Goal: Task Accomplishment & Management: Use online tool/utility

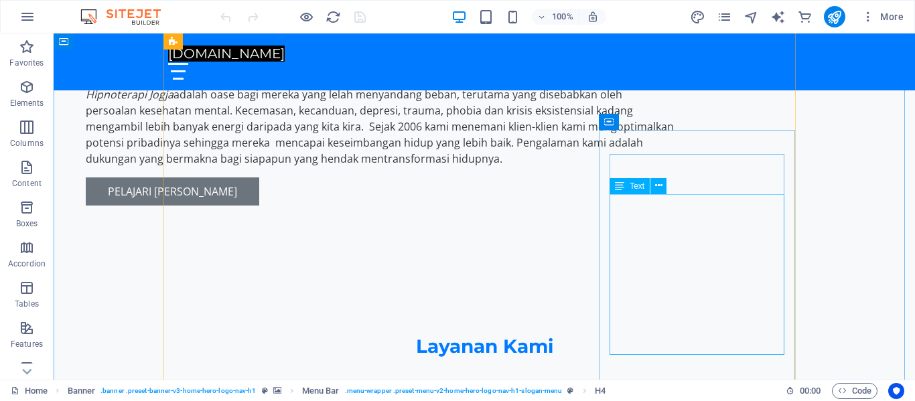
scroll to position [1077, 0]
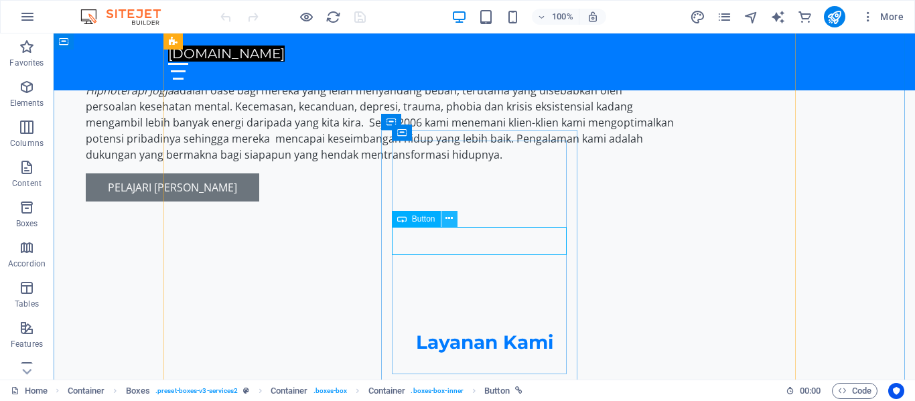
click at [448, 216] on icon at bounding box center [449, 219] width 7 height 14
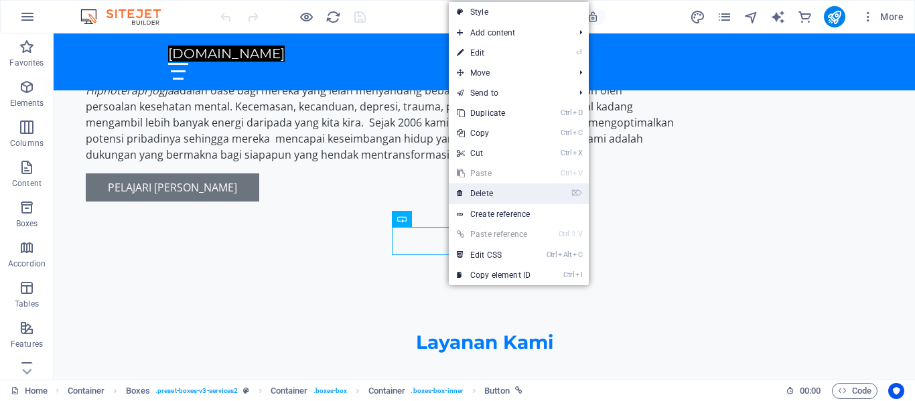
click at [482, 192] on link "⌦ Delete" at bounding box center [494, 194] width 90 height 20
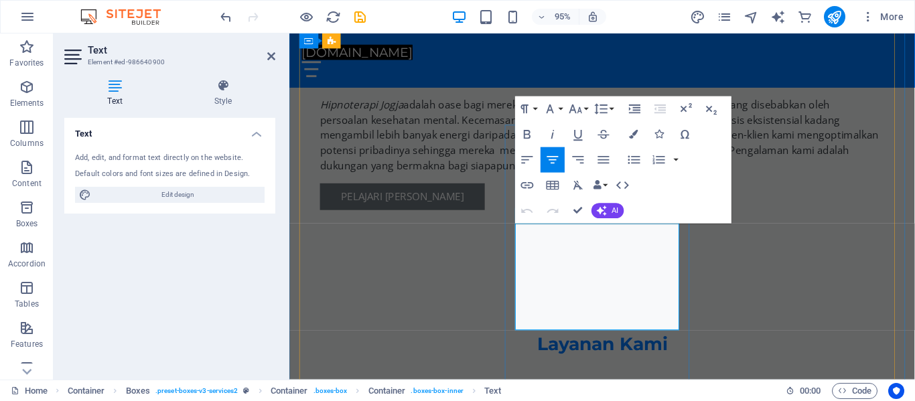
scroll to position [1095, 0]
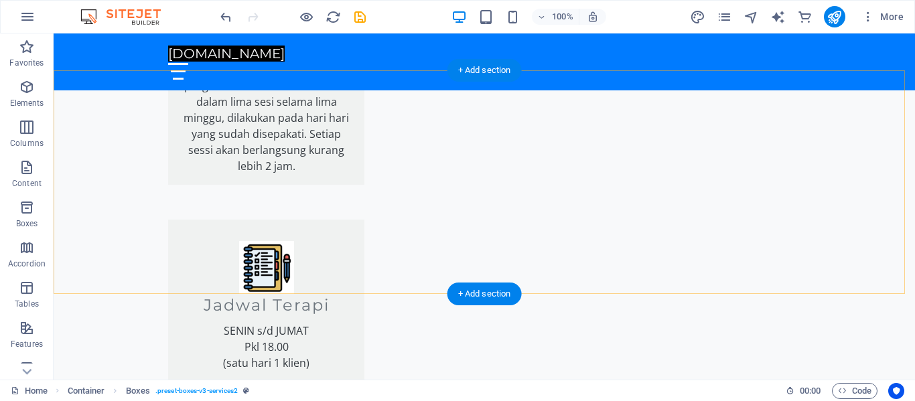
scroll to position [1548, 0]
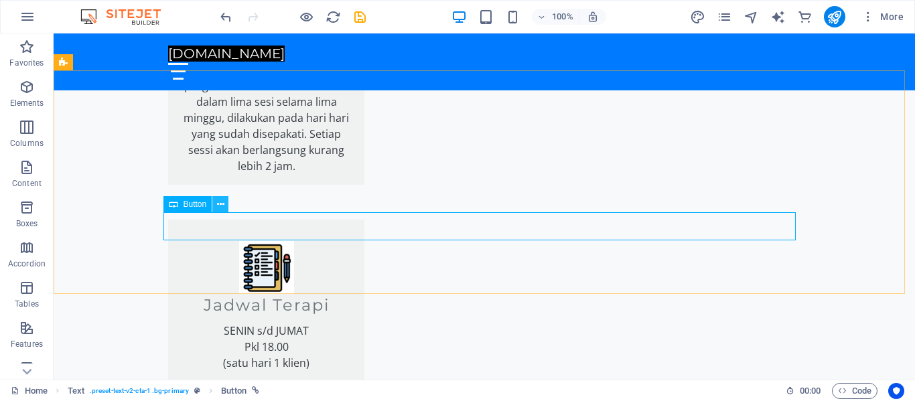
click at [217, 203] on icon at bounding box center [220, 205] width 7 height 14
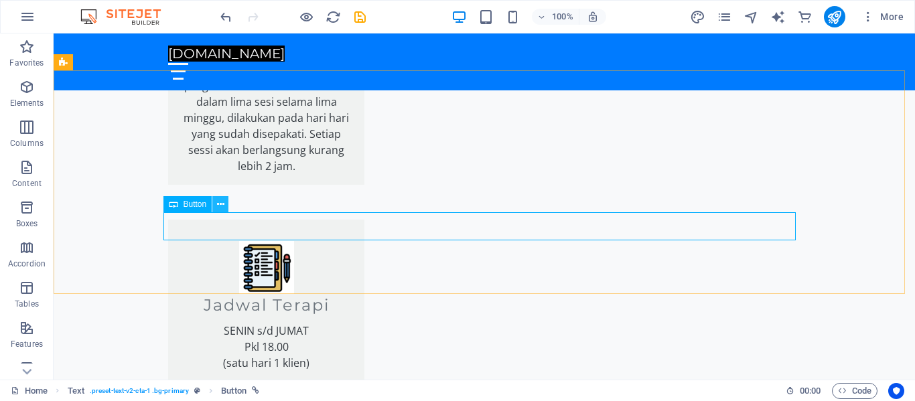
click at [221, 200] on icon at bounding box center [220, 205] width 7 height 14
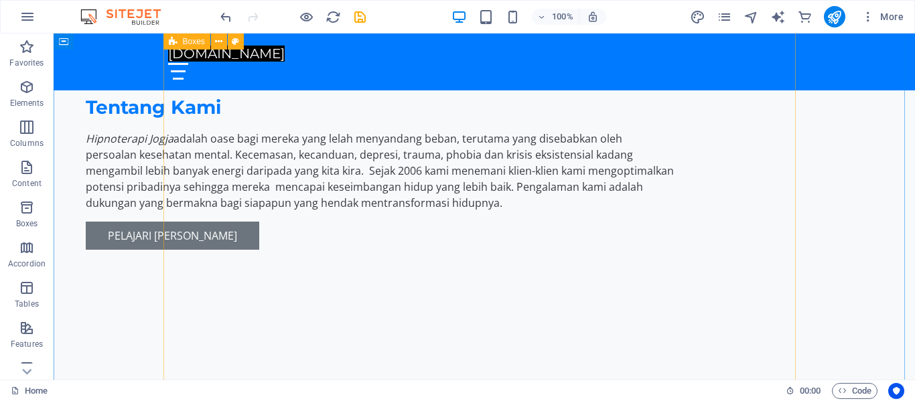
scroll to position [1028, 0]
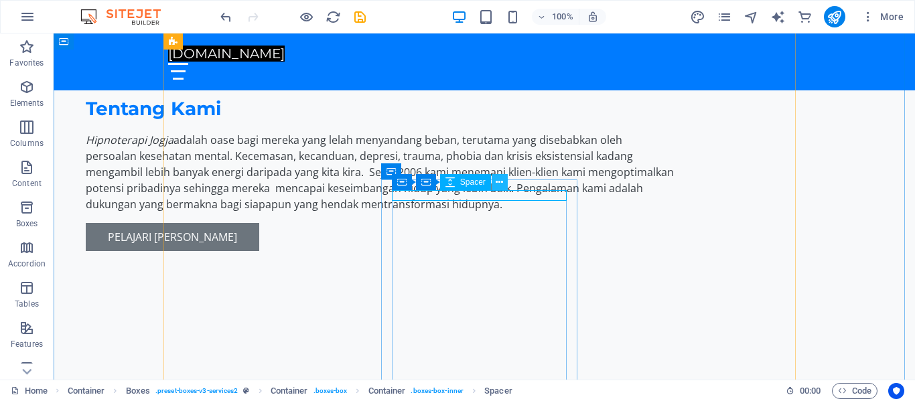
click at [498, 180] on icon at bounding box center [499, 183] width 7 height 14
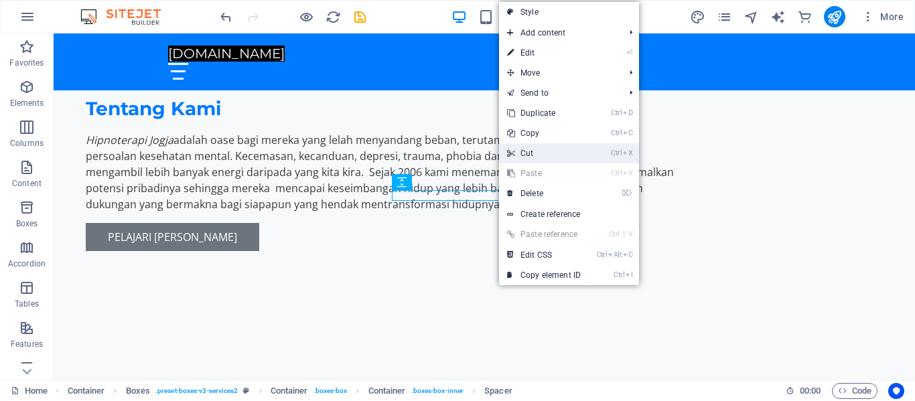
click at [531, 148] on link "Ctrl X Cut" at bounding box center [544, 153] width 90 height 20
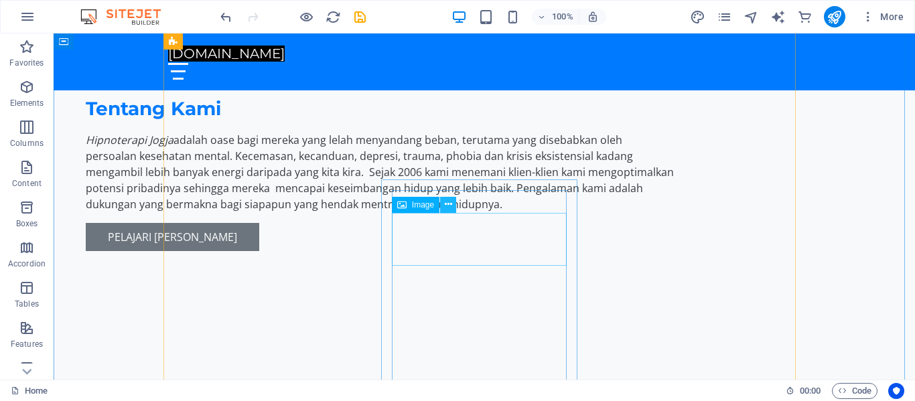
click at [451, 204] on icon at bounding box center [448, 205] width 7 height 14
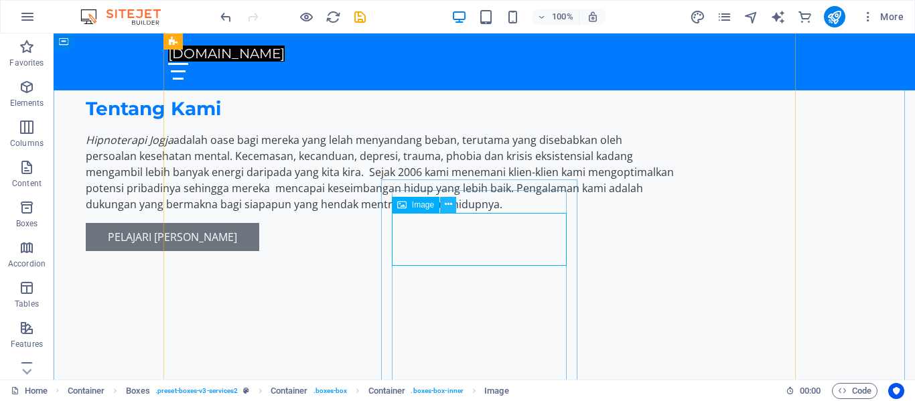
click at [448, 204] on icon at bounding box center [448, 205] width 7 height 14
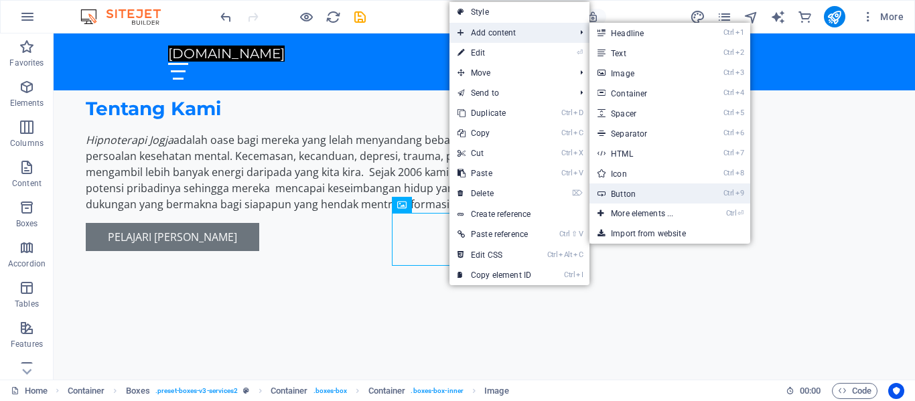
click at [688, 191] on link "Ctrl 9 Button" at bounding box center [645, 194] width 111 height 20
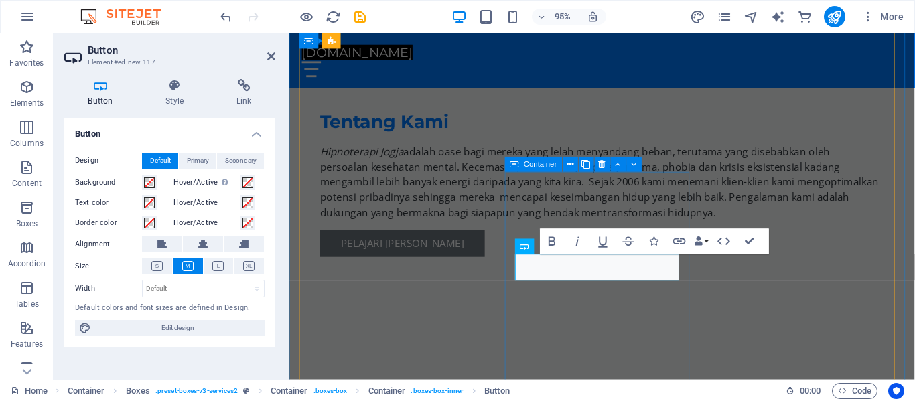
scroll to position [1046, 0]
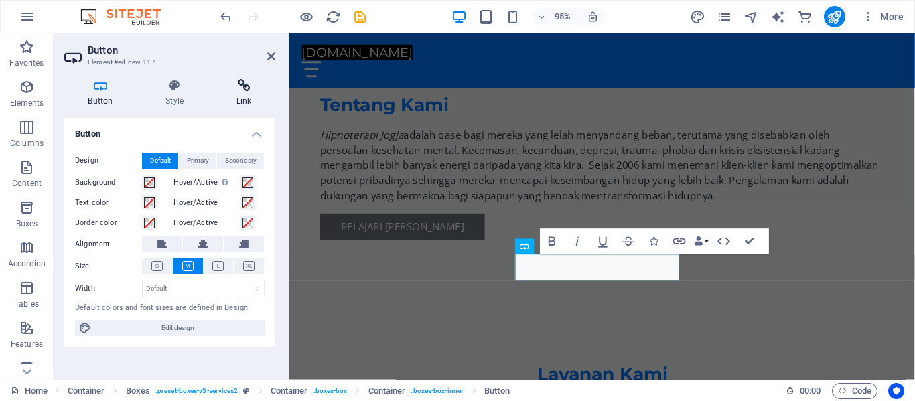
click at [246, 88] on icon at bounding box center [243, 85] width 63 height 13
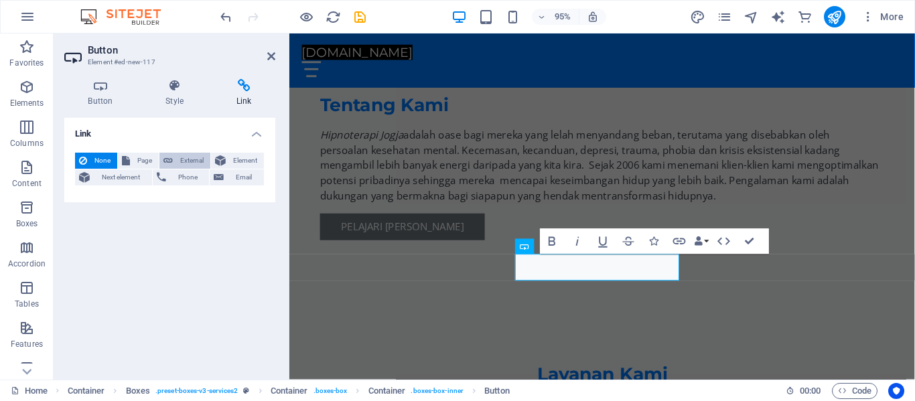
click at [185, 161] on span "External" at bounding box center [191, 161] width 29 height 16
select select "blank"
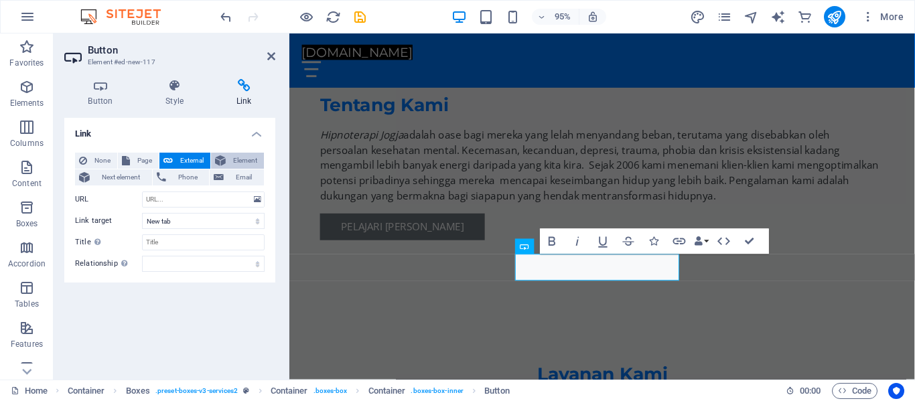
click at [243, 160] on span "Element" at bounding box center [245, 161] width 30 height 16
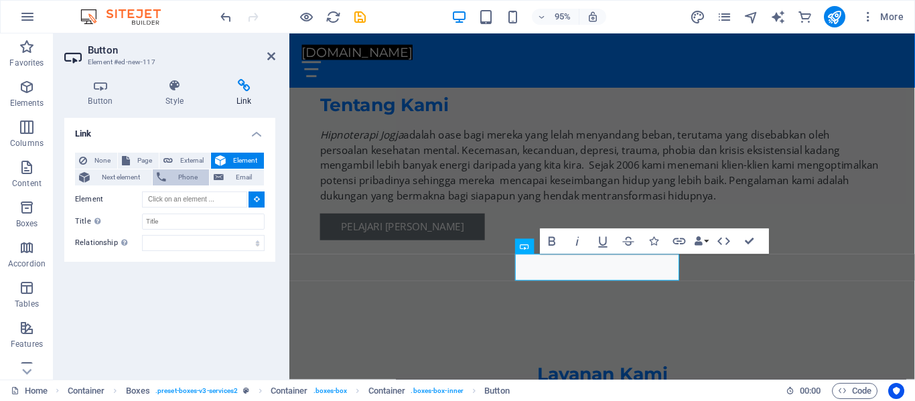
click at [174, 174] on span "Phone" at bounding box center [188, 178] width 36 height 16
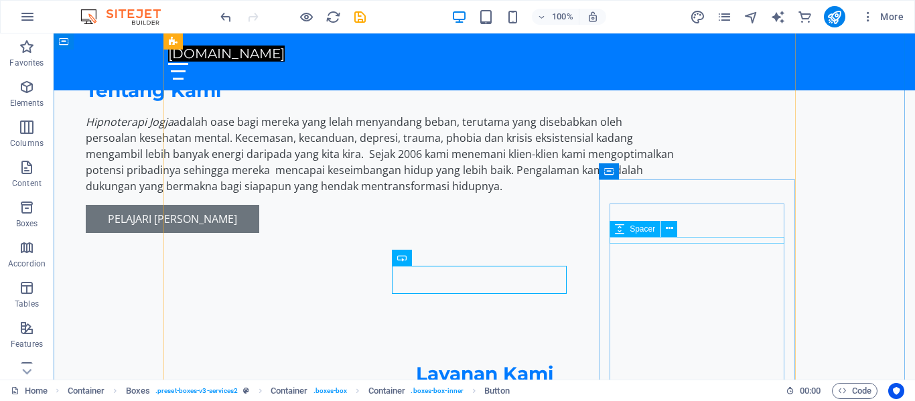
scroll to position [1028, 0]
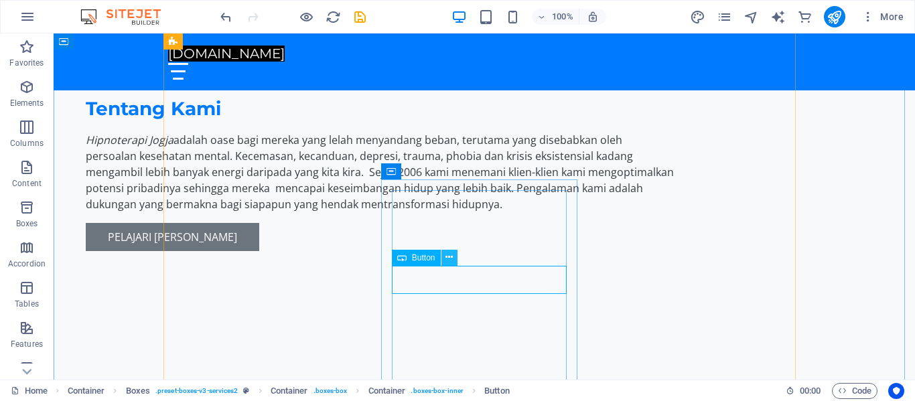
click at [448, 255] on icon at bounding box center [449, 258] width 7 height 14
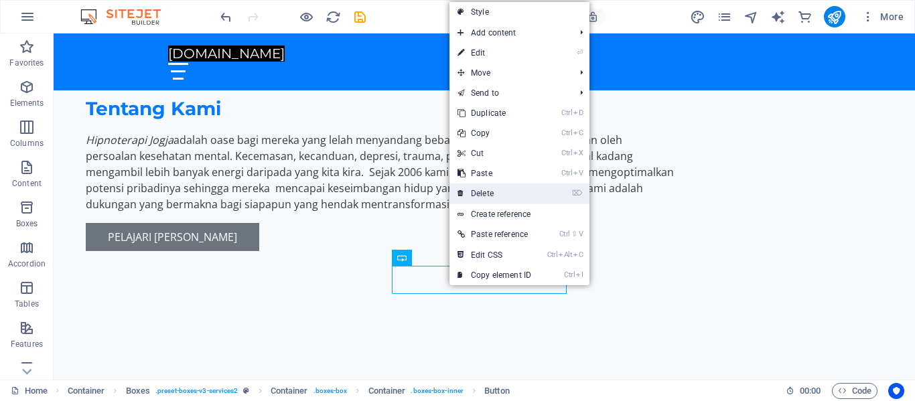
click at [507, 190] on link "⌦ Delete" at bounding box center [495, 194] width 90 height 20
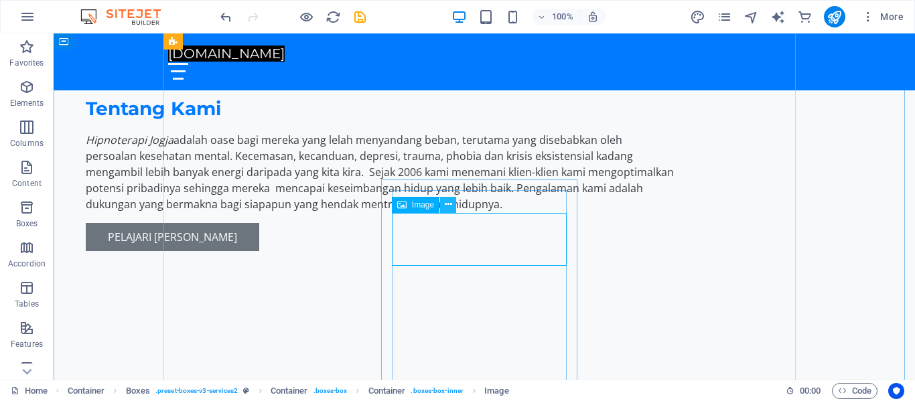
click at [449, 202] on icon at bounding box center [448, 205] width 7 height 14
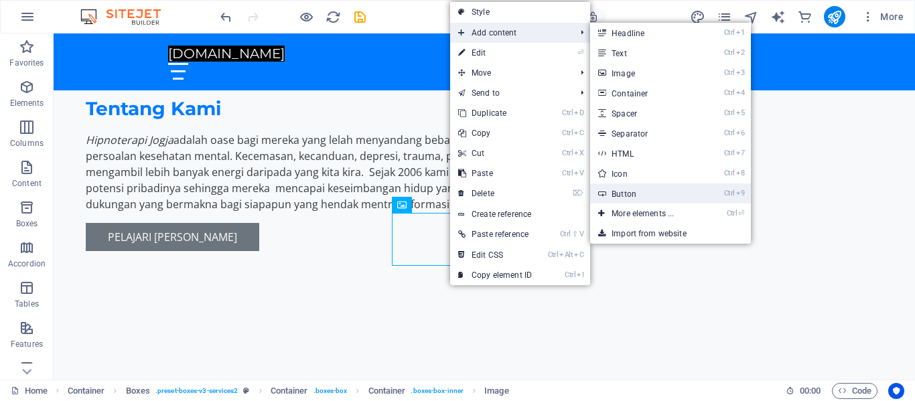
click at [647, 190] on link "Ctrl 9 Button" at bounding box center [645, 194] width 111 height 20
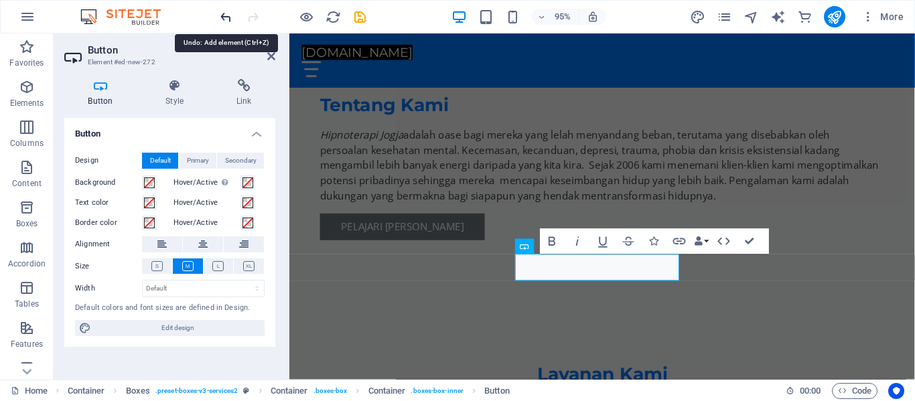
click at [219, 14] on icon "undo" at bounding box center [225, 16] width 15 height 15
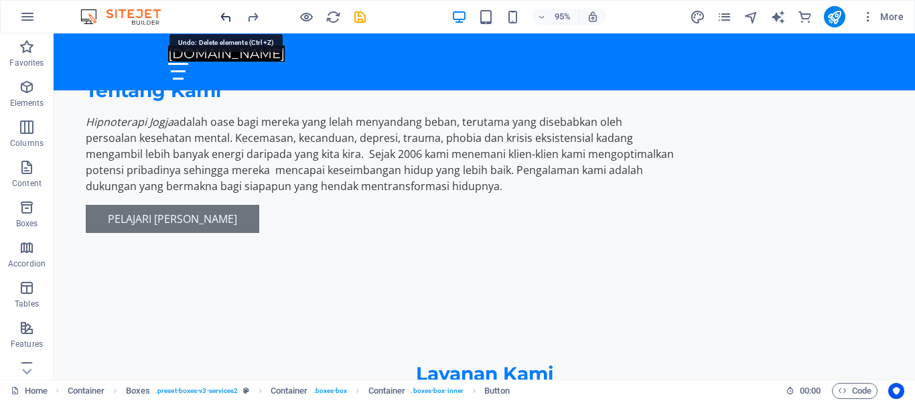
scroll to position [1028, 0]
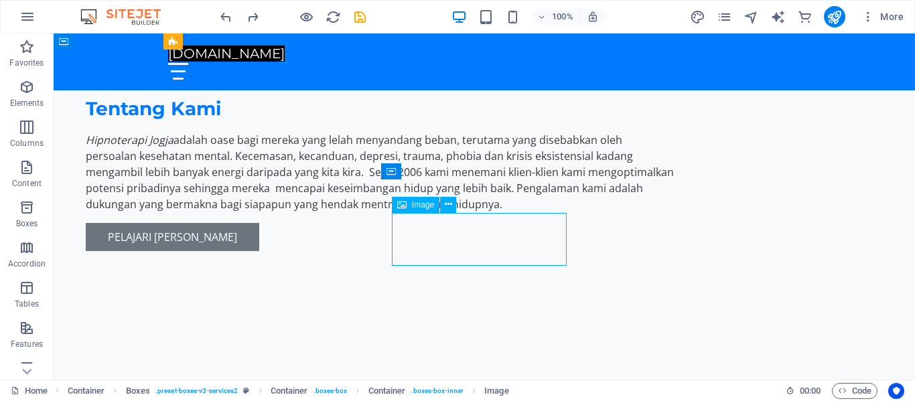
select select "px"
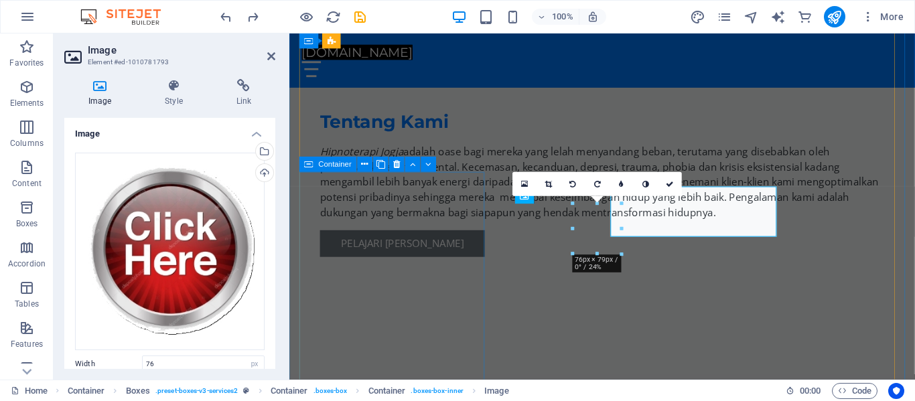
scroll to position [1046, 0]
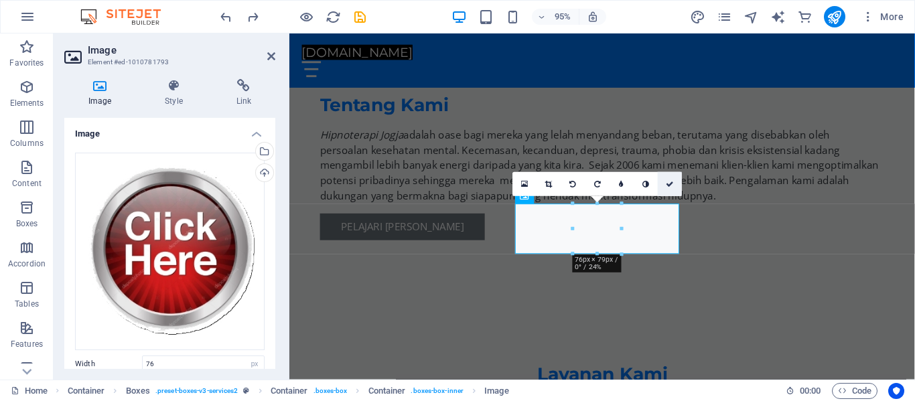
click at [669, 182] on icon at bounding box center [670, 183] width 8 height 7
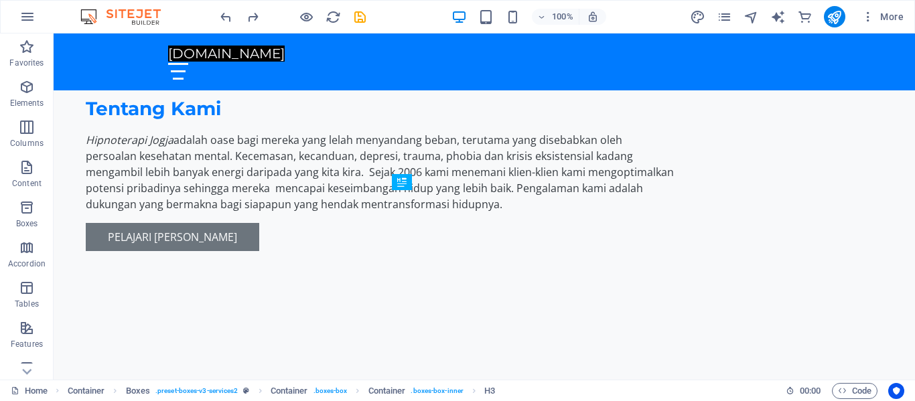
drag, startPoint x: 484, startPoint y: 203, endPoint x: 482, endPoint y: 241, distance: 37.6
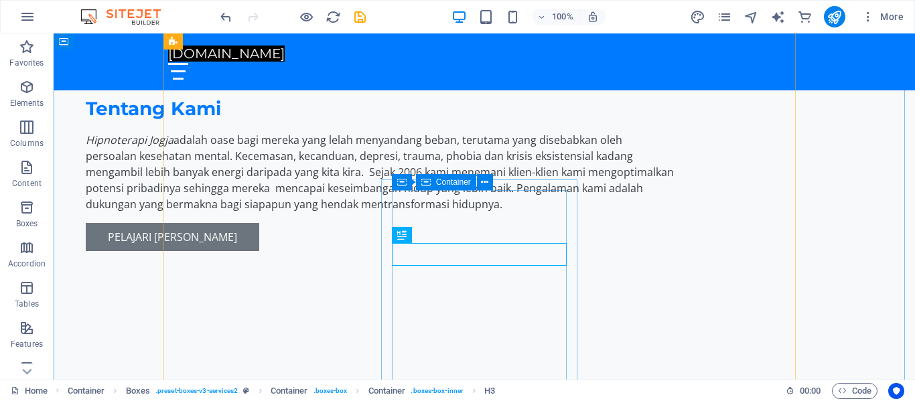
click at [449, 181] on span "Container" at bounding box center [453, 182] width 35 height 8
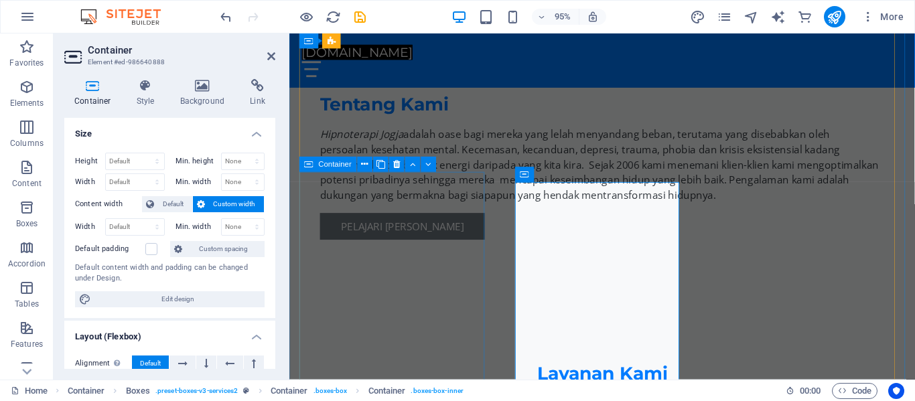
scroll to position [1046, 0]
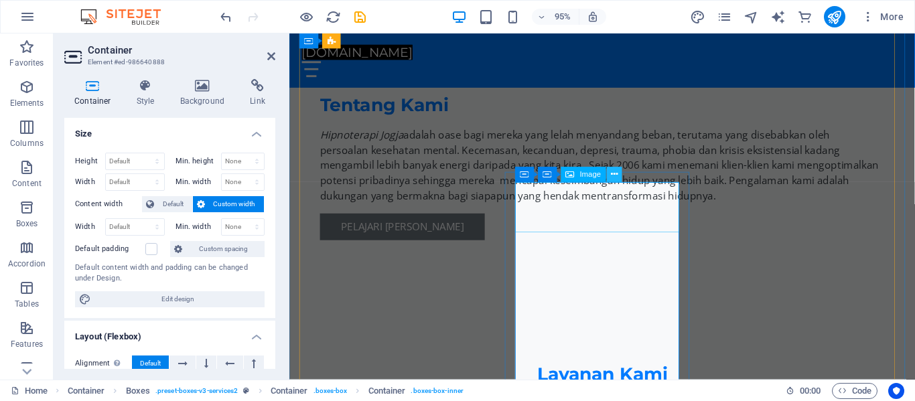
click at [612, 172] on icon at bounding box center [614, 174] width 7 height 13
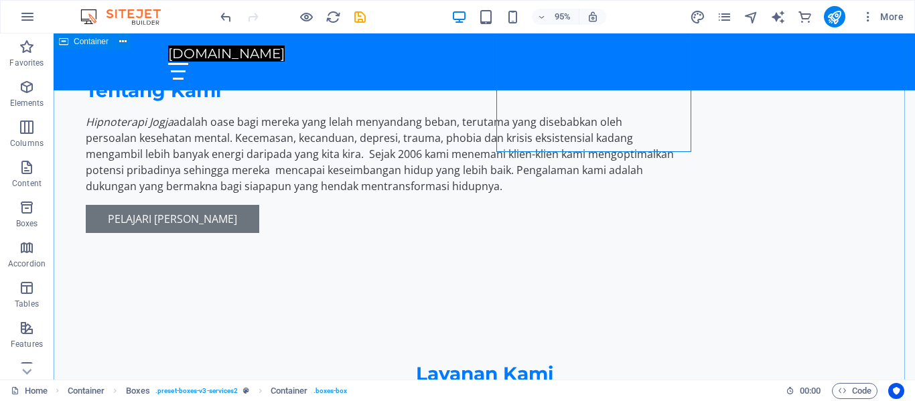
scroll to position [1028, 0]
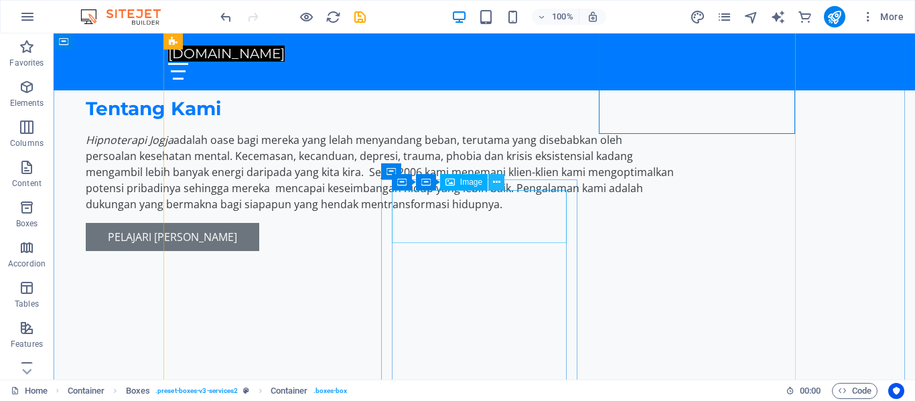
click at [498, 184] on icon at bounding box center [496, 183] width 7 height 14
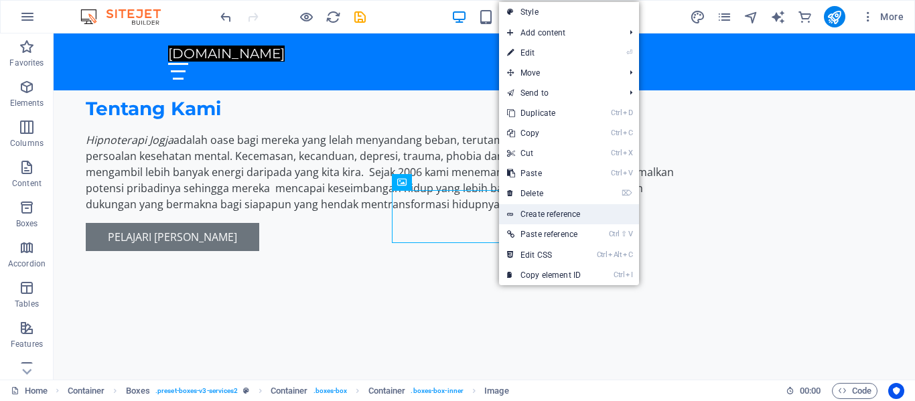
click at [539, 212] on link "Create reference" at bounding box center [569, 214] width 140 height 20
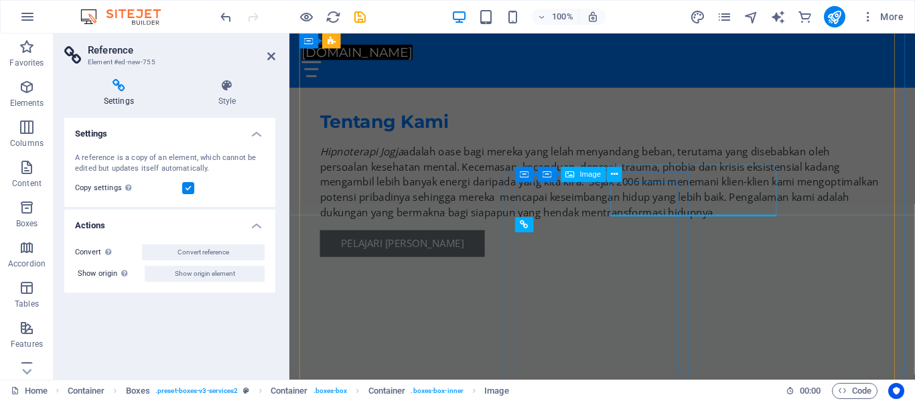
scroll to position [1046, 0]
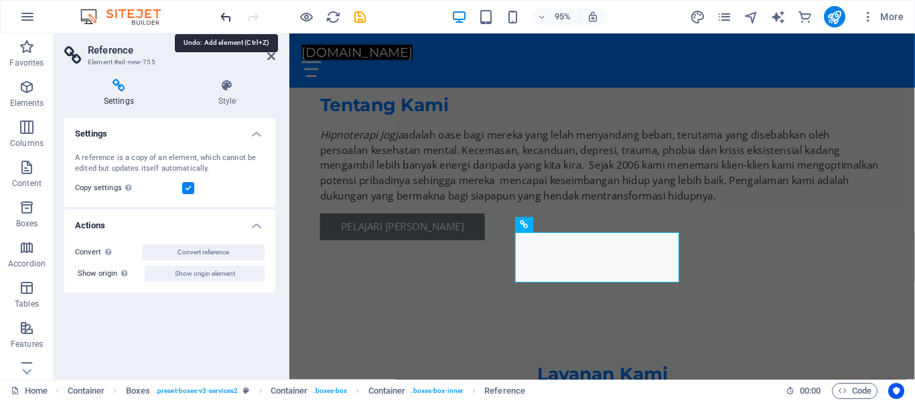
click at [224, 17] on icon "undo" at bounding box center [225, 16] width 15 height 15
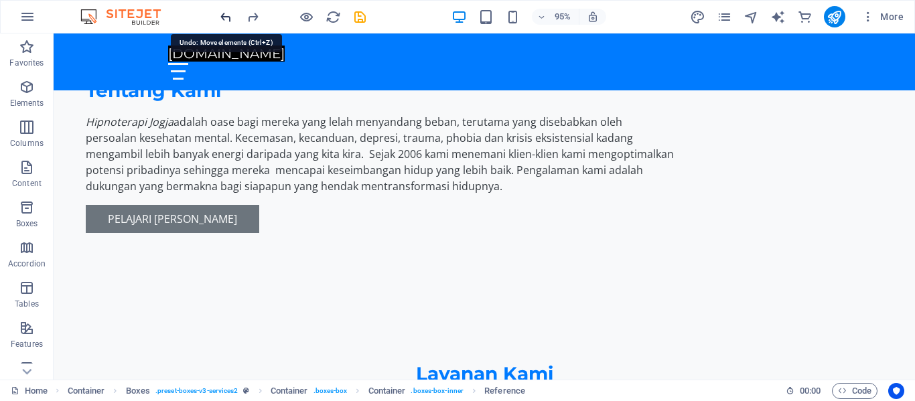
scroll to position [1028, 0]
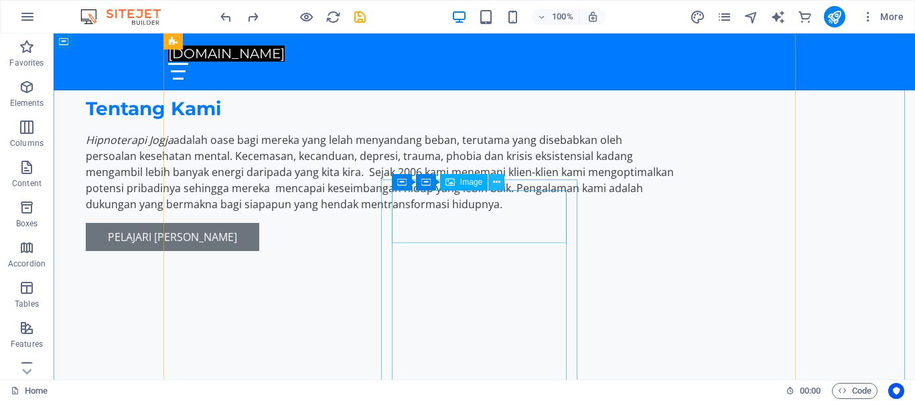
click at [497, 183] on icon at bounding box center [496, 183] width 7 height 14
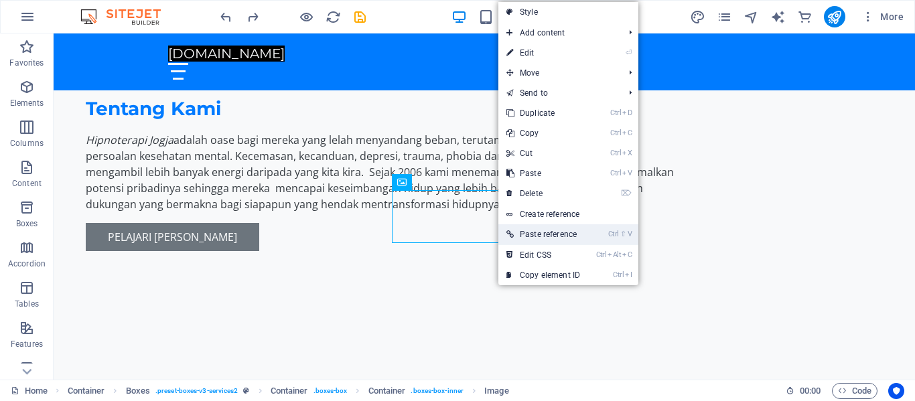
click at [538, 233] on link "Ctrl ⇧ V Paste reference" at bounding box center [543, 234] width 90 height 20
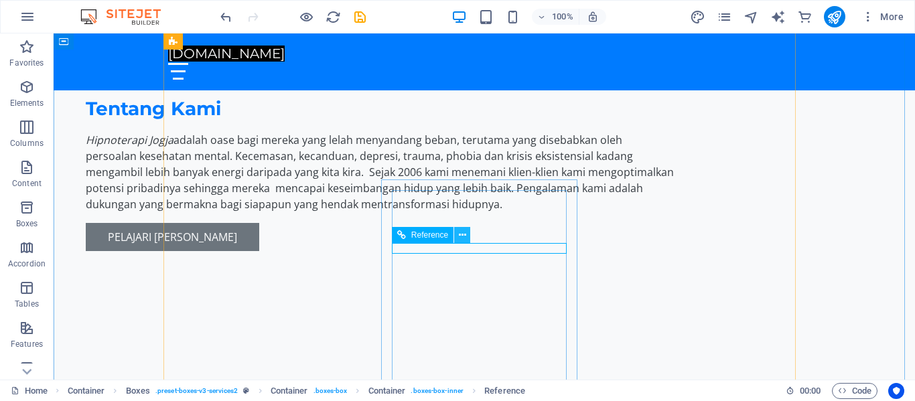
click at [462, 237] on icon at bounding box center [462, 235] width 7 height 14
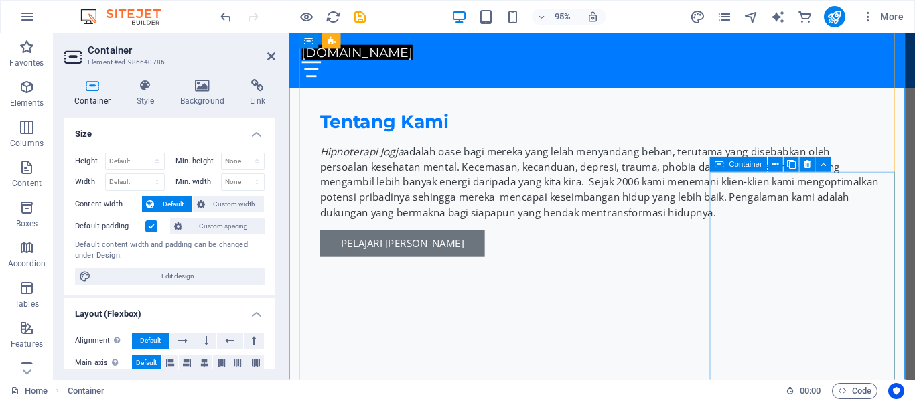
scroll to position [1046, 0]
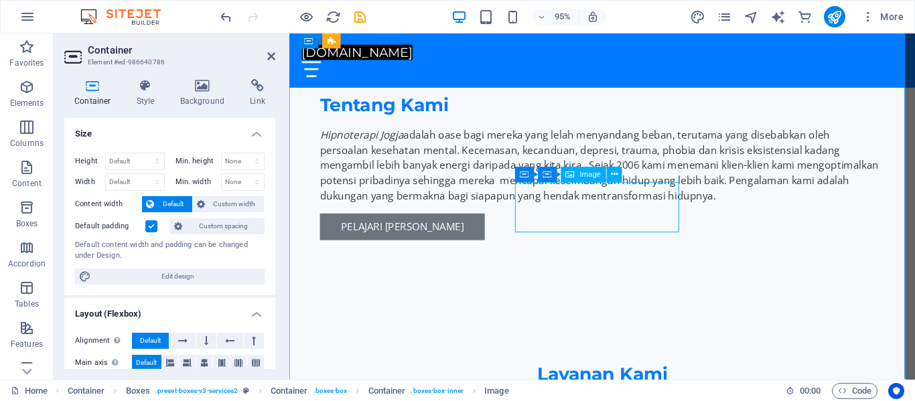
select select "px"
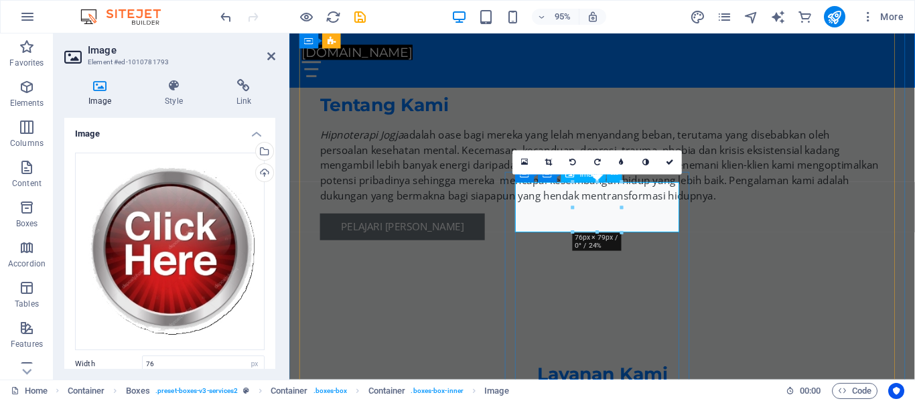
click at [671, 162] on icon at bounding box center [670, 162] width 8 height 7
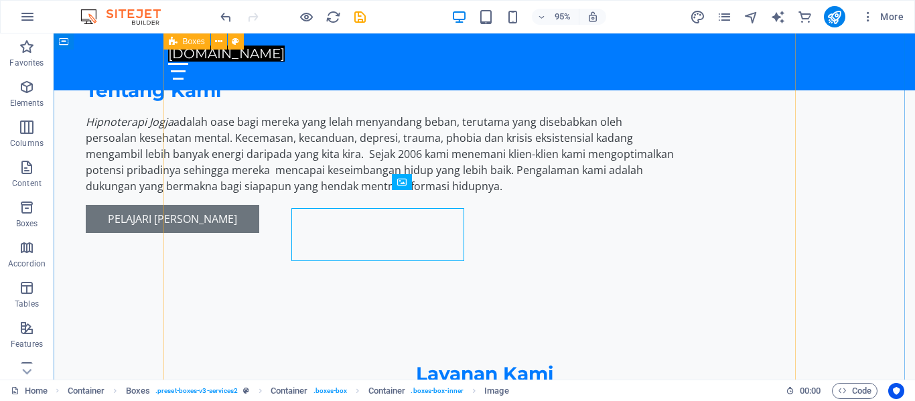
scroll to position [1028, 0]
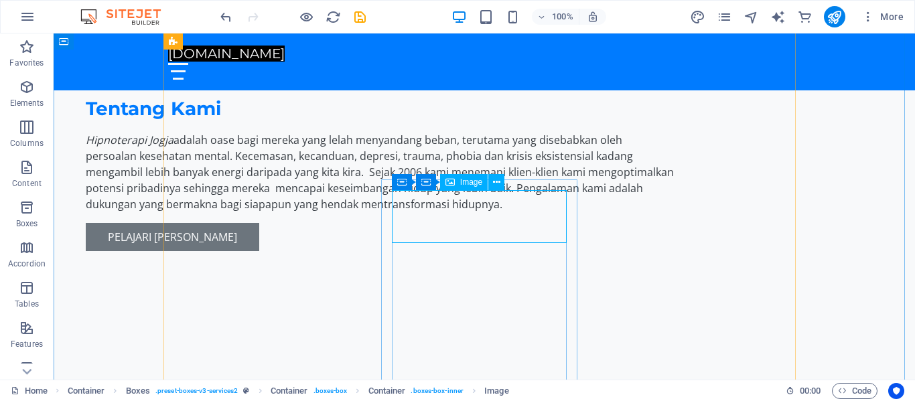
select select "px"
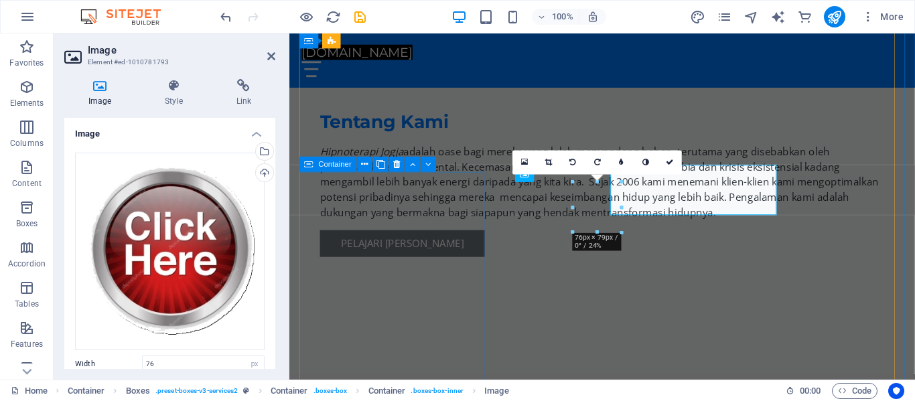
scroll to position [1046, 0]
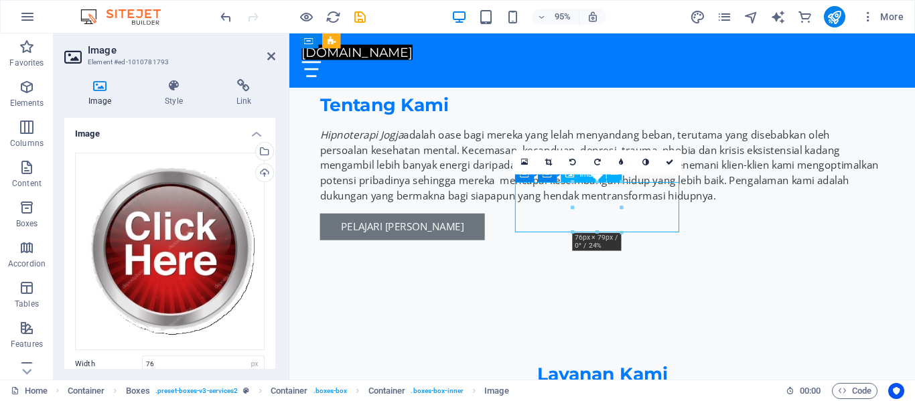
drag, startPoint x: 554, startPoint y: 228, endPoint x: 615, endPoint y: 215, distance: 62.4
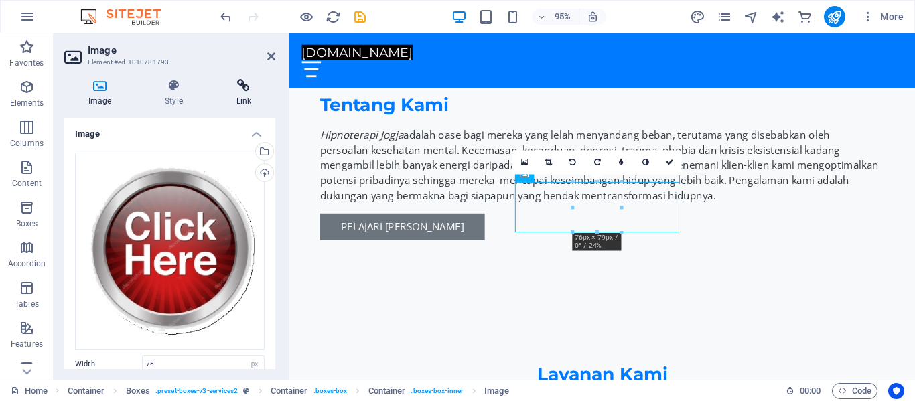
click at [241, 84] on icon at bounding box center [243, 85] width 63 height 13
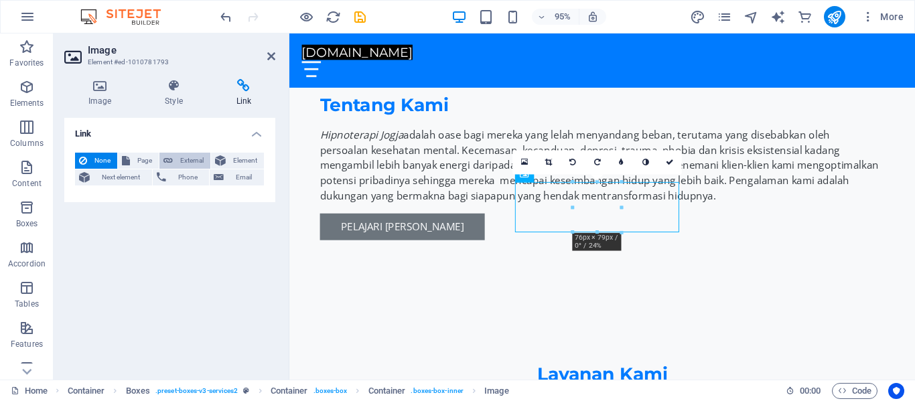
click at [174, 159] on button "External" at bounding box center [184, 161] width 51 height 16
select select "blank"
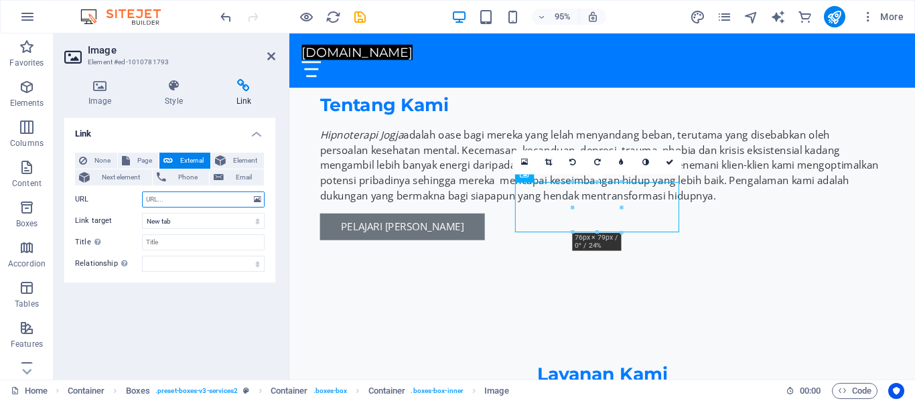
click at [187, 199] on input "URL" at bounding box center [203, 200] width 123 height 16
click at [184, 174] on span "Phone" at bounding box center [188, 178] width 36 height 16
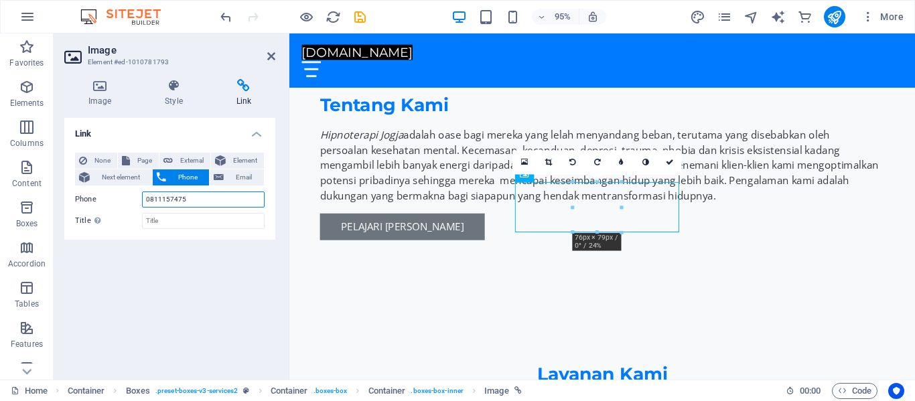
type input "0811157475"
click at [178, 257] on div "Link None Page External Element Next element Phone Email Page Home Subpage Lega…" at bounding box center [169, 243] width 211 height 251
click at [193, 269] on div "Link None Page External Element Next element Phone Email Page Home Subpage Lega…" at bounding box center [169, 243] width 211 height 251
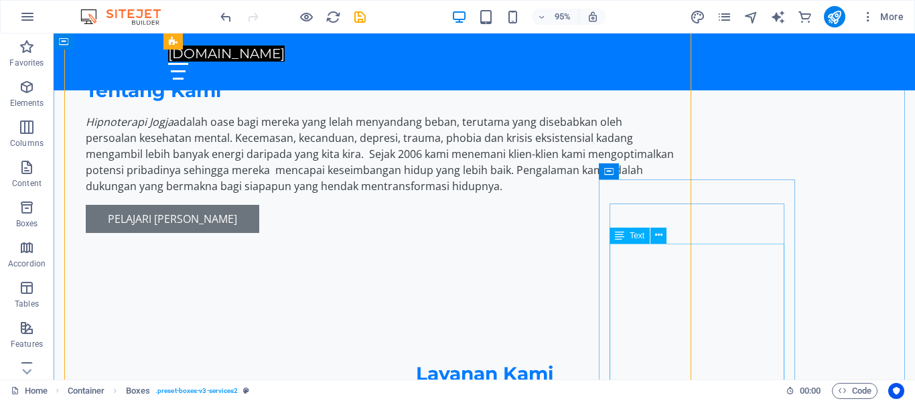
scroll to position [1028, 0]
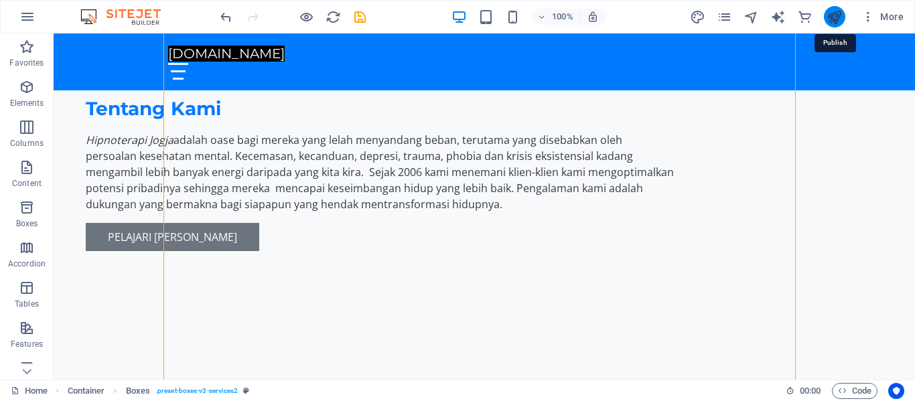
click at [835, 12] on icon "publish" at bounding box center [834, 16] width 15 height 15
checkbox input "false"
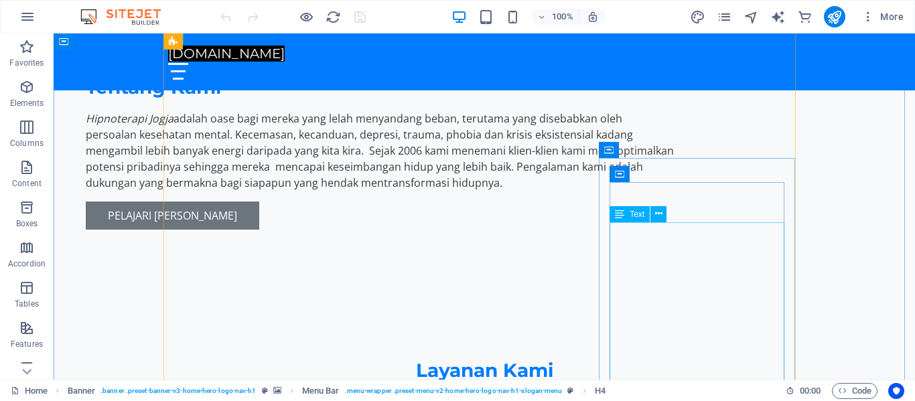
scroll to position [1104, 0]
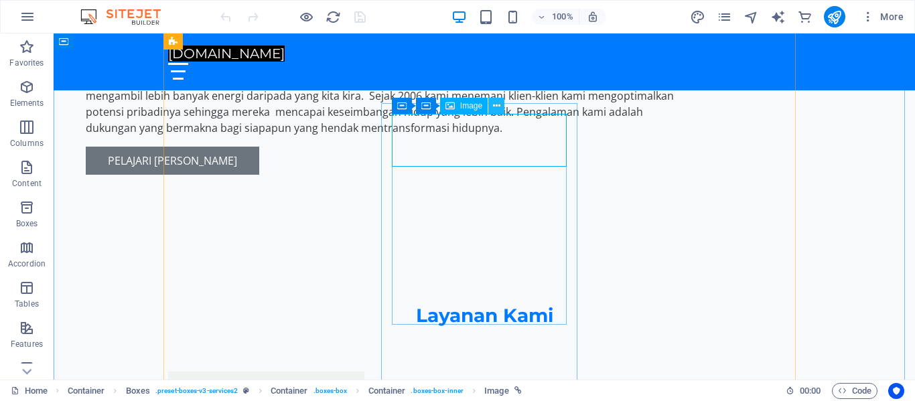
click at [497, 103] on icon at bounding box center [496, 106] width 7 height 14
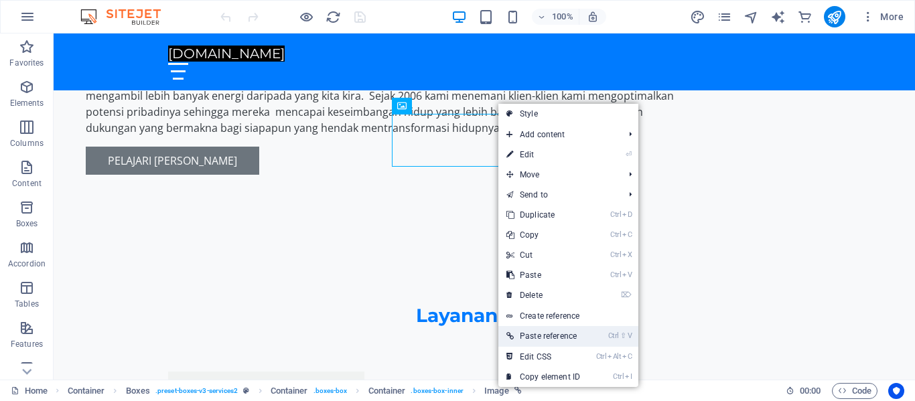
click at [568, 332] on link "Ctrl ⇧ V Paste reference" at bounding box center [543, 336] width 90 height 20
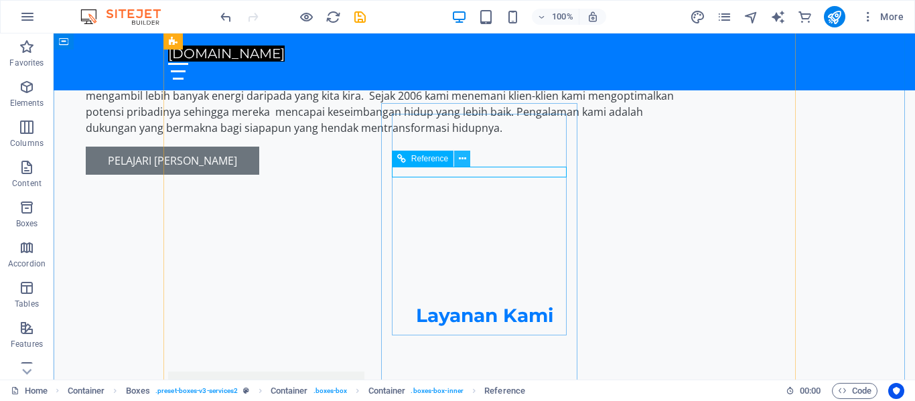
click at [462, 159] on icon at bounding box center [462, 159] width 7 height 14
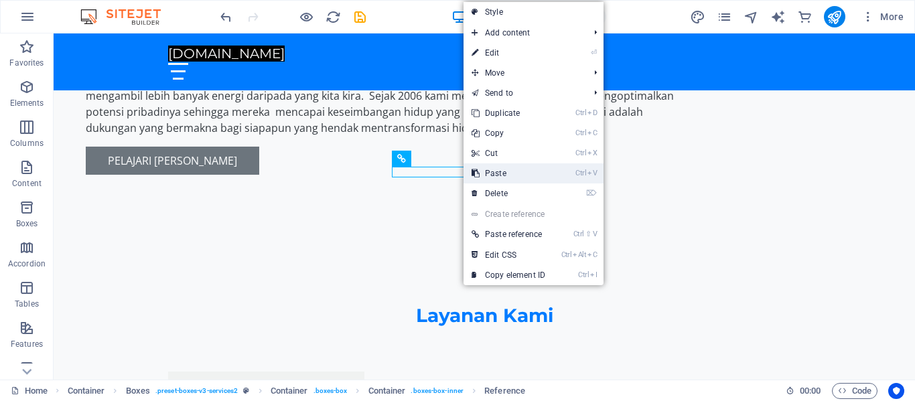
click at [488, 174] on link "Ctrl V Paste" at bounding box center [509, 173] width 90 height 20
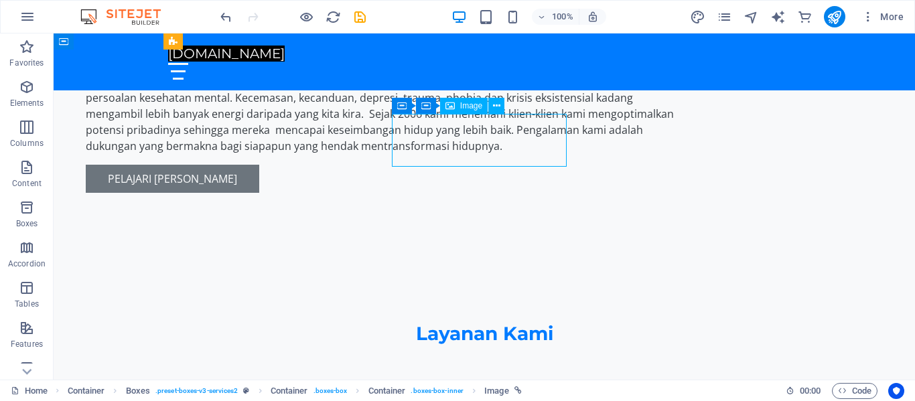
select select "px"
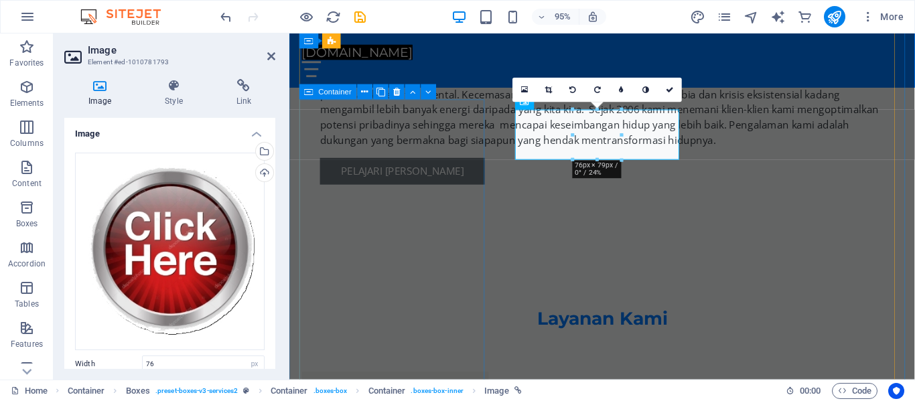
scroll to position [1122, 0]
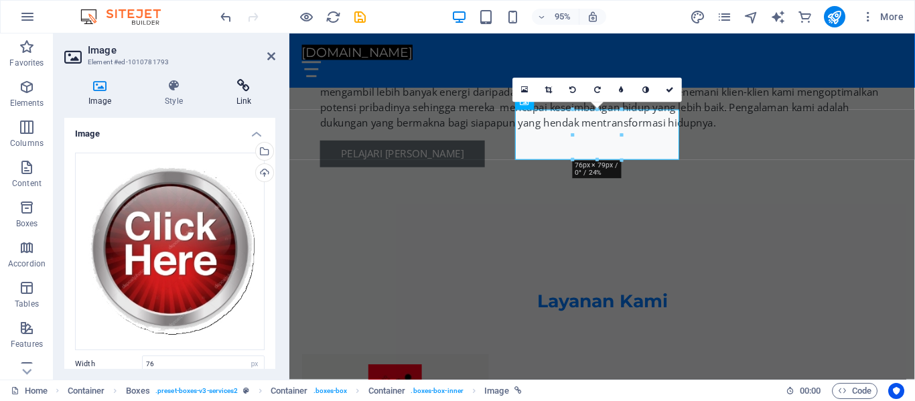
click at [249, 89] on icon at bounding box center [243, 85] width 63 height 13
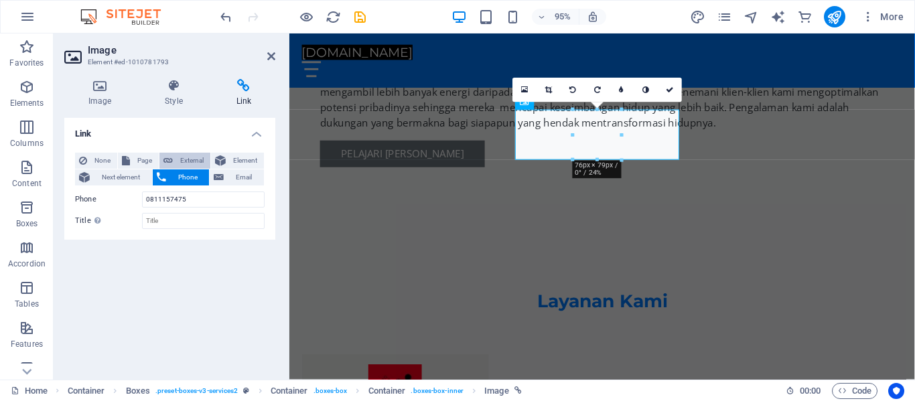
click at [189, 156] on span "External" at bounding box center [191, 161] width 29 height 16
select select "blank"
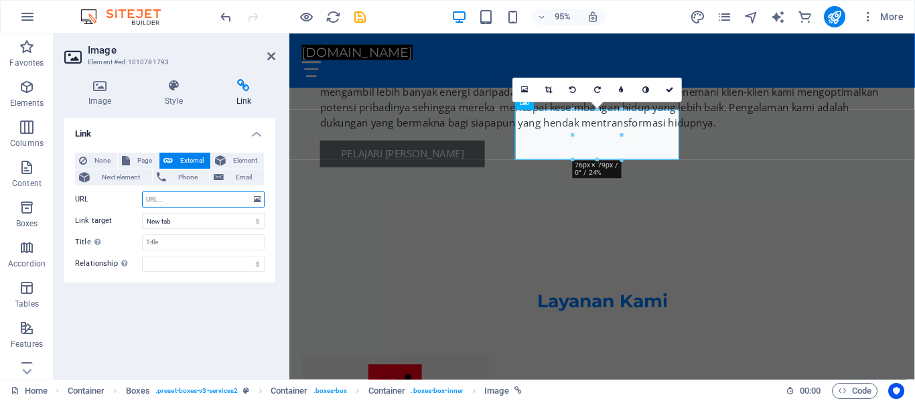
click at [168, 202] on input "URL" at bounding box center [203, 200] width 123 height 16
paste input "[URL][DOMAIN_NAME][PHONE_NUMBER]"
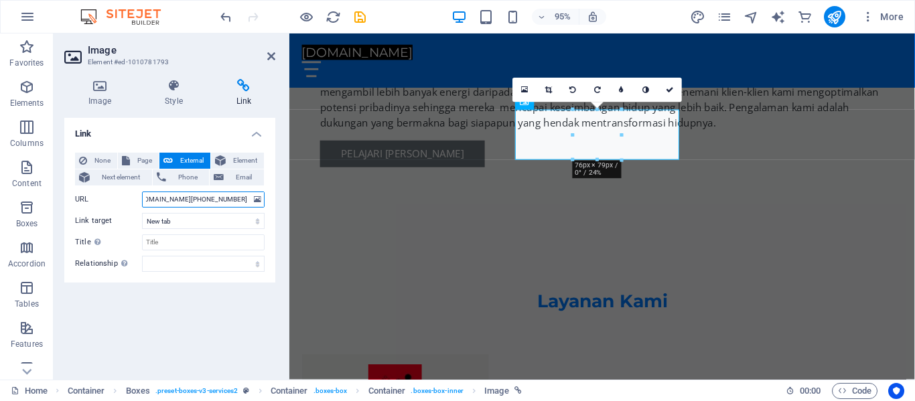
type input "[URL][DOMAIN_NAME][PHONE_NUMBER]"
click at [189, 313] on div "Link None Page External Element Next element Phone Email Page Home Subpage Lega…" at bounding box center [169, 243] width 211 height 251
click at [836, 15] on icon "publish" at bounding box center [834, 16] width 15 height 15
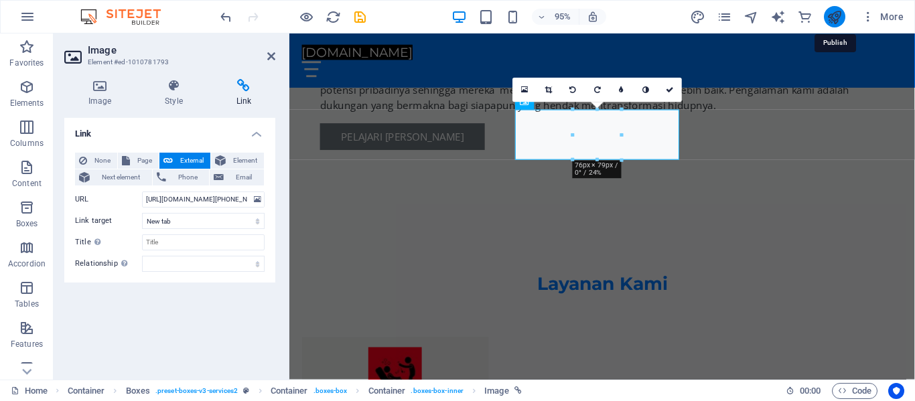
checkbox input "false"
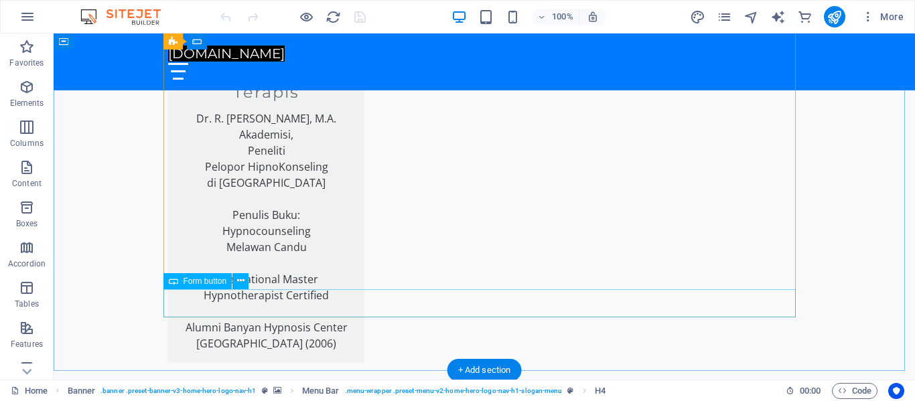
scroll to position [2247, 0]
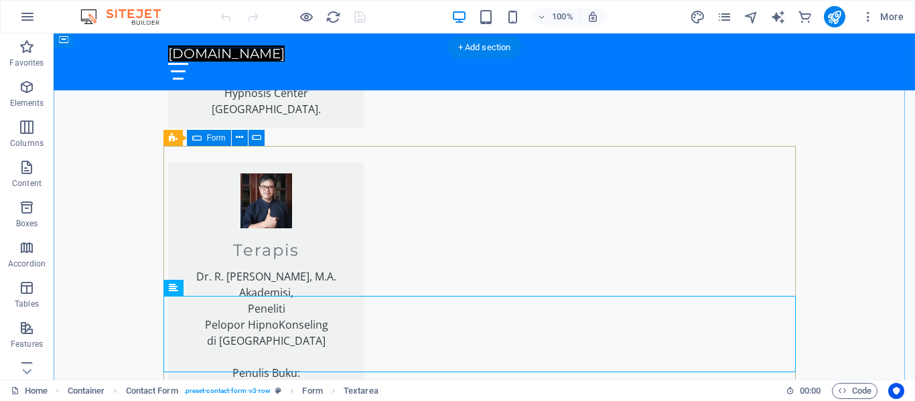
scroll to position [2088, 0]
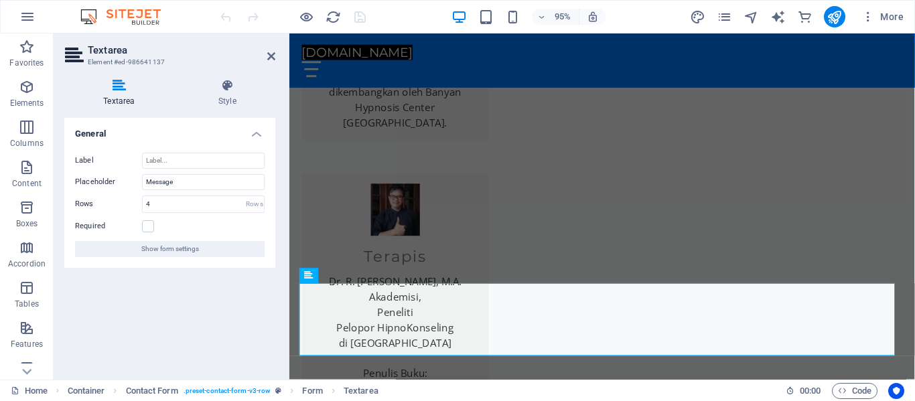
scroll to position [2107, 0]
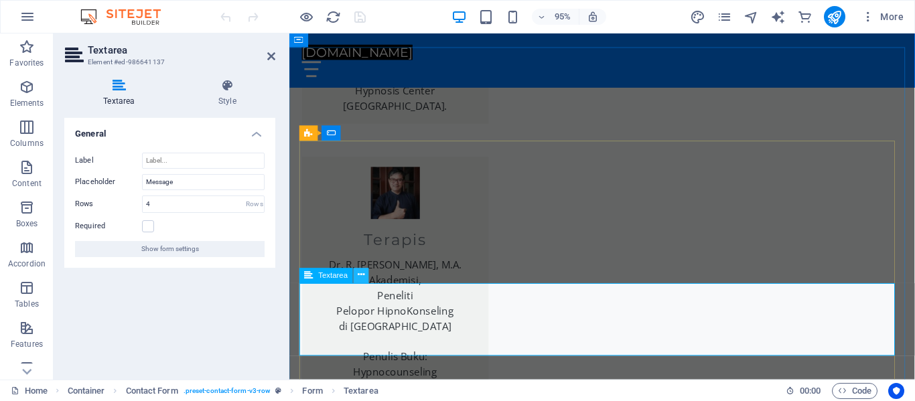
click at [362, 277] on icon at bounding box center [361, 275] width 7 height 13
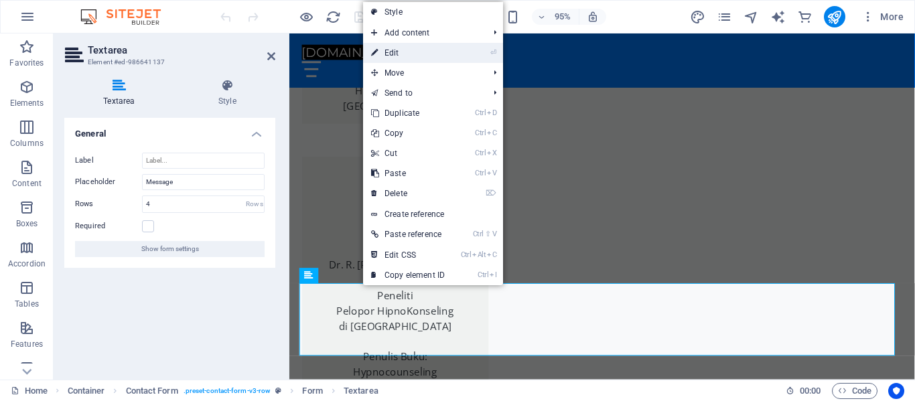
click at [411, 56] on link "⏎ Edit" at bounding box center [408, 53] width 90 height 20
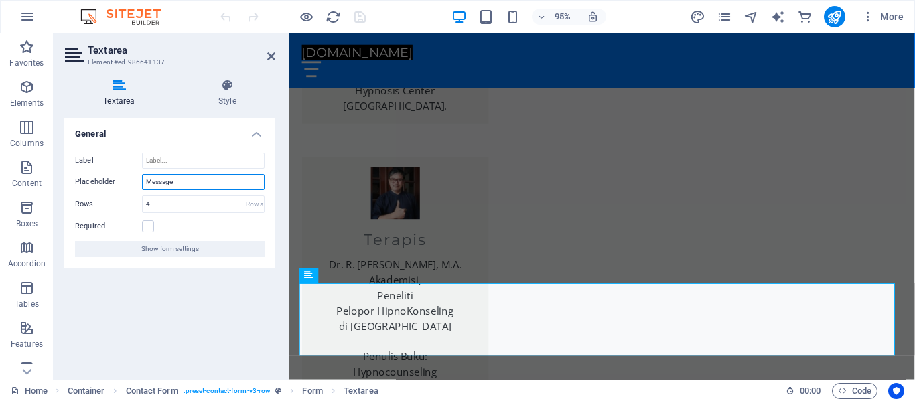
click at [201, 184] on input "Message" at bounding box center [203, 182] width 123 height 16
type input "M"
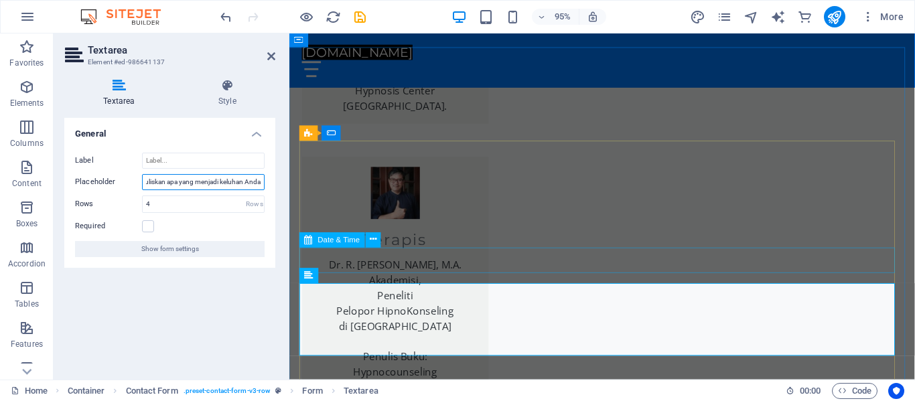
type input "Tuliskan apa yang menjadi keluhan Anda"
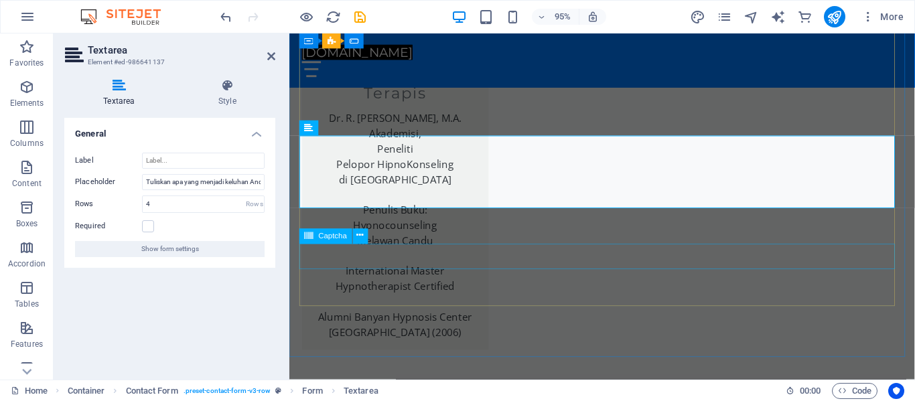
scroll to position [2262, 0]
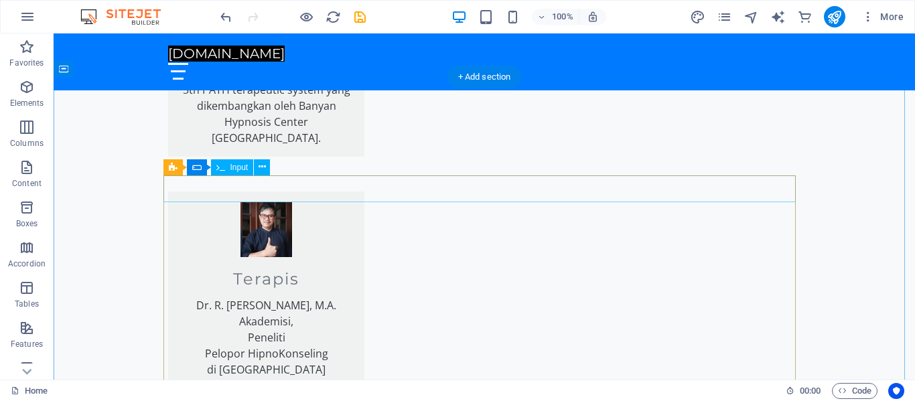
scroll to position [2060, 0]
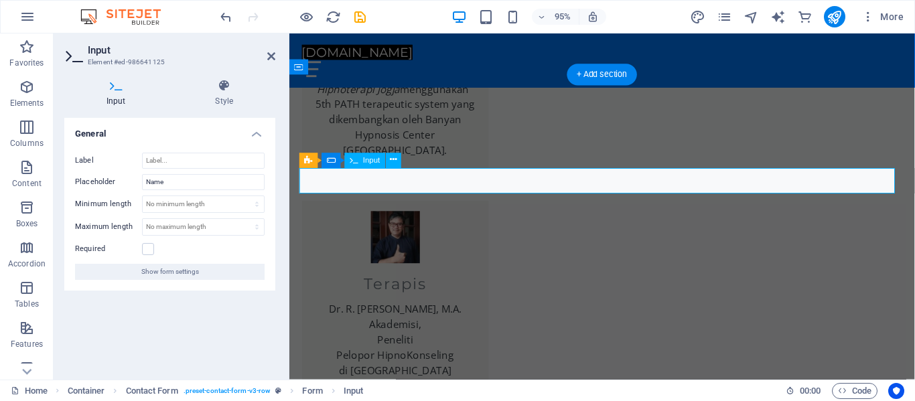
scroll to position [2078, 0]
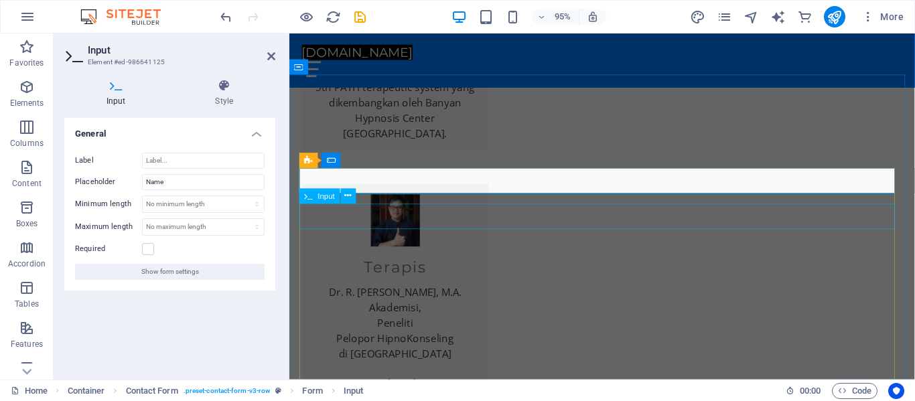
type input "Nama"
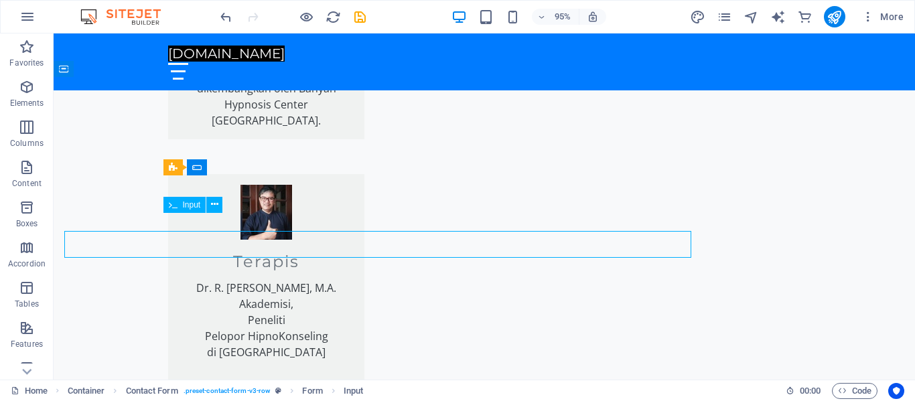
scroll to position [2060, 0]
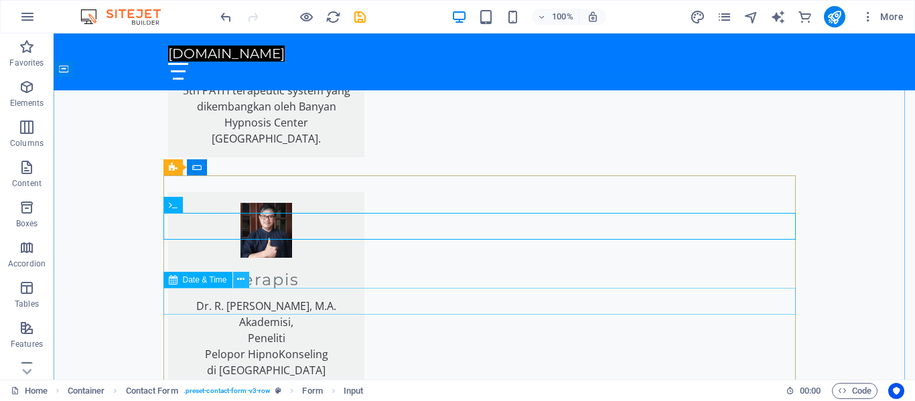
click at [240, 279] on icon at bounding box center [240, 280] width 7 height 14
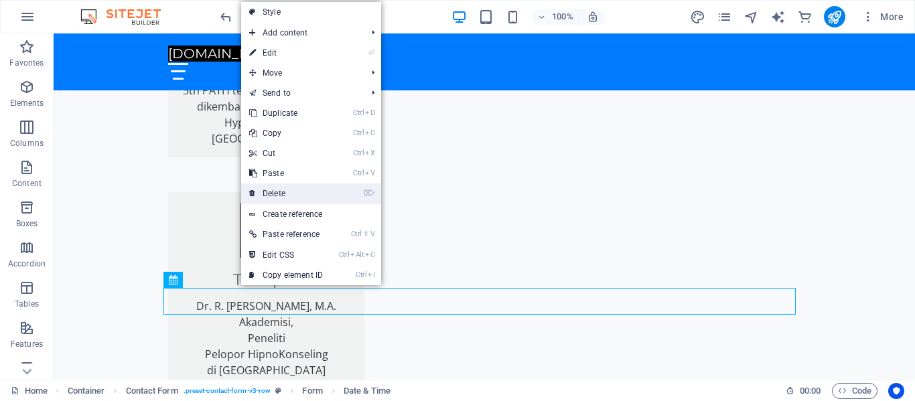
click at [285, 191] on link "⌦ Delete" at bounding box center [286, 194] width 90 height 20
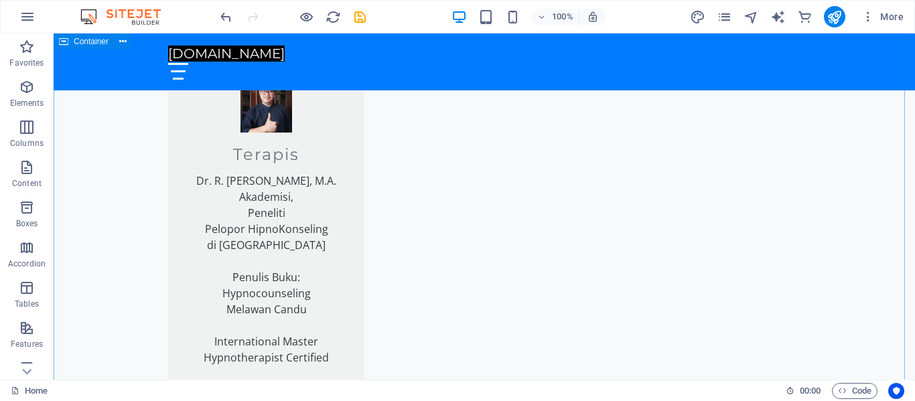
scroll to position [2187, 0]
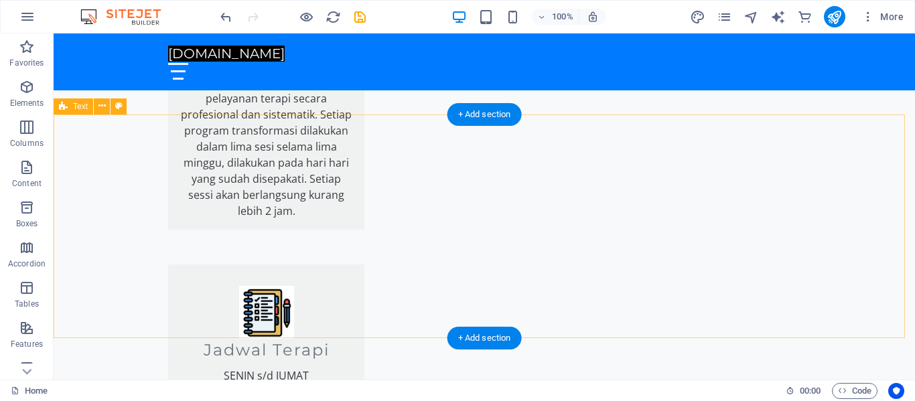
scroll to position [1504, 0]
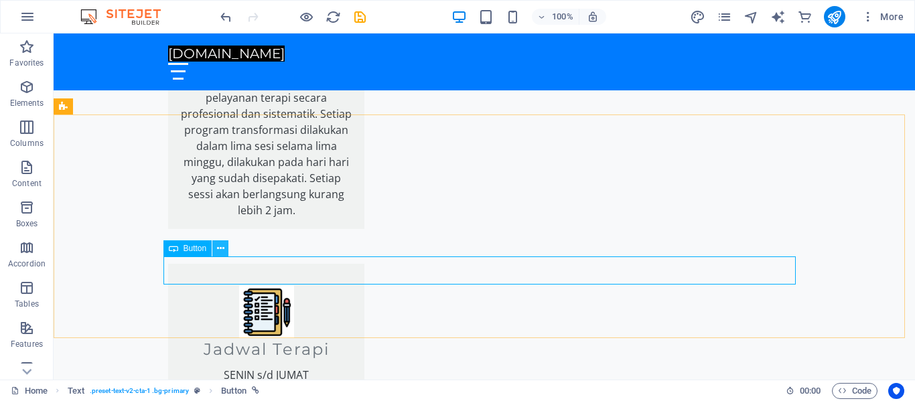
click at [219, 245] on icon at bounding box center [220, 249] width 7 height 14
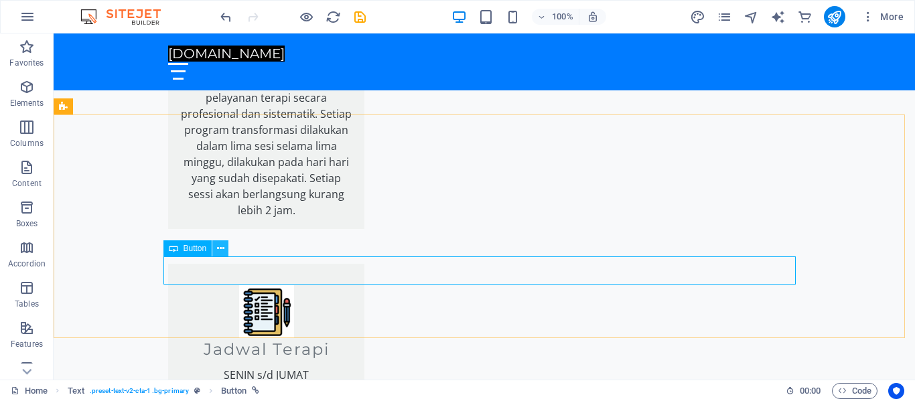
click at [220, 246] on icon at bounding box center [220, 249] width 7 height 14
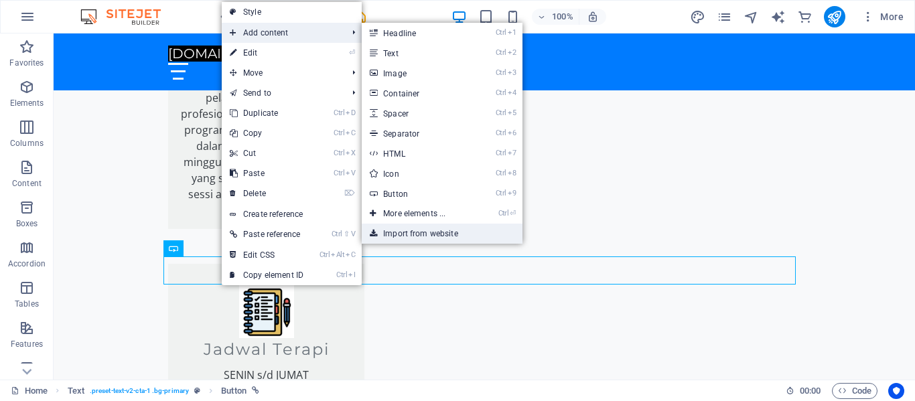
click at [444, 237] on link "Import from website" at bounding box center [442, 234] width 161 height 20
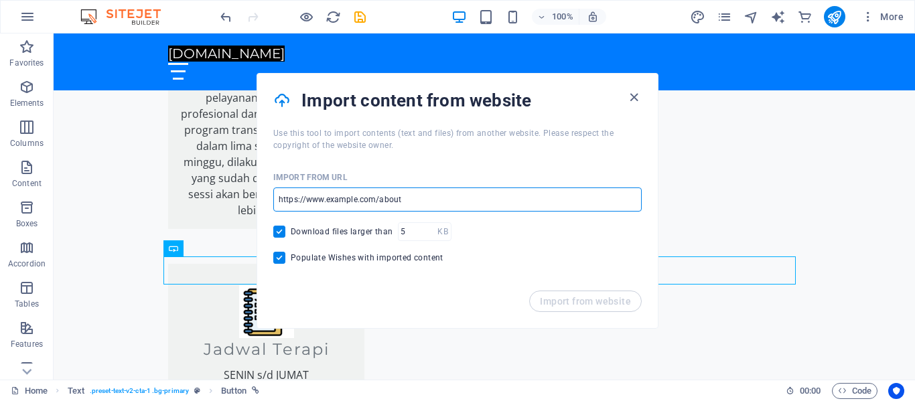
click at [439, 195] on input "url" at bounding box center [457, 200] width 369 height 24
click at [422, 201] on input "url" at bounding box center [457, 200] width 369 height 24
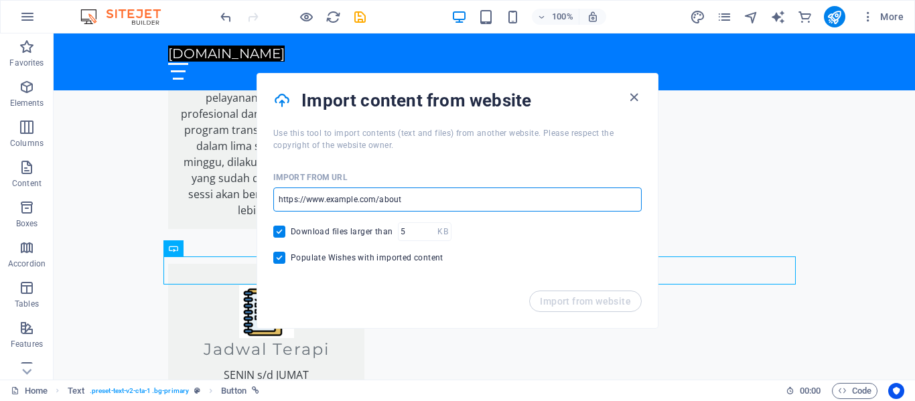
click at [422, 201] on input "url" at bounding box center [457, 200] width 369 height 24
paste input "<a aria-label="Chat on WhatsApp" href="https://wa.me/1XXXXXXXXXX"><img alt="Cha…"
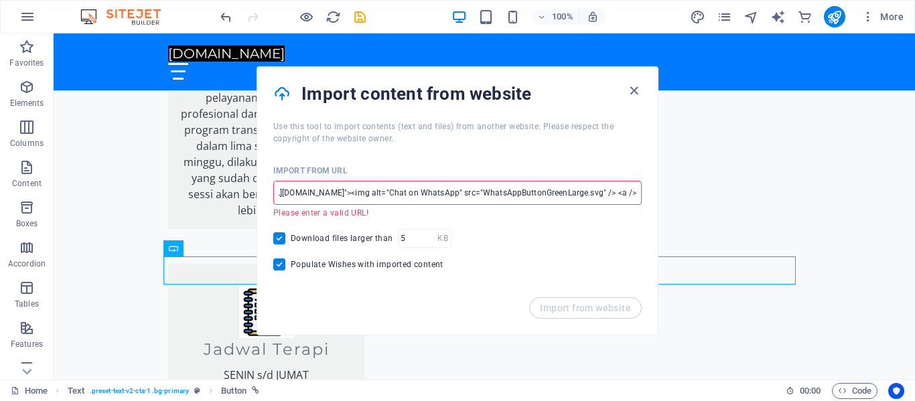
click at [353, 195] on input "<a aria-label="Chat on WhatsApp" href="https://wa.me/1XXXXXXXXXX"><img alt="Cha…" at bounding box center [457, 193] width 369 height 24
click at [472, 193] on input "<a aria-label="Chat on WhatsApp" href="https://wa.me/1XXXXXXXXXX"><img alt="Cha…" at bounding box center [457, 193] width 369 height 24
click at [411, 194] on input "<a aria-label="Chat on WhatsApp" href="https://wa.me/811157475chatt="Chat on Wh…" at bounding box center [457, 193] width 369 height 24
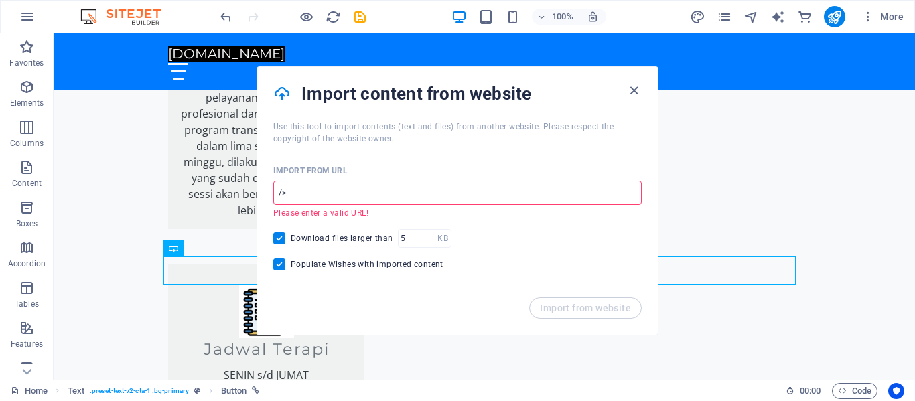
type input ">"
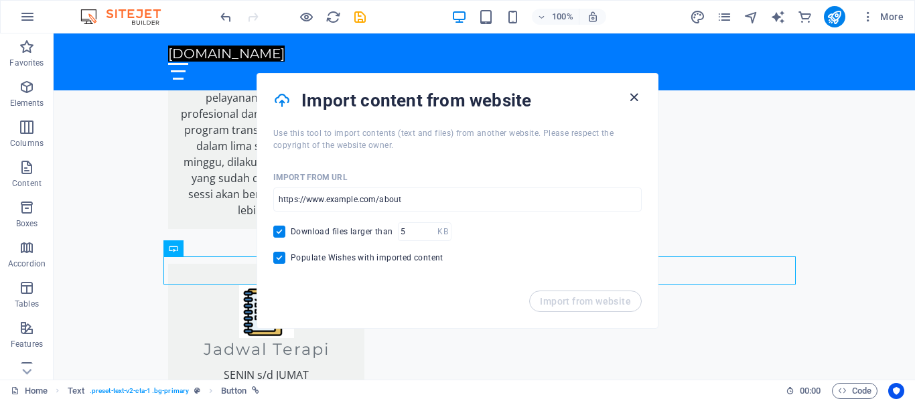
click at [635, 99] on icon "button" at bounding box center [633, 97] width 15 height 15
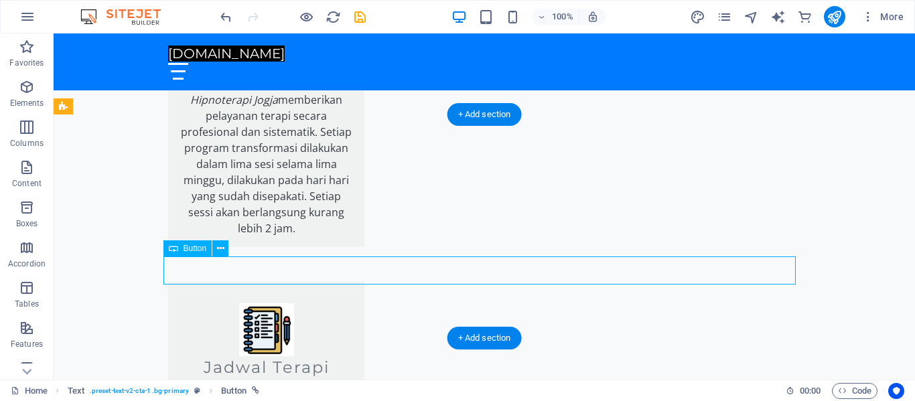
scroll to position [1522, 0]
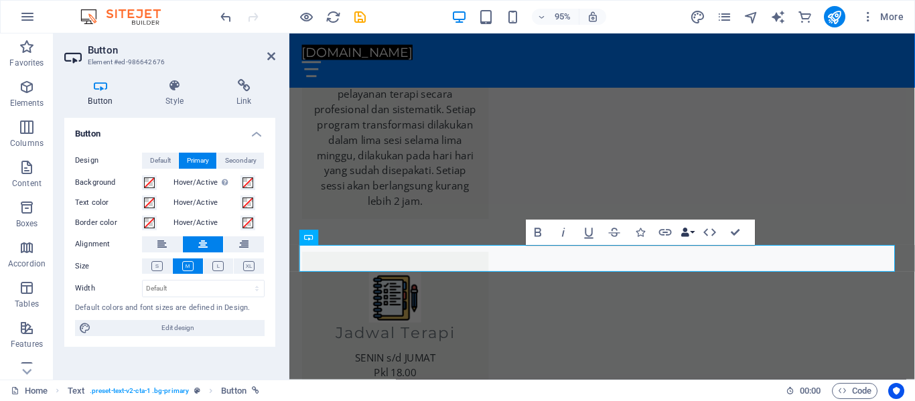
click at [691, 230] on button "Data Bindings" at bounding box center [688, 232] width 18 height 25
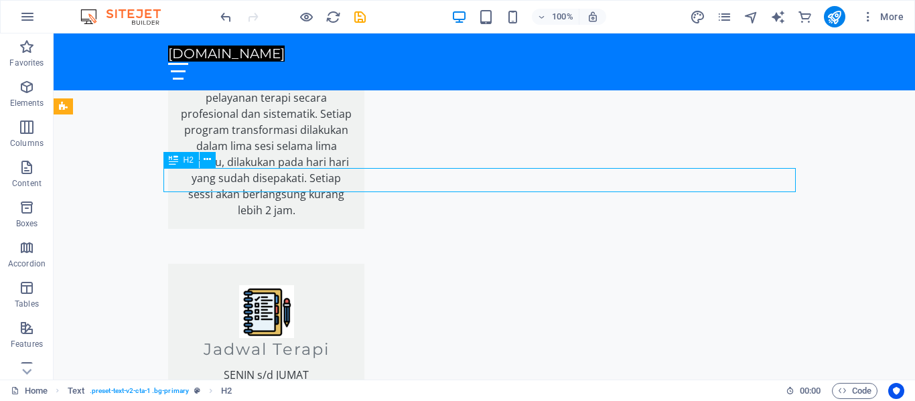
scroll to position [1504, 0]
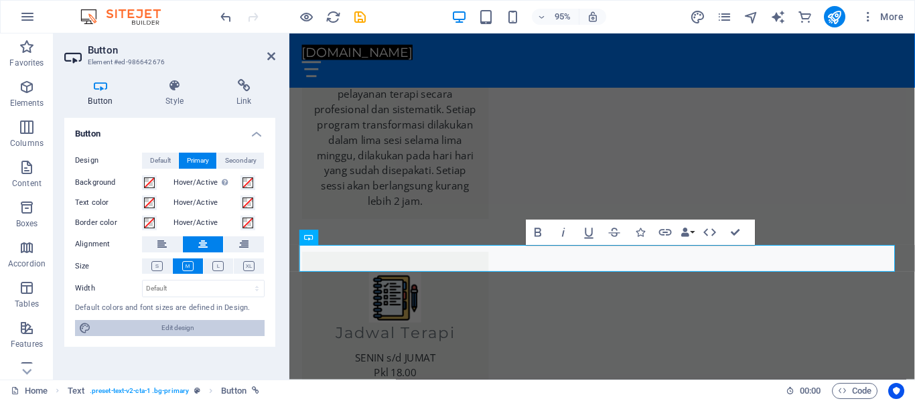
click at [81, 326] on icon at bounding box center [85, 328] width 12 height 16
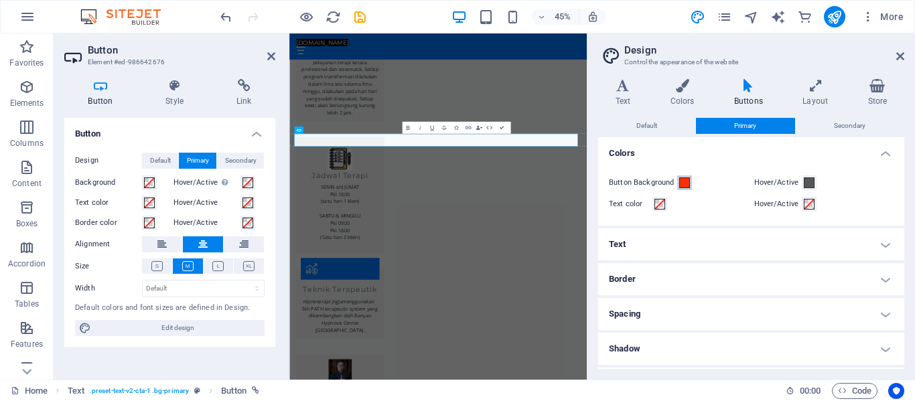
click at [684, 187] on span at bounding box center [684, 183] width 11 height 11
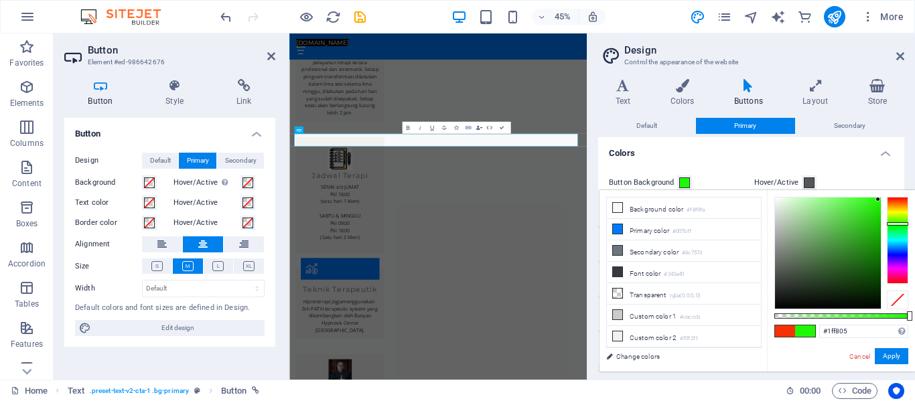
click at [897, 224] on div at bounding box center [897, 240] width 21 height 87
type input "#3ee02a"
click at [860, 210] on div at bounding box center [828, 253] width 106 height 111
click at [898, 352] on button "Apply" at bounding box center [892, 356] width 34 height 16
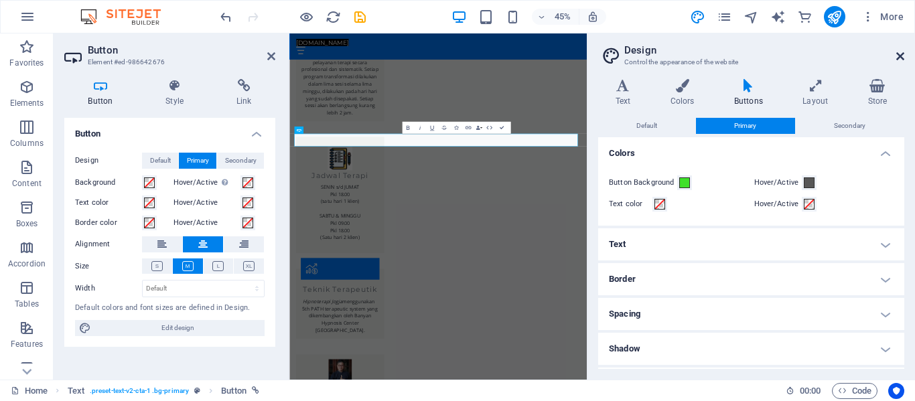
click at [903, 54] on icon at bounding box center [900, 56] width 8 height 11
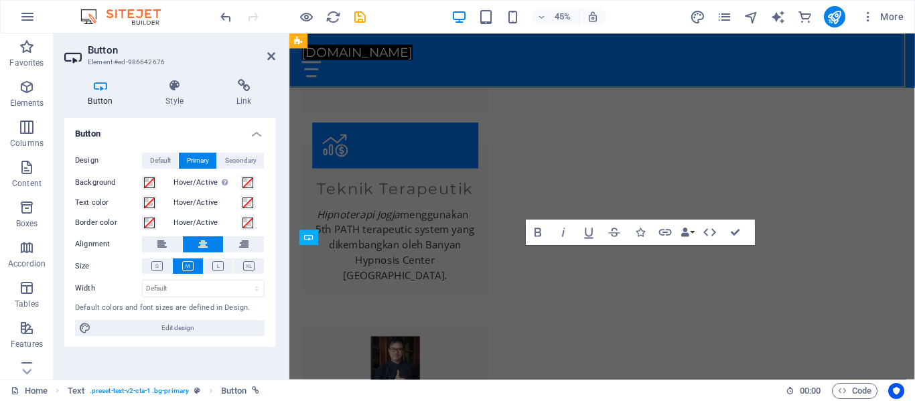
scroll to position [1522, 0]
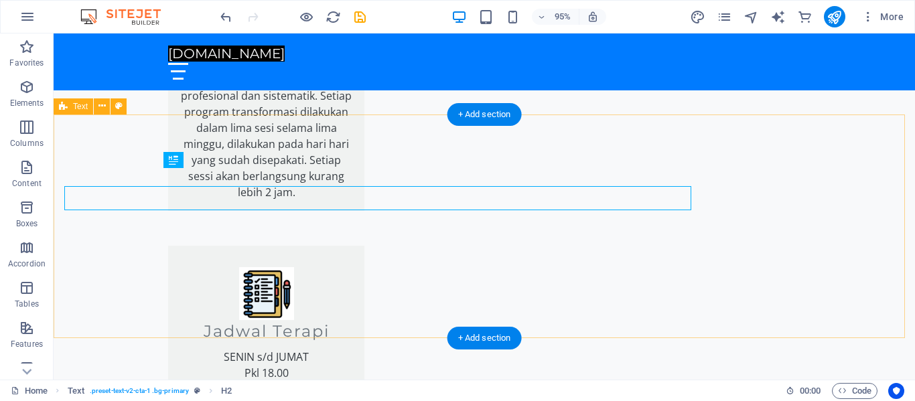
scroll to position [1504, 0]
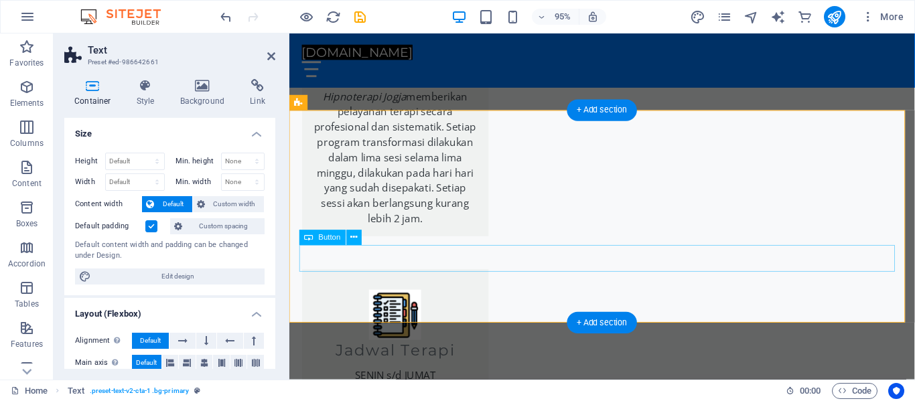
scroll to position [1522, 0]
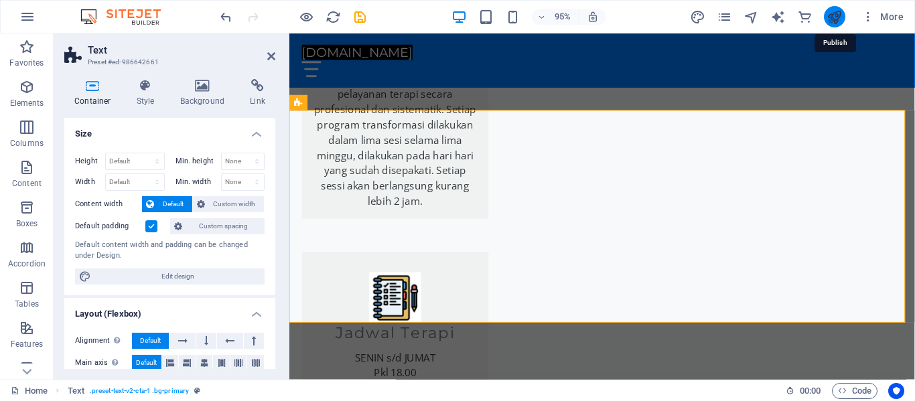
click at [833, 11] on icon "publish" at bounding box center [834, 16] width 15 height 15
checkbox input "false"
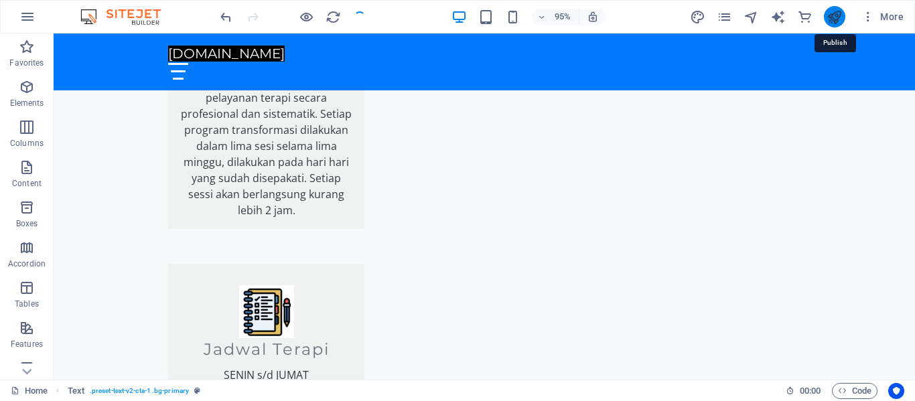
scroll to position [1504, 0]
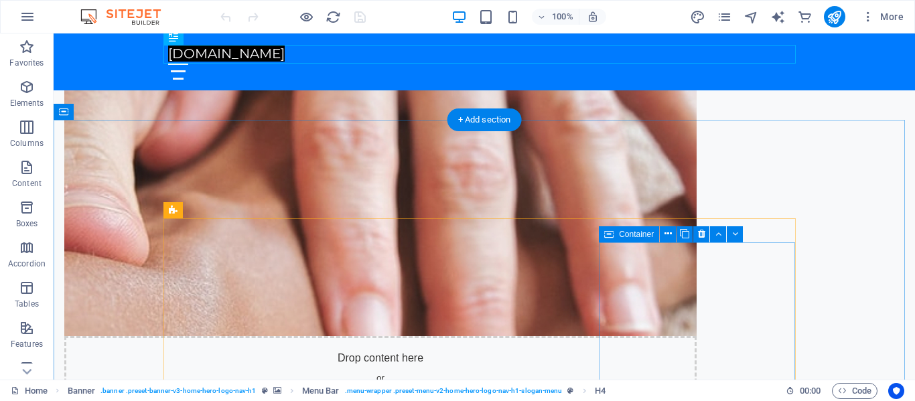
scroll to position [660, 0]
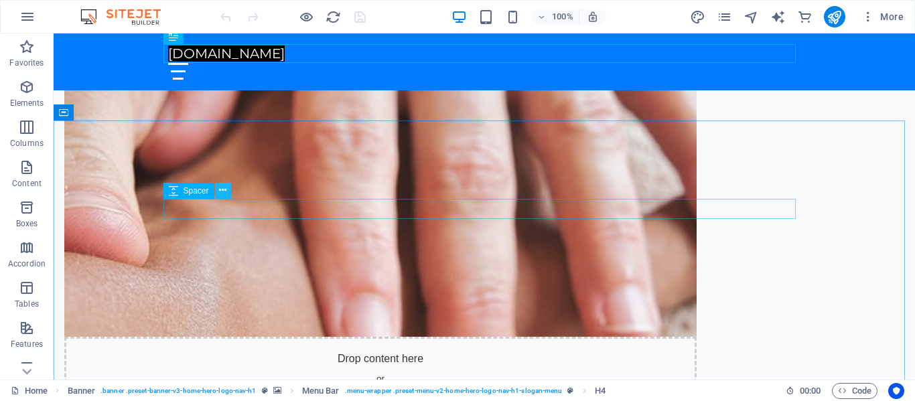
click at [224, 186] on icon at bounding box center [222, 191] width 7 height 14
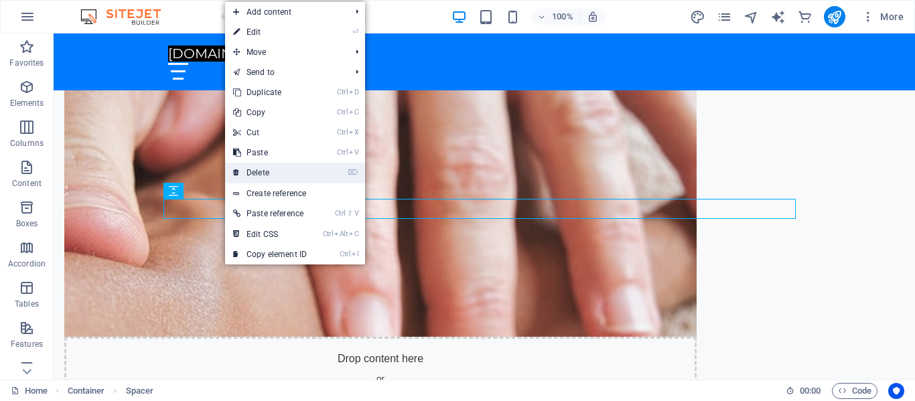
click at [255, 174] on link "⌦ Delete" at bounding box center [270, 173] width 90 height 20
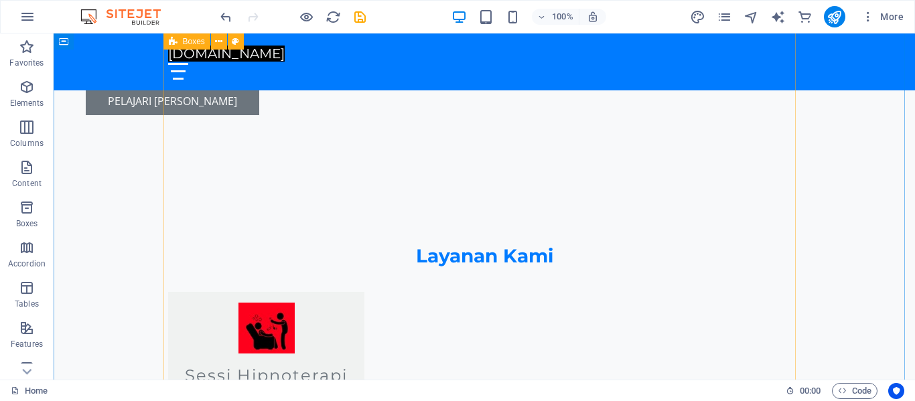
scroll to position [1165, 0]
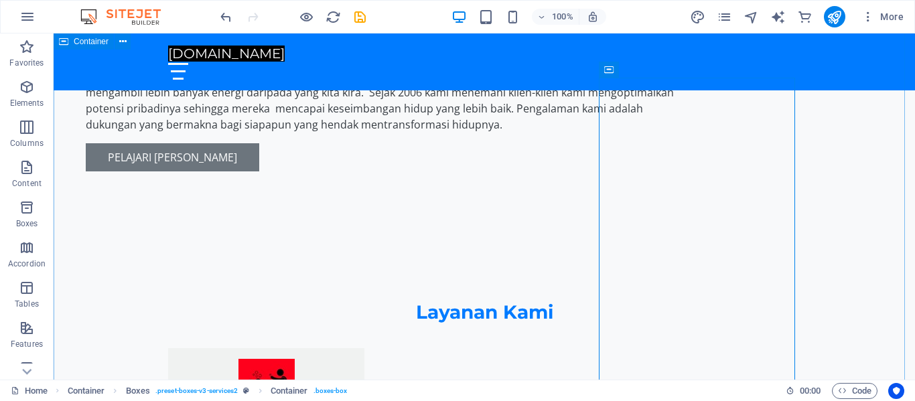
scroll to position [1107, 0]
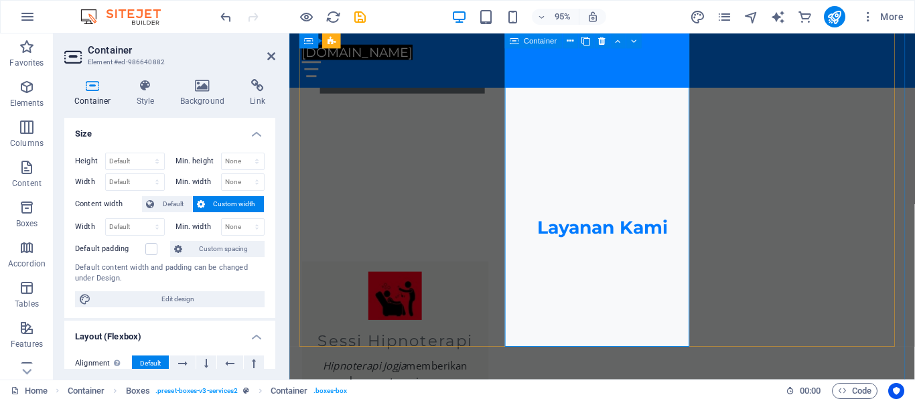
scroll to position [1199, 0]
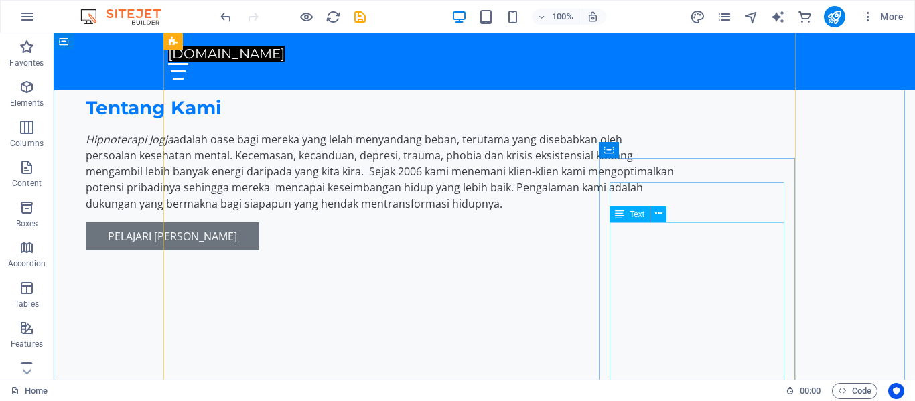
scroll to position [1029, 0]
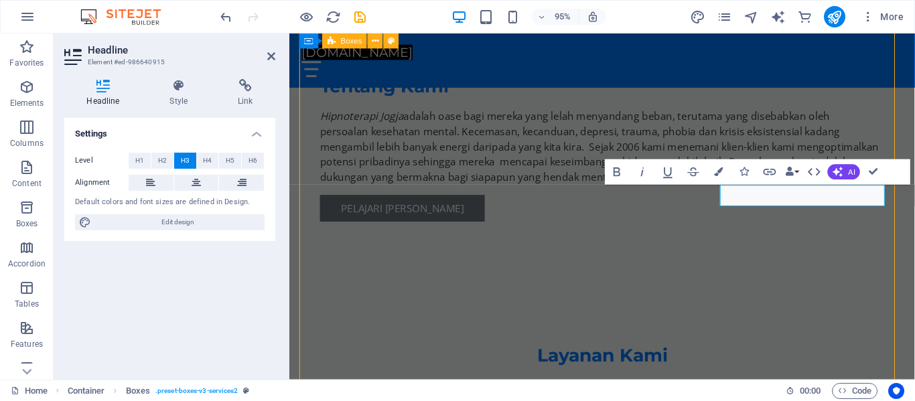
scroll to position [1029, 0]
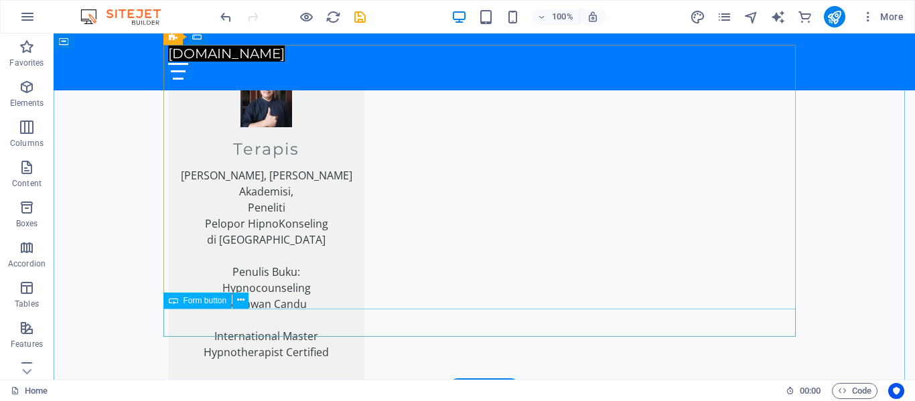
scroll to position [2169, 0]
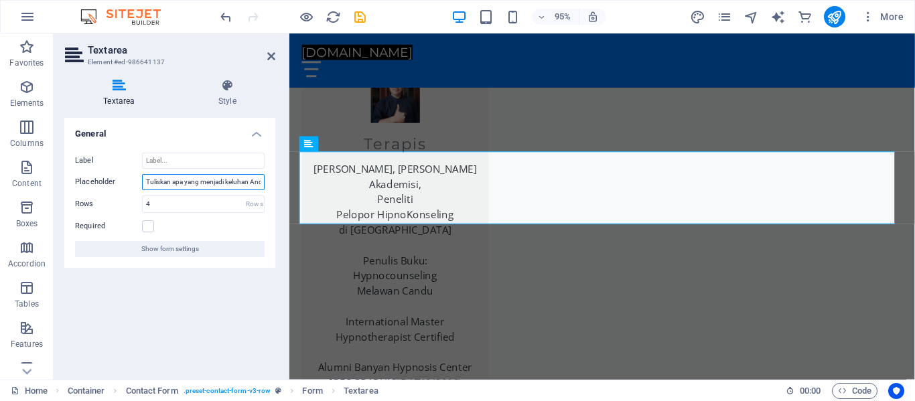
click at [224, 183] on input "Tuliskan apa yang menjadi keluhan Anda" at bounding box center [203, 182] width 123 height 16
click at [224, 180] on input "Tuliskan keluhan Anda" at bounding box center [203, 182] width 123 height 16
type input "Tuliskan keluhan Anda di sini"
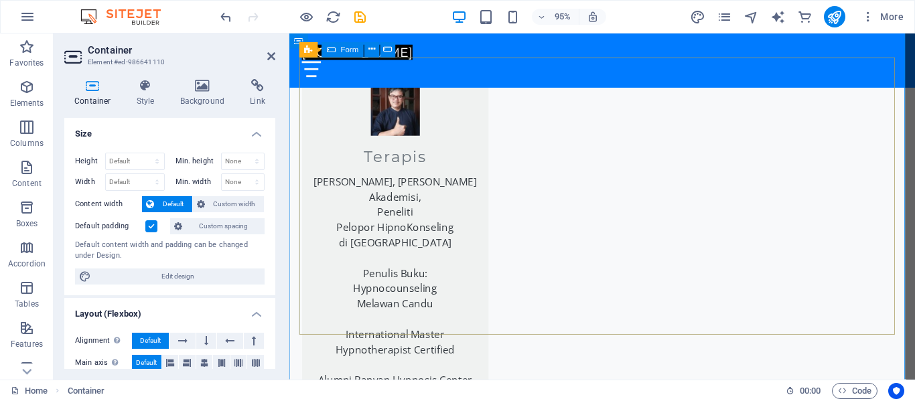
scroll to position [2175, 0]
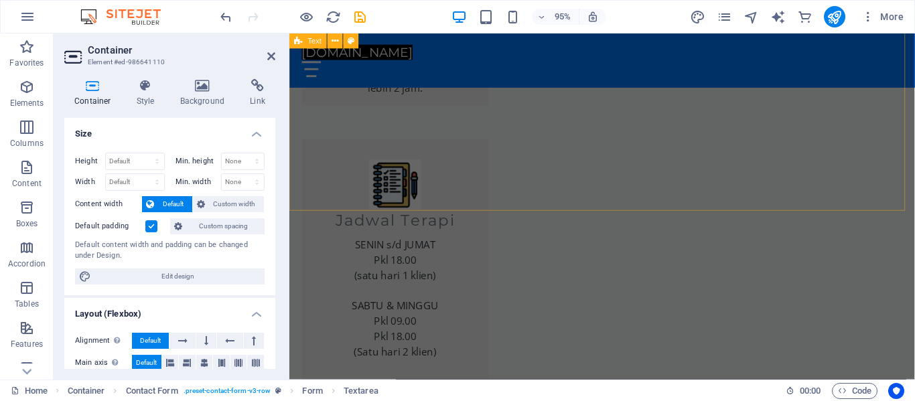
scroll to position [1619, 0]
click at [832, 19] on icon "publish" at bounding box center [834, 16] width 15 height 15
checkbox input "false"
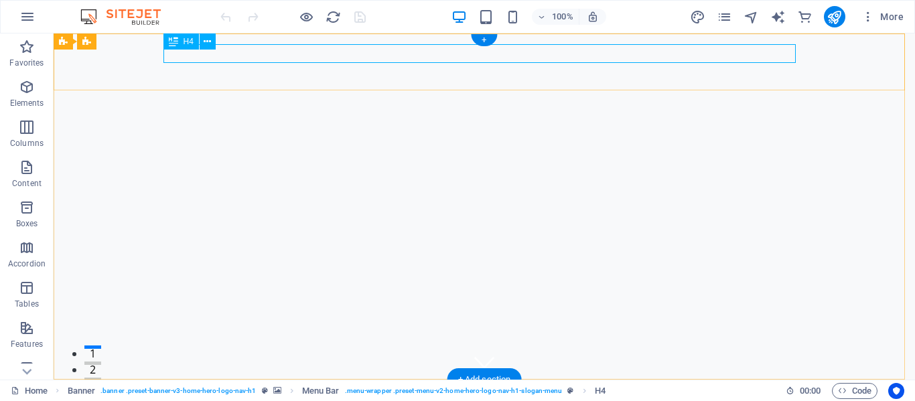
click at [285, 392] on span "[DOMAIN_NAME]" at bounding box center [226, 400] width 117 height 16
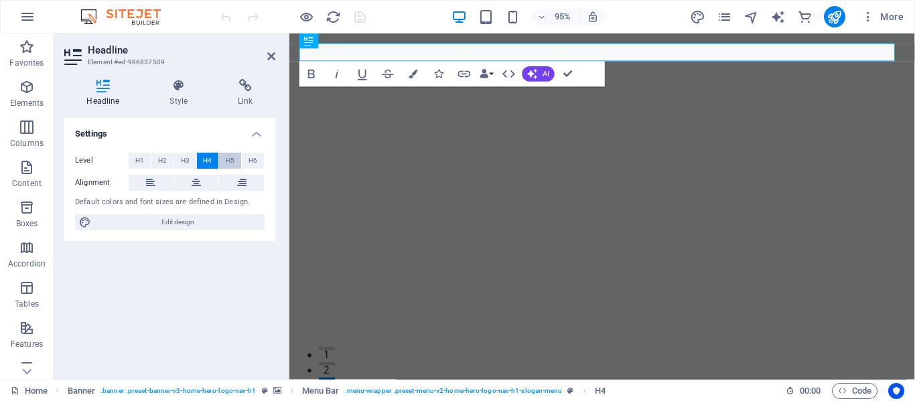
click at [231, 163] on span "H5" at bounding box center [230, 161] width 9 height 16
click at [255, 160] on span "H6" at bounding box center [253, 161] width 9 height 16
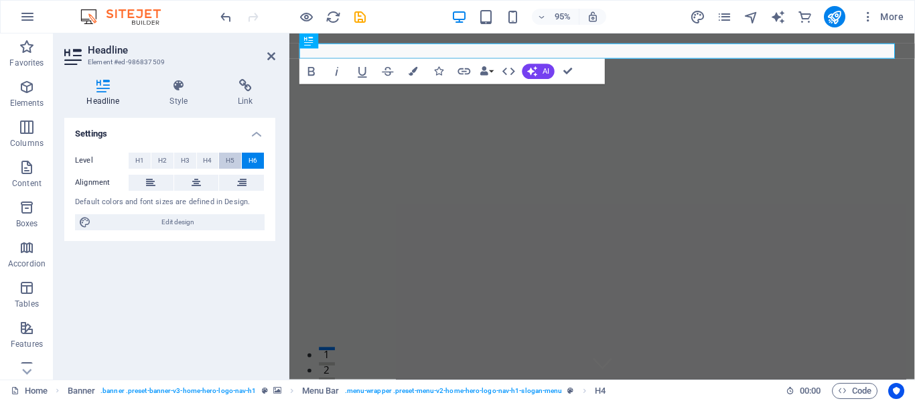
click at [230, 161] on span "H5" at bounding box center [230, 161] width 9 height 16
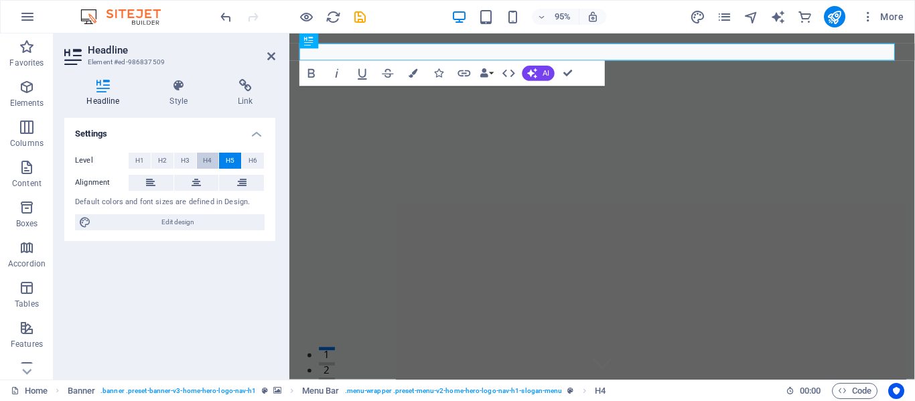
click at [208, 159] on span "H4" at bounding box center [207, 161] width 9 height 16
click at [191, 159] on button "H3" at bounding box center [185, 161] width 22 height 16
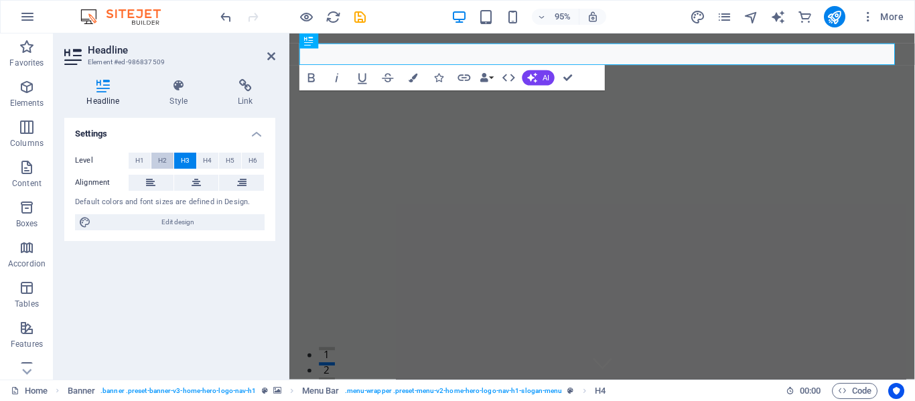
click at [161, 158] on span "H2" at bounding box center [162, 161] width 9 height 16
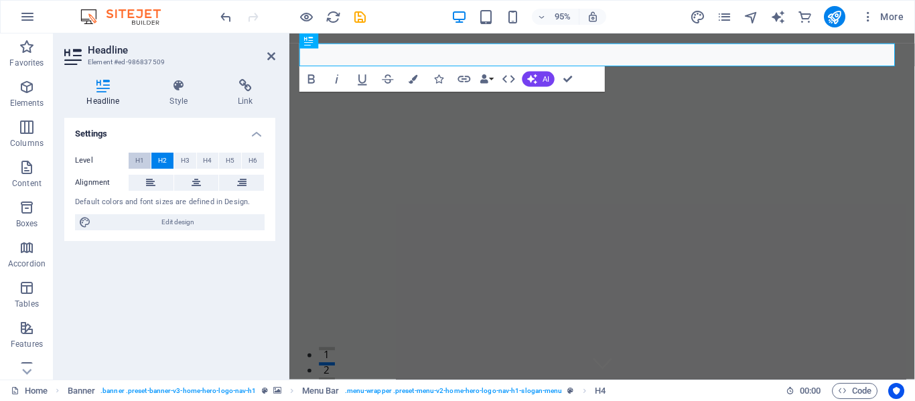
click at [135, 157] on span "H1" at bounding box center [139, 161] width 9 height 16
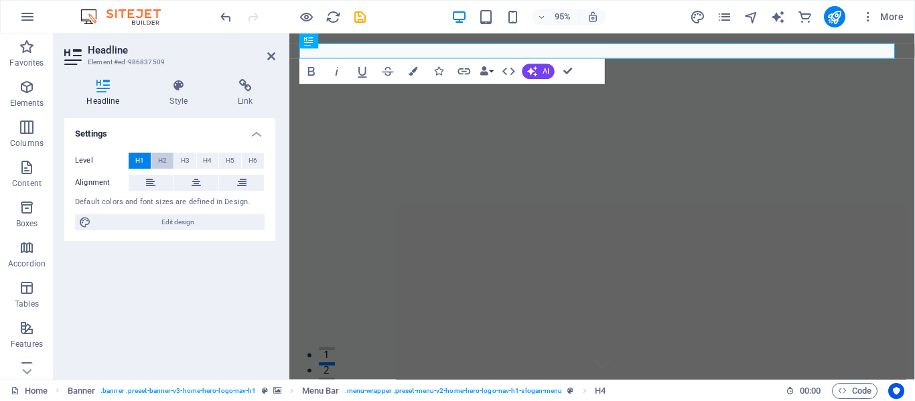
click at [161, 160] on span "H2" at bounding box center [162, 161] width 9 height 16
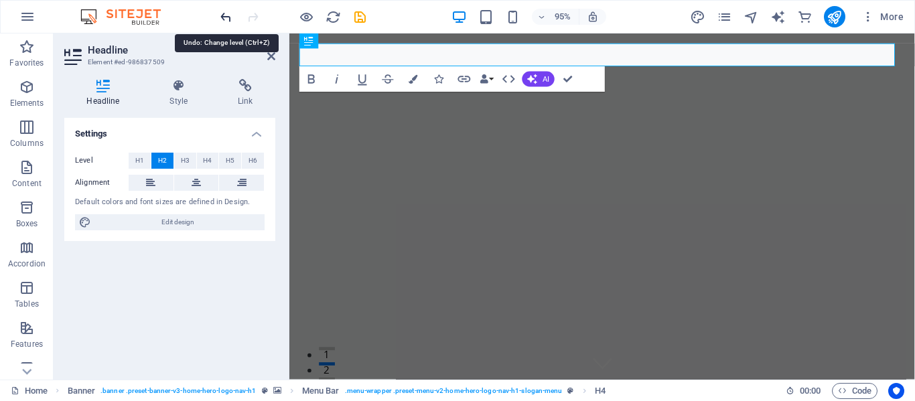
click at [221, 16] on icon "undo" at bounding box center [225, 16] width 15 height 15
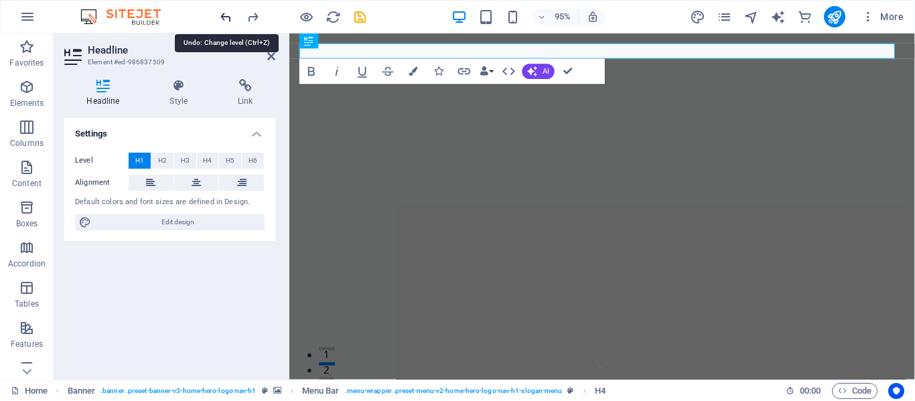
click at [221, 16] on icon "undo" at bounding box center [225, 16] width 15 height 15
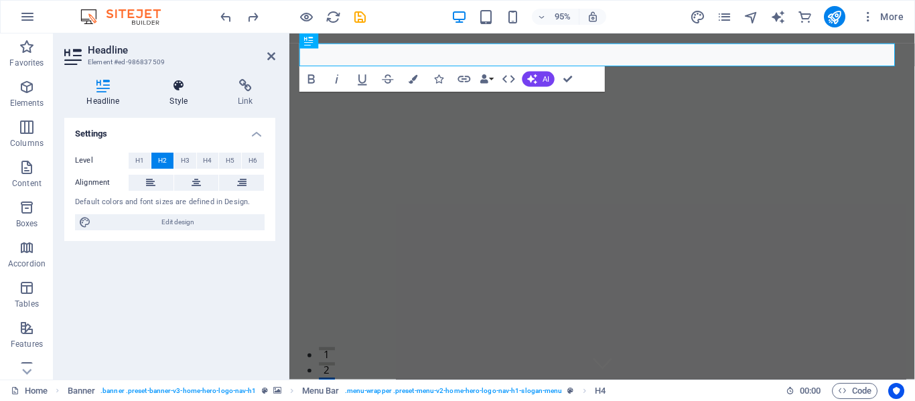
click at [180, 84] on icon at bounding box center [178, 85] width 63 height 13
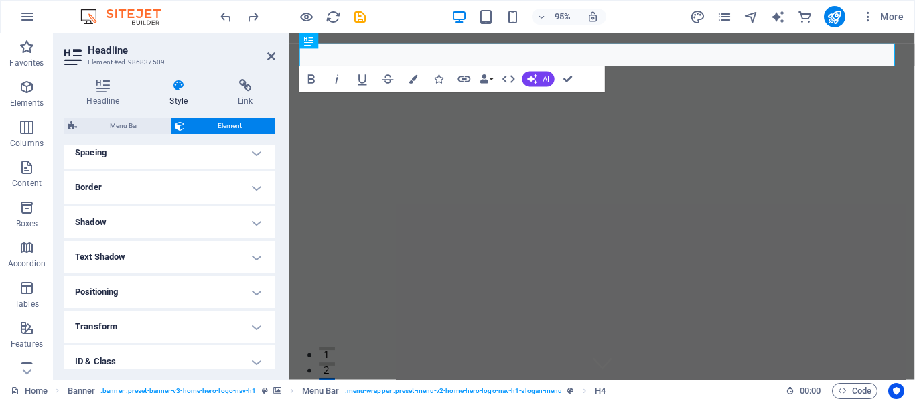
scroll to position [224, 0]
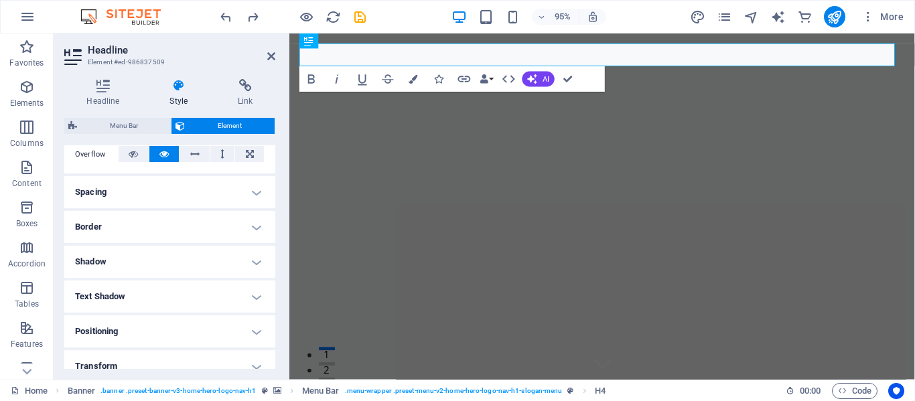
click at [255, 228] on h4 "Border" at bounding box center [169, 227] width 211 height 32
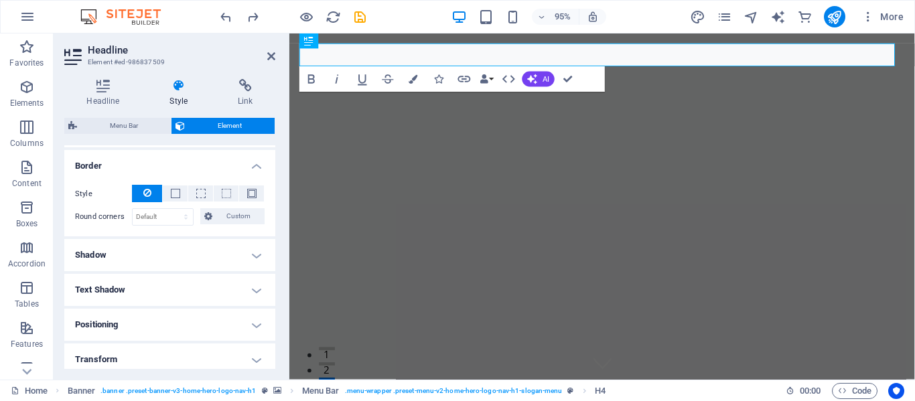
scroll to position [286, 0]
click at [253, 256] on h4 "Shadow" at bounding box center [169, 255] width 211 height 32
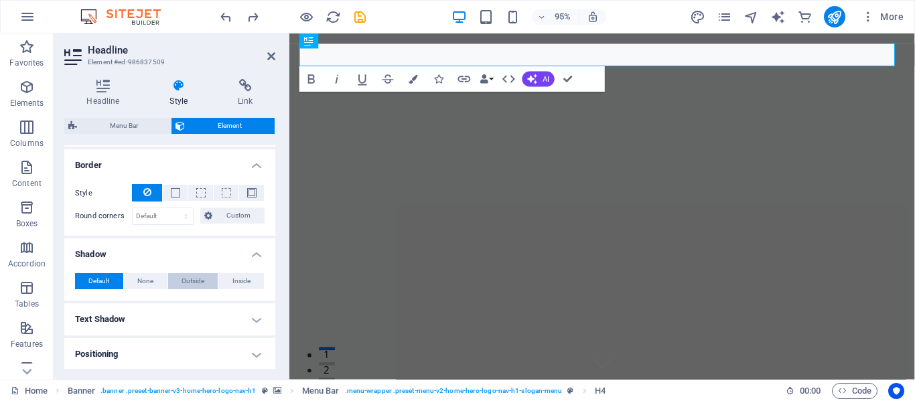
click at [196, 279] on span "Outside" at bounding box center [193, 281] width 23 height 16
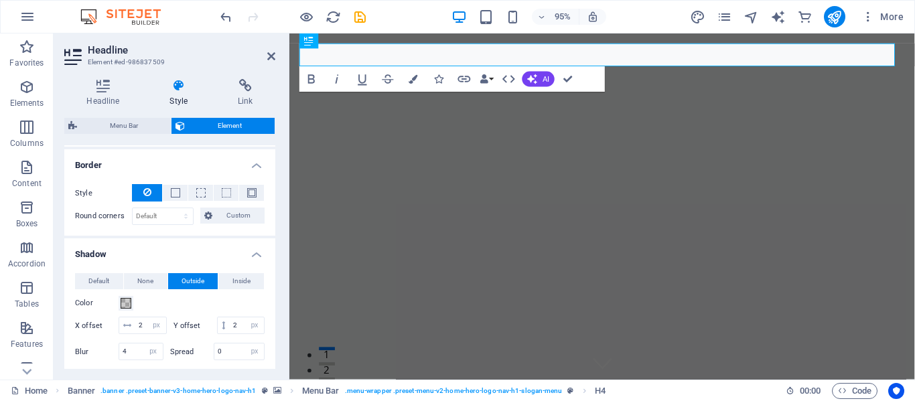
type input "2"
type input "4"
click at [126, 304] on span at bounding box center [126, 303] width 11 height 11
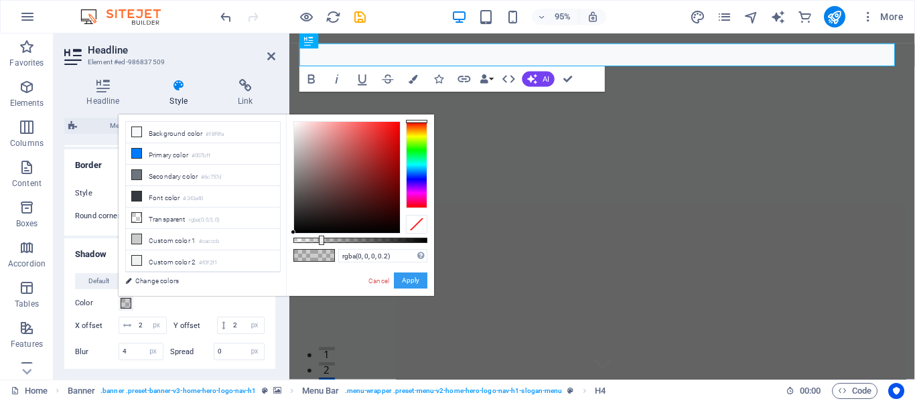
click at [417, 279] on button "Apply" at bounding box center [411, 281] width 34 height 16
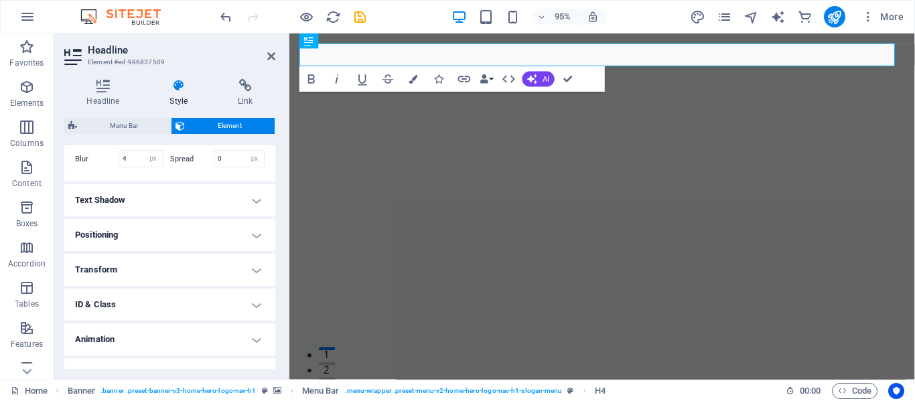
scroll to position [480, 0]
click at [259, 216] on h4 "Text Shadow" at bounding box center [169, 200] width 211 height 32
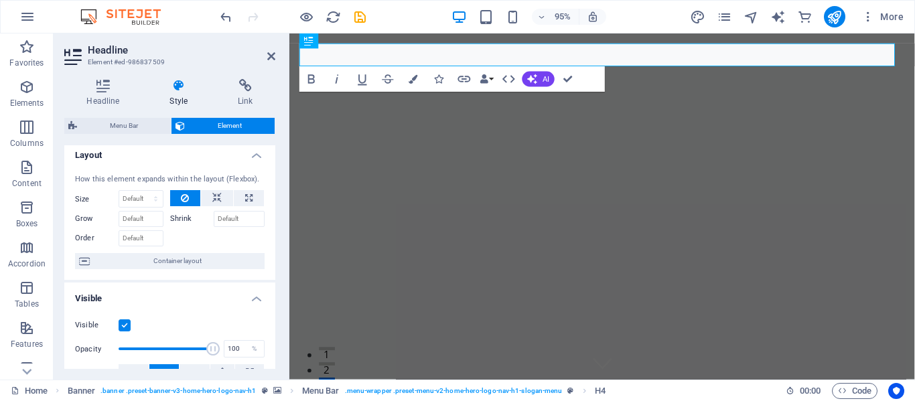
scroll to position [0, 0]
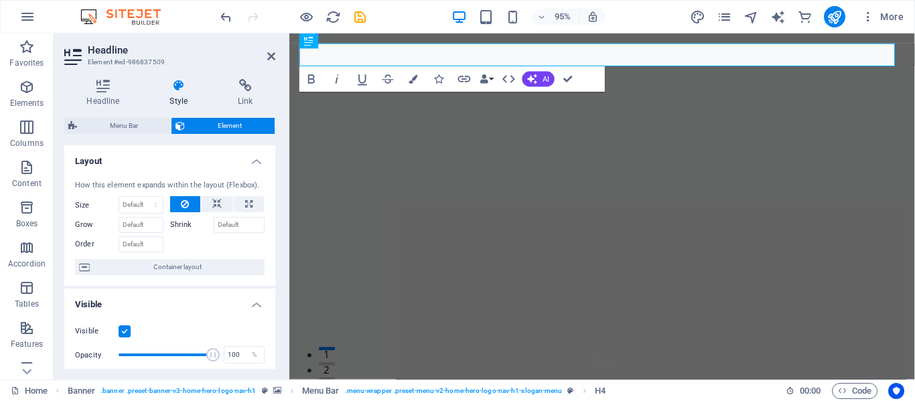
click at [178, 84] on icon at bounding box center [178, 85] width 63 height 13
click at [490, 78] on button "Data Bindings" at bounding box center [487, 78] width 18 height 25
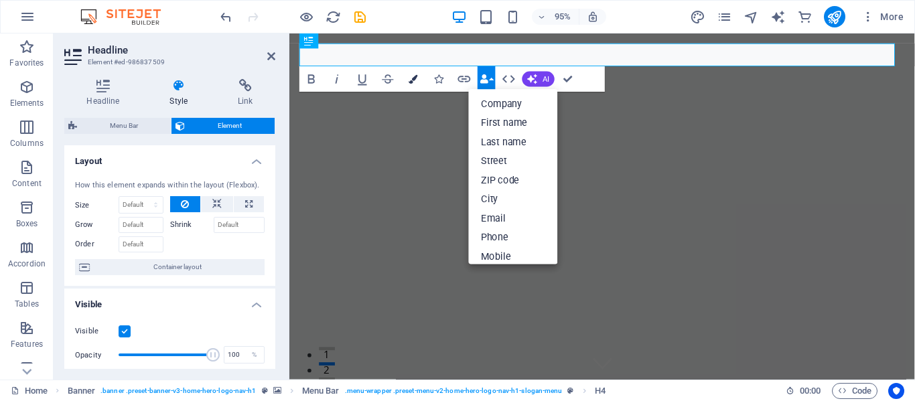
click at [413, 77] on icon "button" at bounding box center [413, 79] width 9 height 9
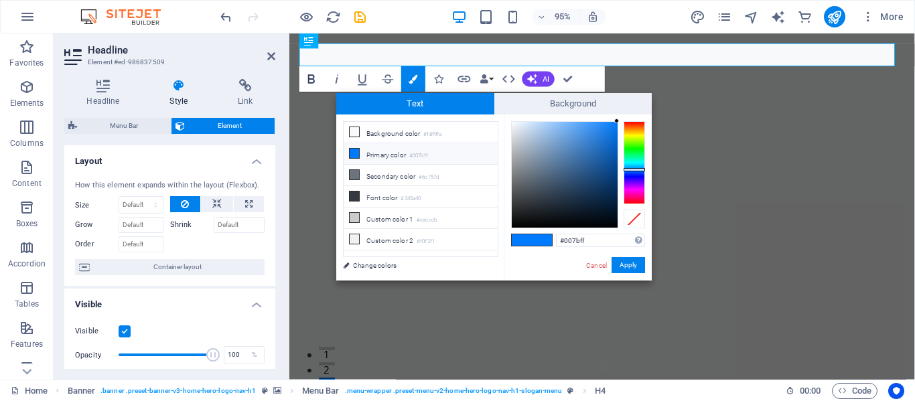
click at [312, 80] on icon "button" at bounding box center [311, 79] width 15 height 15
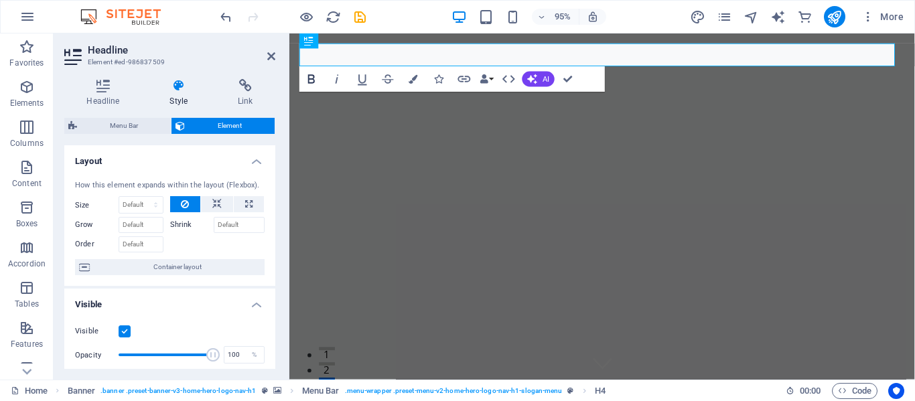
click at [312, 80] on icon "button" at bounding box center [311, 79] width 15 height 15
click at [245, 124] on span "Element" at bounding box center [230, 126] width 82 height 16
click at [103, 89] on icon at bounding box center [103, 85] width 78 height 13
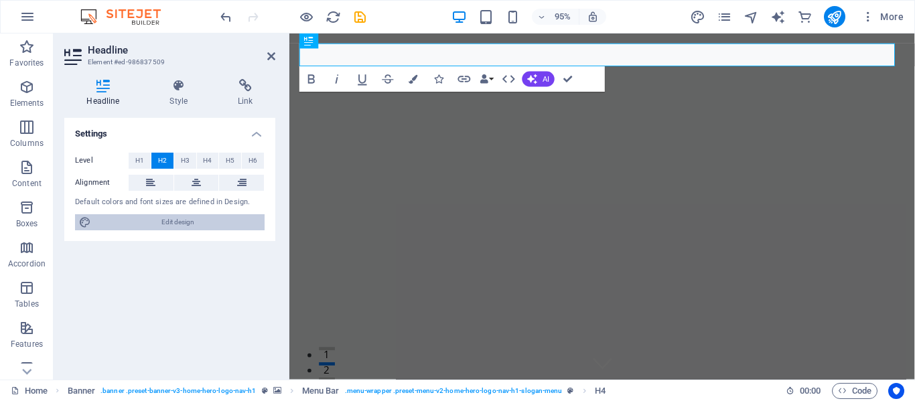
click at [168, 221] on span "Edit design" at bounding box center [177, 222] width 165 height 16
select select "px"
select select "200"
select select "px"
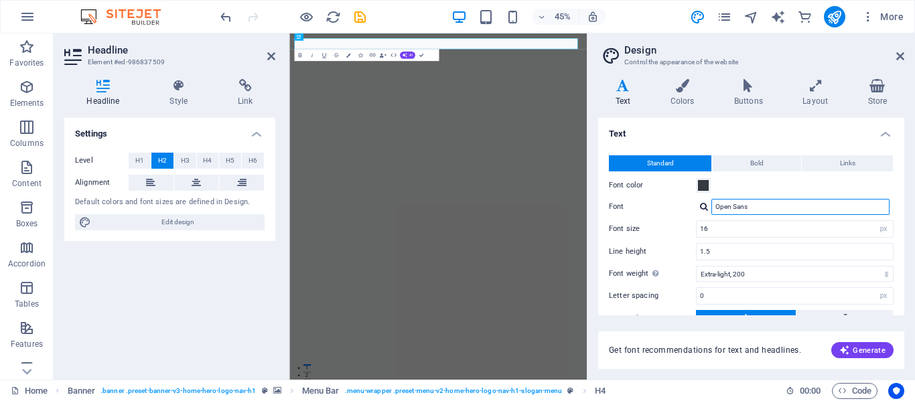
click at [793, 210] on input "Open Sans" at bounding box center [801, 207] width 178 height 16
click at [768, 207] on input "Open Sans" at bounding box center [801, 207] width 178 height 16
click at [780, 237] on div "16 rem px" at bounding box center [795, 228] width 198 height 17
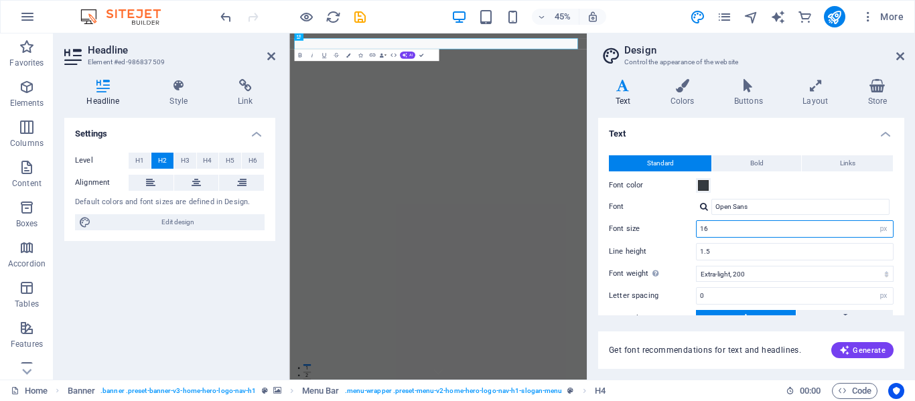
click at [736, 233] on input "16" at bounding box center [795, 229] width 196 height 16
type input "1"
type input "30"
click at [702, 189] on span at bounding box center [703, 185] width 11 height 11
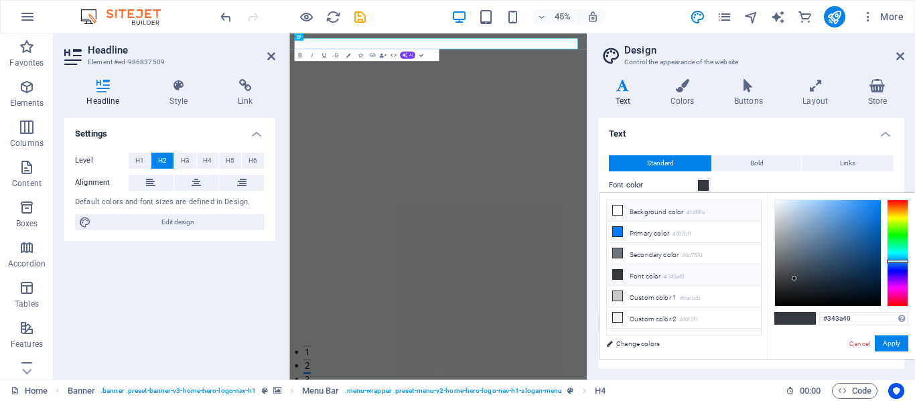
click at [618, 208] on icon at bounding box center [617, 210] width 9 height 9
type input "#f8f9fa"
click at [684, 130] on h4 "Text" at bounding box center [751, 130] width 306 height 24
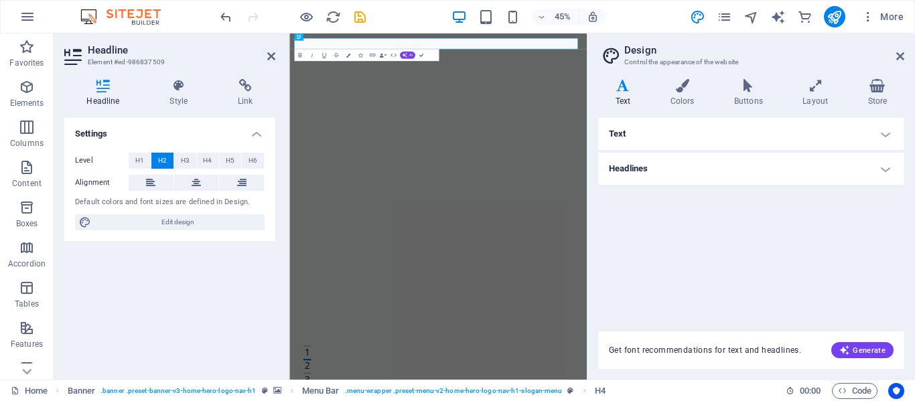
click at [888, 134] on h4 "Text" at bounding box center [751, 134] width 306 height 32
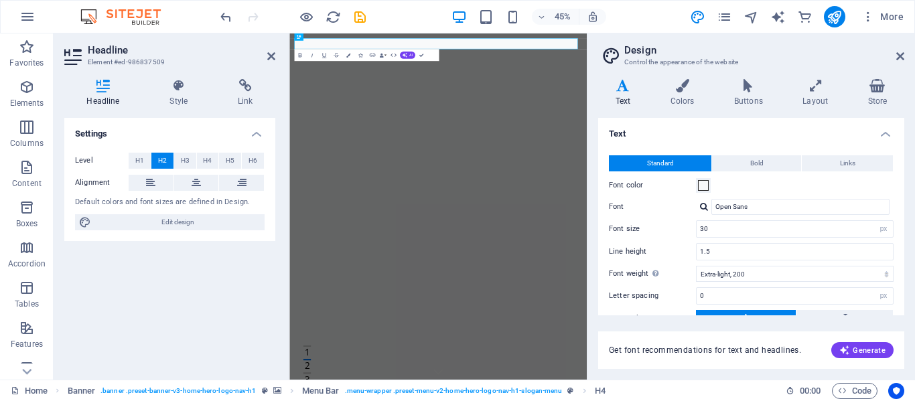
click at [620, 88] on icon at bounding box center [623, 85] width 50 height 13
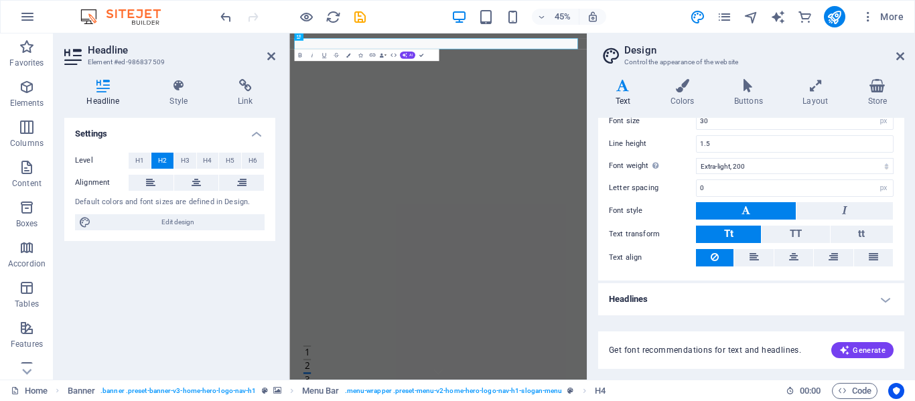
scroll to position [108, 0]
click at [870, 352] on span "Generate" at bounding box center [863, 350] width 46 height 11
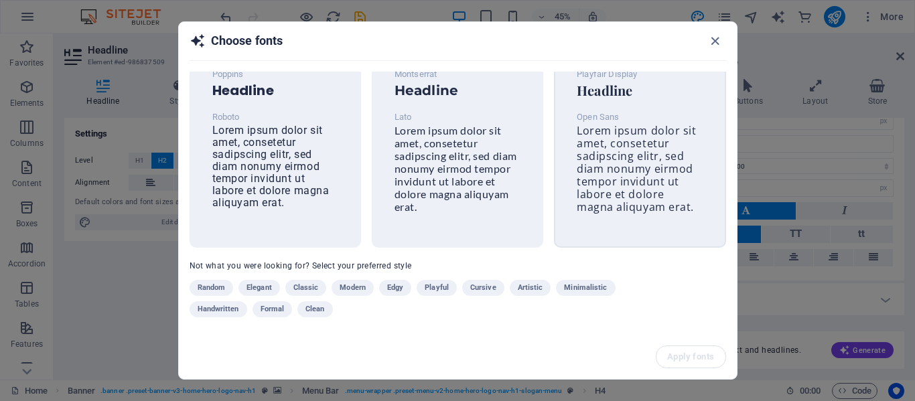
scroll to position [0, 0]
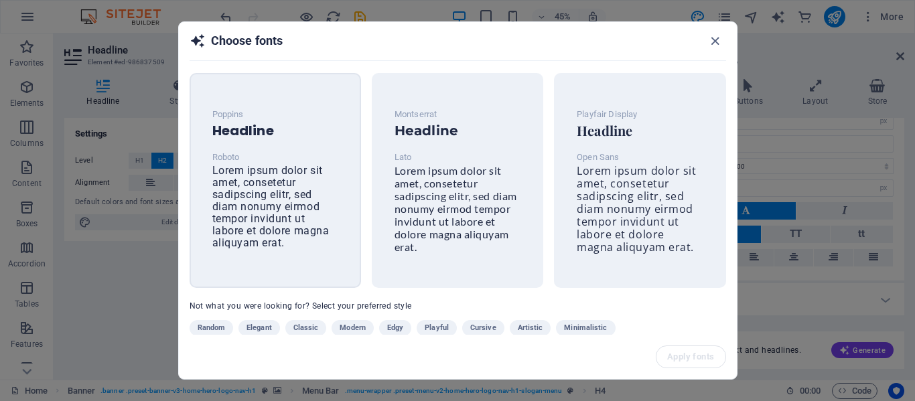
click at [246, 123] on h6 "Headline" at bounding box center [275, 131] width 126 height 16
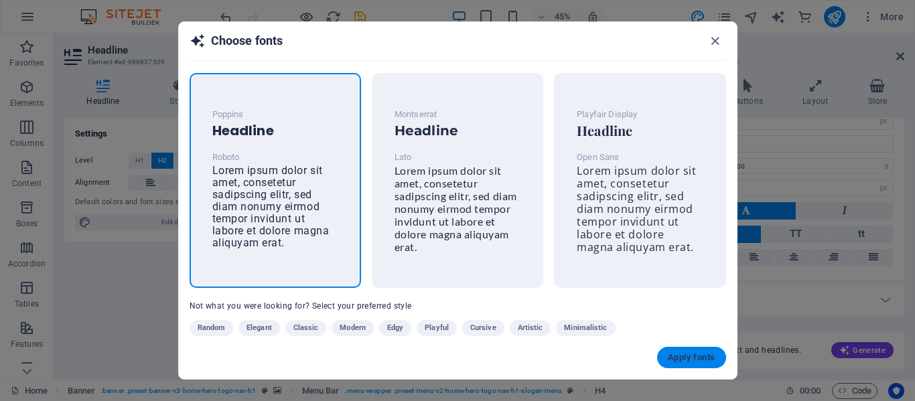
click at [695, 361] on span "Apply fonts" at bounding box center [691, 357] width 47 height 11
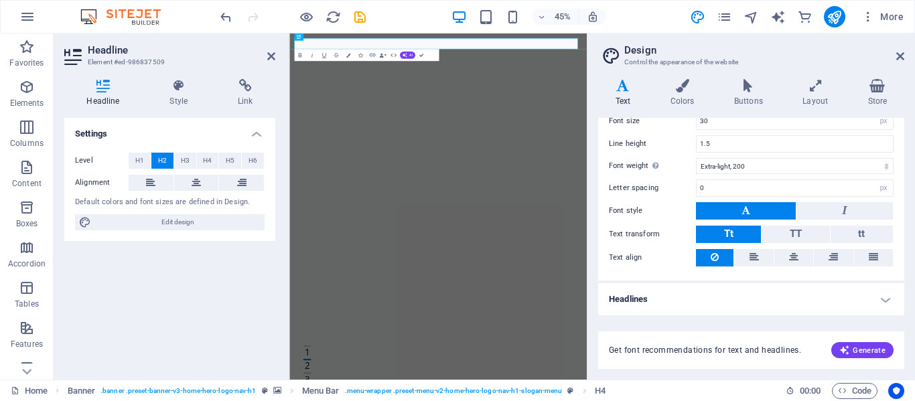
type input "Roboto"
type input "16"
type input "1.6"
select select "400"
click at [683, 90] on icon at bounding box center [682, 85] width 58 height 13
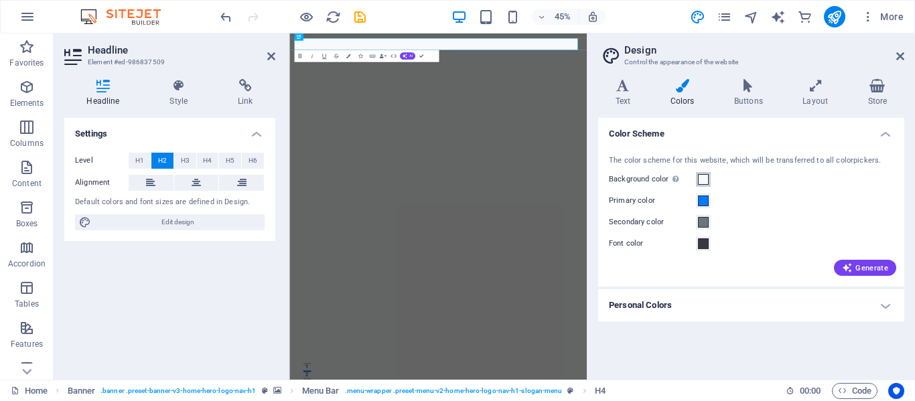
click at [702, 180] on span at bounding box center [703, 179] width 11 height 11
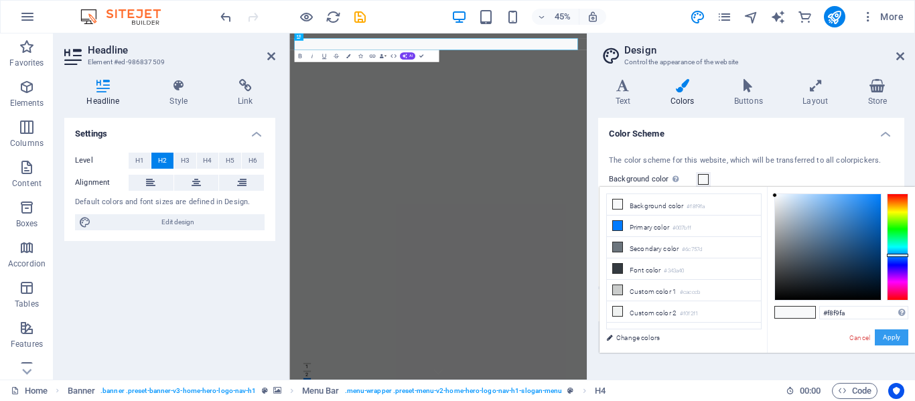
click at [889, 342] on button "Apply" at bounding box center [892, 338] width 34 height 16
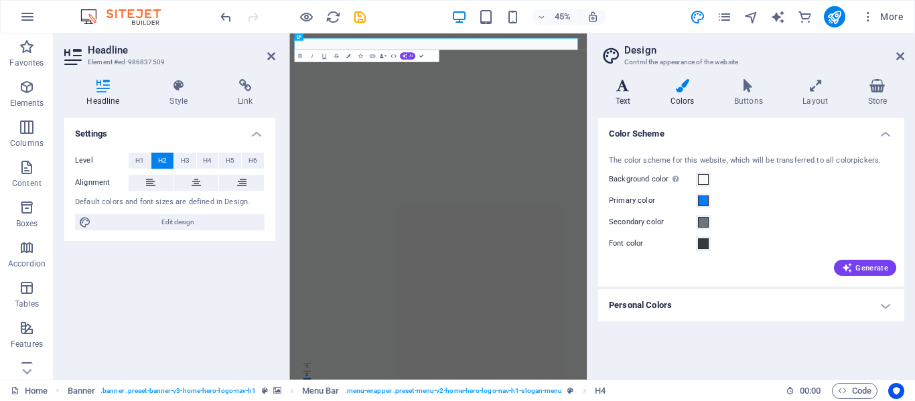
click at [626, 90] on icon at bounding box center [623, 85] width 50 height 13
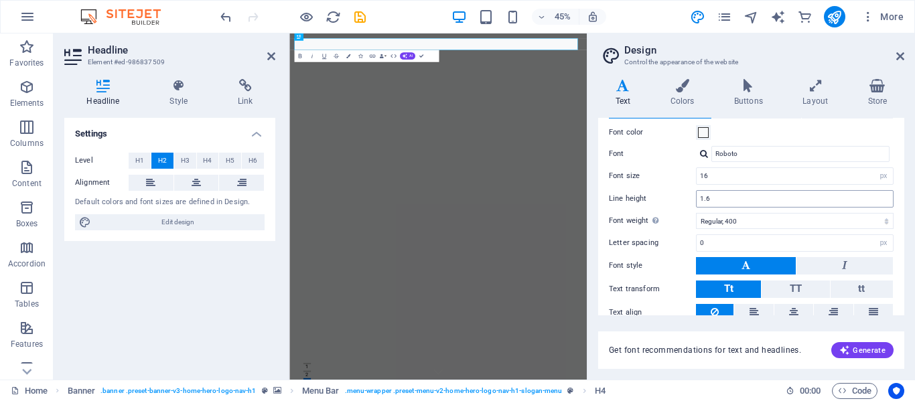
scroll to position [52, 0]
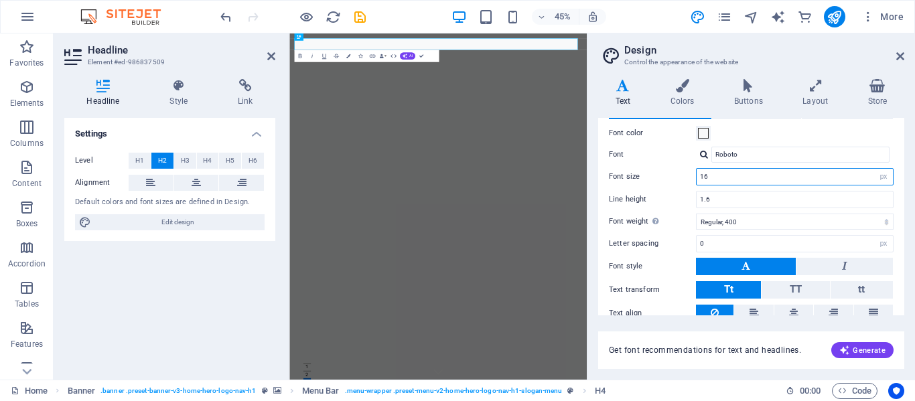
click at [716, 176] on input "16" at bounding box center [795, 177] width 196 height 16
type input "1"
type input "30"
click at [808, 126] on div "Font color" at bounding box center [751, 133] width 285 height 16
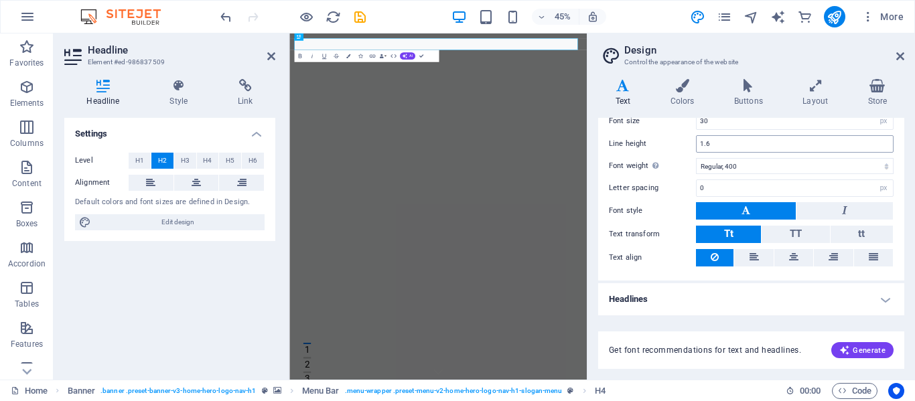
scroll to position [0, 0]
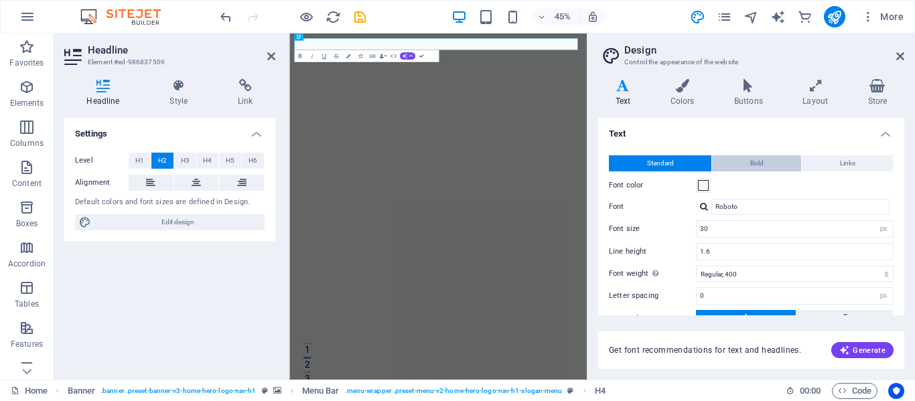
click at [764, 165] on button "Bold" at bounding box center [756, 163] width 89 height 16
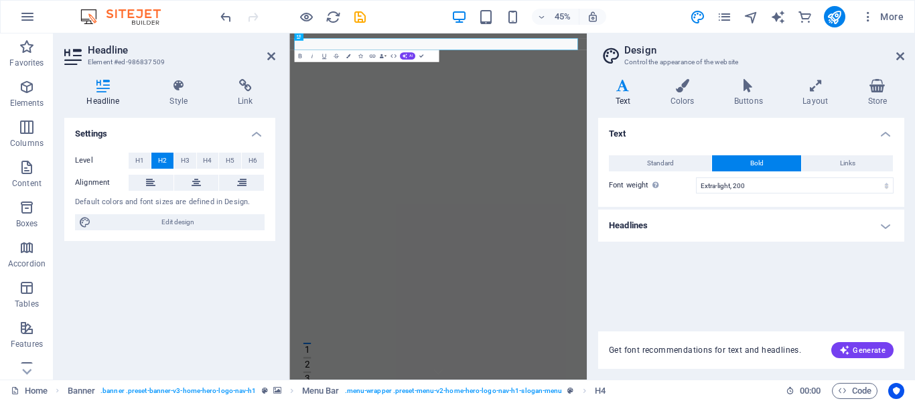
click at [882, 227] on h4 "Headlines" at bounding box center [751, 226] width 306 height 32
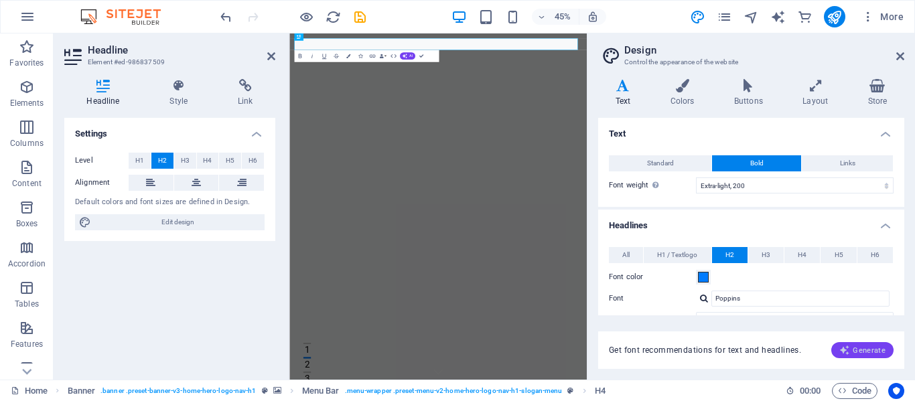
click at [867, 349] on span "Generate" at bounding box center [863, 350] width 46 height 11
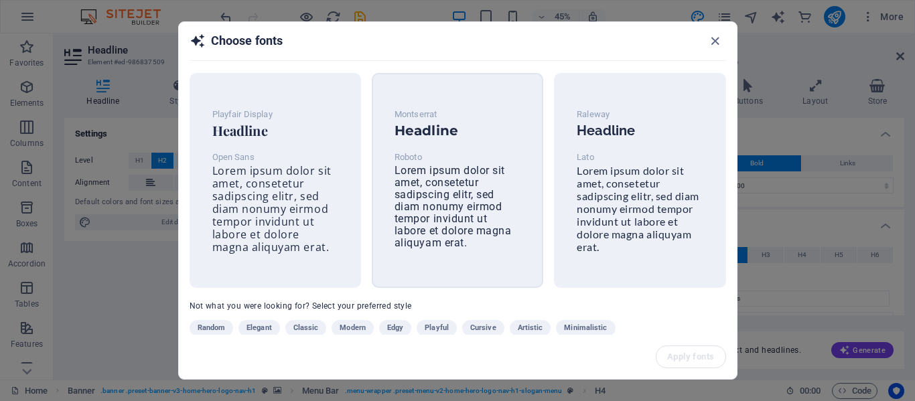
click at [455, 180] on span "Lorem ipsum dolor sit amet, consetetur sadipscing elitr, sed diam nonumy eirmod…" at bounding box center [453, 206] width 117 height 85
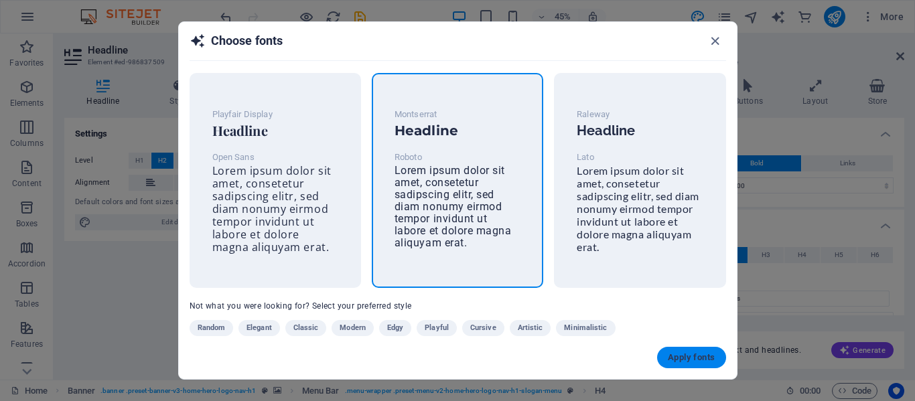
click at [691, 358] on span "Apply fonts" at bounding box center [691, 357] width 47 height 11
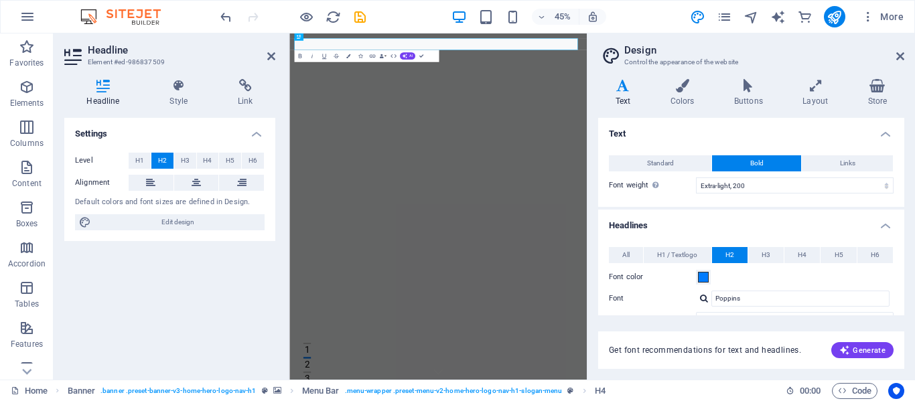
type input "Montserrat"
select select "600"
click at [628, 94] on h4 "Text" at bounding box center [625, 93] width 55 height 28
click at [626, 98] on h4 "Text" at bounding box center [625, 93] width 55 height 28
click at [678, 257] on span "H1 / Textlogo" at bounding box center [677, 255] width 40 height 16
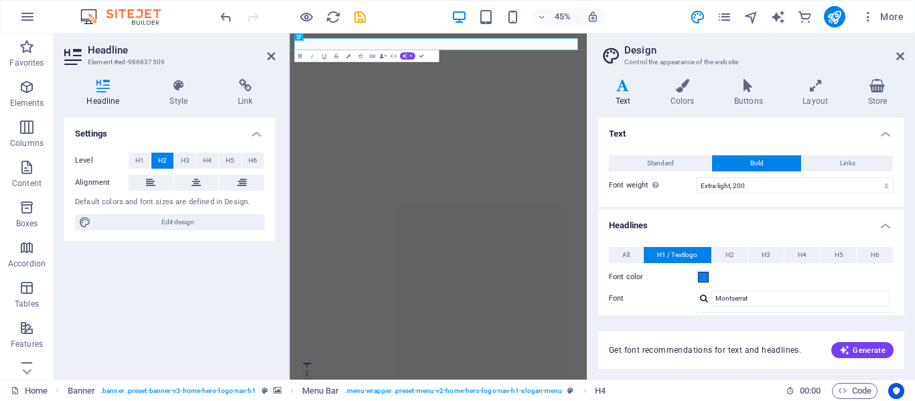
click at [678, 257] on span "H1 / Textlogo" at bounding box center [677, 255] width 40 height 16
click at [728, 258] on span "H2" at bounding box center [730, 255] width 9 height 16
click at [678, 254] on span "H1 / Textlogo" at bounding box center [677, 255] width 40 height 16
click at [731, 254] on span "H2" at bounding box center [730, 255] width 9 height 16
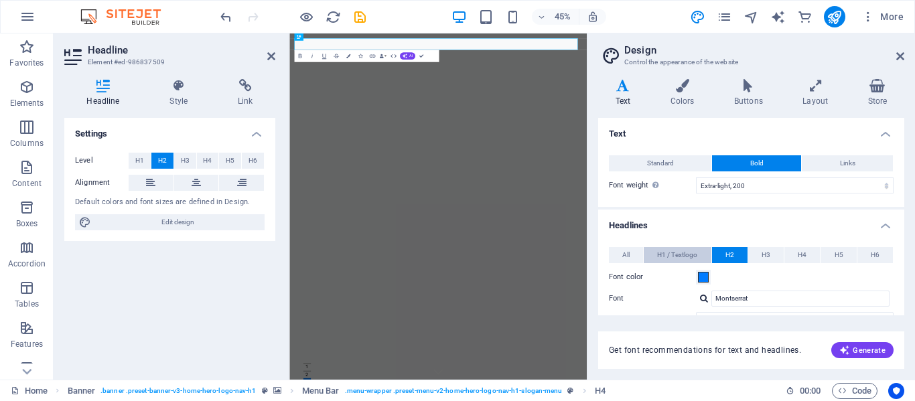
click at [683, 251] on span "H1 / Textlogo" at bounding box center [677, 255] width 40 height 16
click at [701, 278] on span at bounding box center [703, 277] width 11 height 11
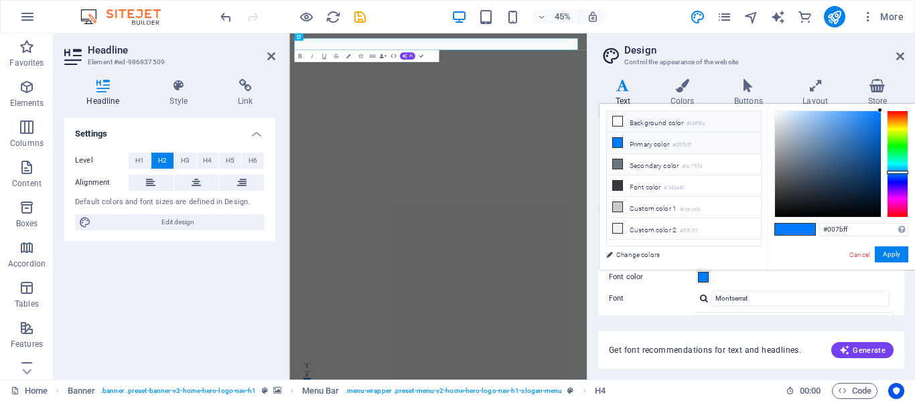
click at [620, 125] on icon at bounding box center [617, 121] width 9 height 9
type input "#f8f9fa"
click at [892, 254] on button "Apply" at bounding box center [892, 255] width 34 height 16
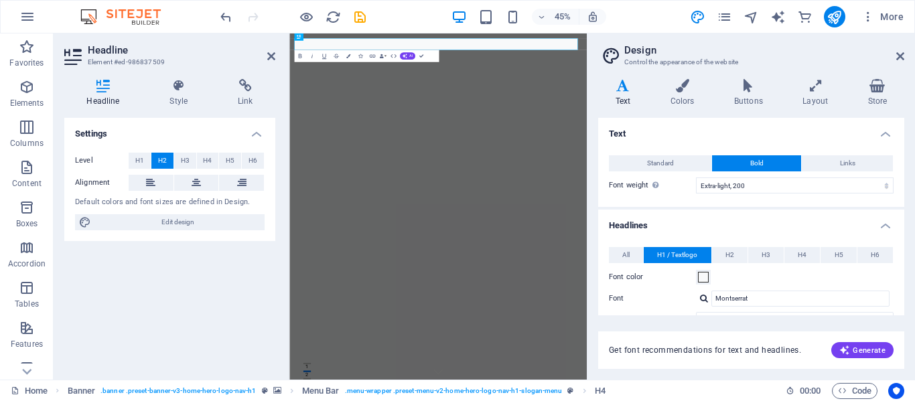
click at [624, 105] on h4 "Text" at bounding box center [625, 93] width 55 height 28
click at [905, 50] on aside "Design Control the appearance of the website Variants Text Colors Buttons Layou…" at bounding box center [751, 207] width 328 height 346
click at [897, 56] on icon at bounding box center [900, 56] width 8 height 11
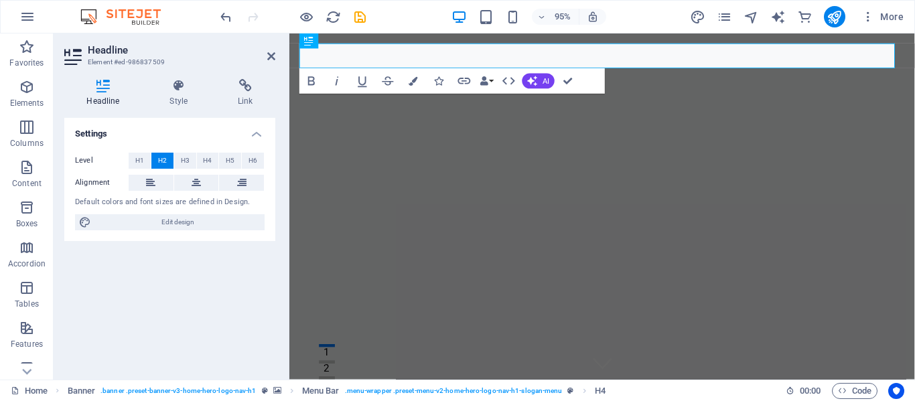
click at [199, 298] on div "Settings Level H1 H2 H3 H4 H5 H6 Alignment Default colors and font sizes are de…" at bounding box center [169, 243] width 211 height 251
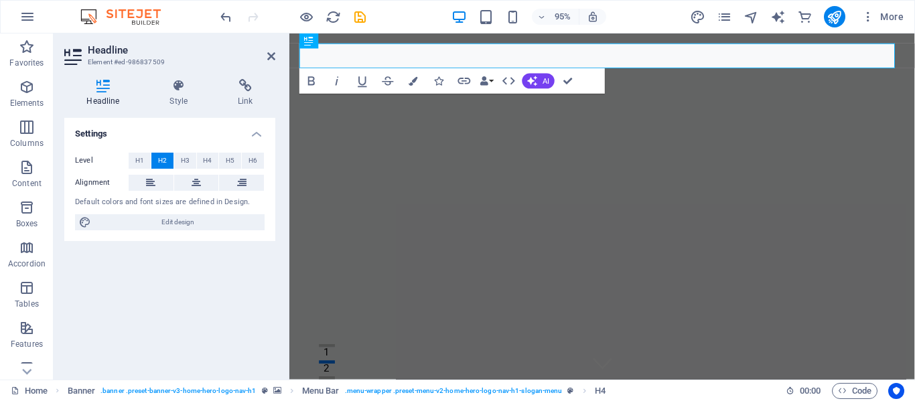
drag, startPoint x: 483, startPoint y: 66, endPoint x: 257, endPoint y: 98, distance: 228.6
click at [137, 157] on span "H1" at bounding box center [139, 161] width 9 height 16
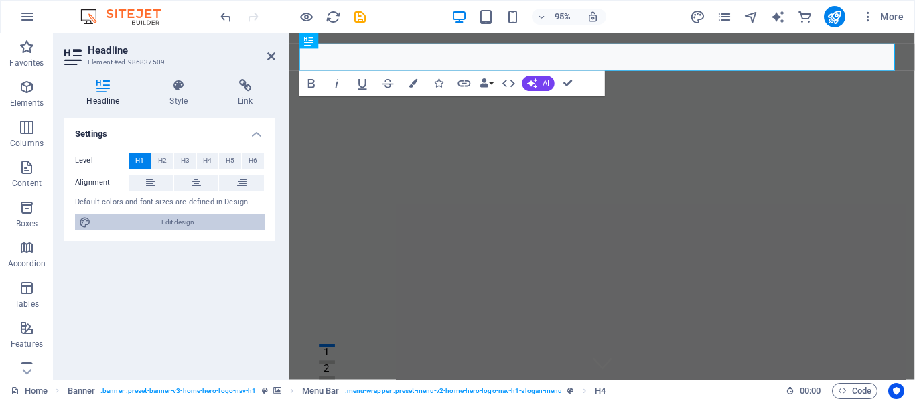
click at [183, 224] on span "Edit design" at bounding box center [177, 222] width 165 height 16
select select "200"
select select "px"
select select "700"
select select "px"
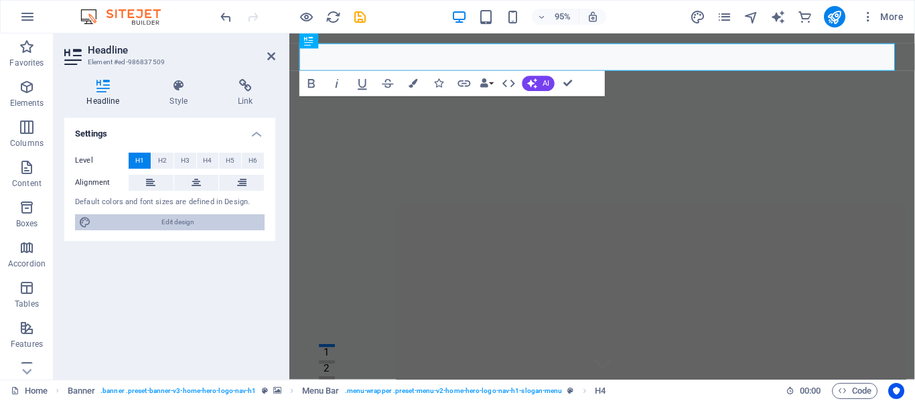
select select "rem"
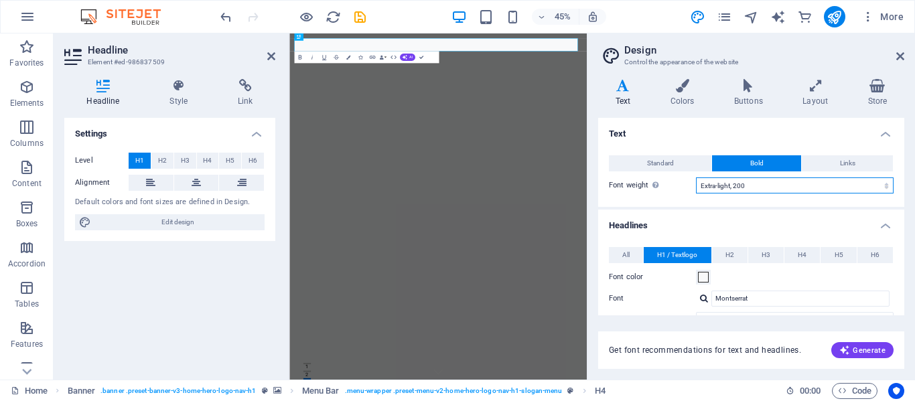
click at [770, 188] on select "Thin, 100 Extra-light, 200 Light, 300 Regular, 400 Medium, 500 Semi-bold, 600 B…" at bounding box center [795, 186] width 198 height 16
select select "700"
click at [696, 178] on select "Thin, 100 Extra-light, 200 Light, 300 Regular, 400 Medium, 500 Semi-bold, 600 B…" at bounding box center [795, 186] width 198 height 16
click at [867, 350] on span "Generate" at bounding box center [863, 350] width 46 height 11
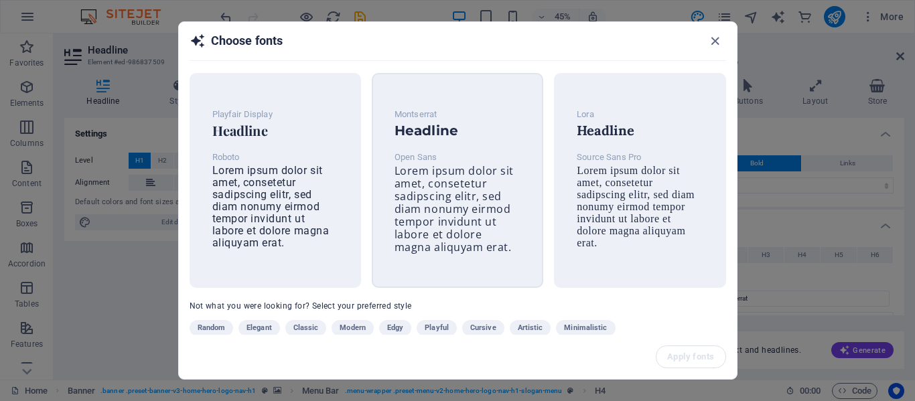
click at [430, 143] on div "Montserrat Headline Open Sans Lorem ipsum dolor sit amet, consetetur sadipscing…" at bounding box center [457, 181] width 147 height 170
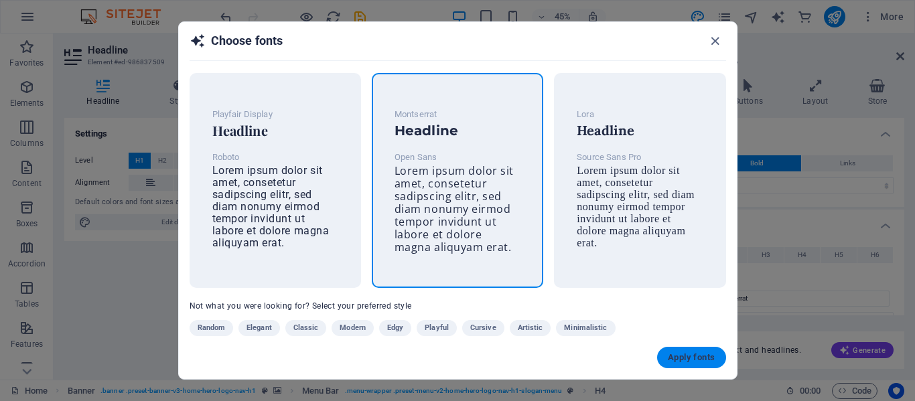
click at [679, 358] on span "Apply fonts" at bounding box center [691, 357] width 47 height 11
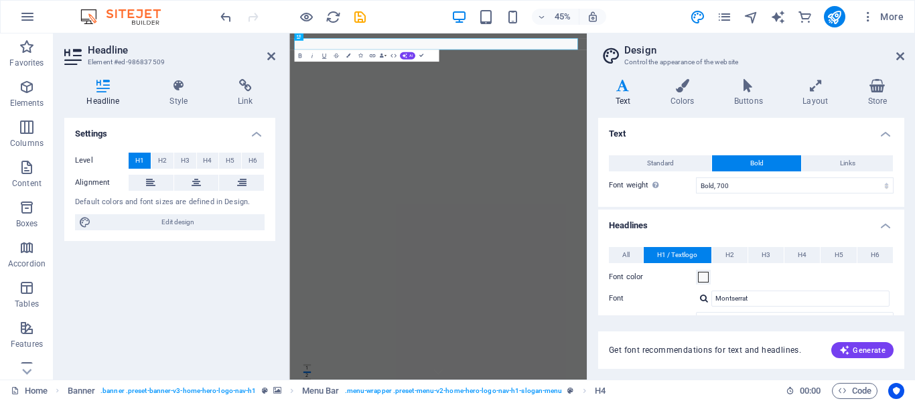
click at [622, 92] on h4 "Text" at bounding box center [625, 93] width 55 height 28
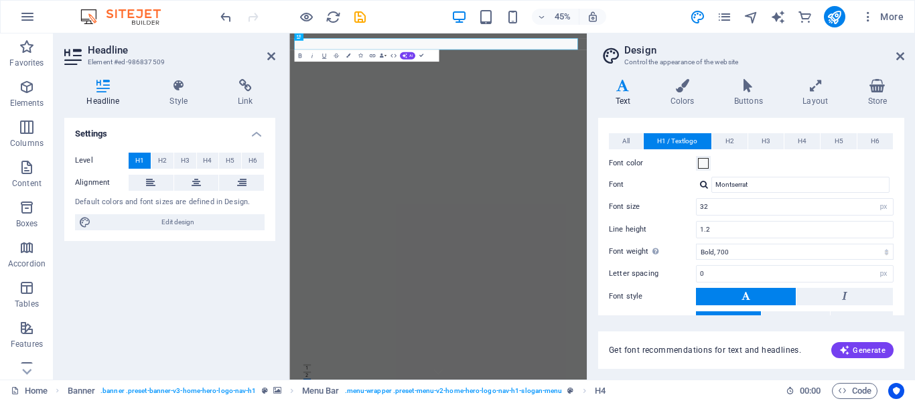
scroll to position [113, 0]
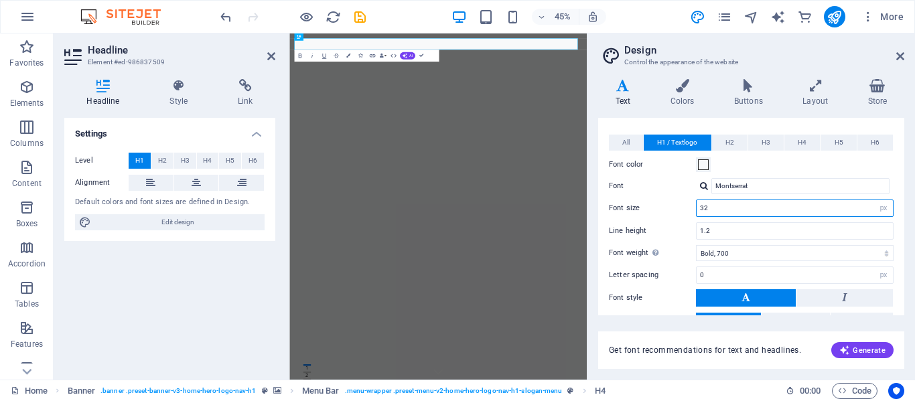
click at [728, 209] on input "32" at bounding box center [795, 208] width 196 height 16
type input "3"
type input "40"
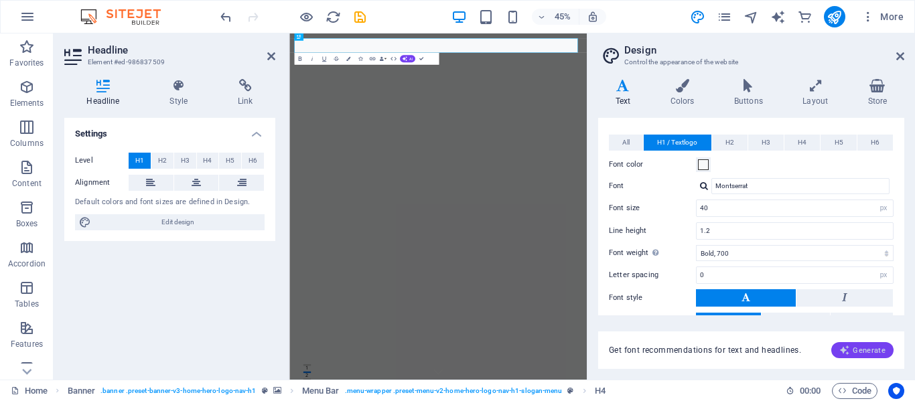
click at [874, 352] on span "Generate" at bounding box center [863, 350] width 46 height 11
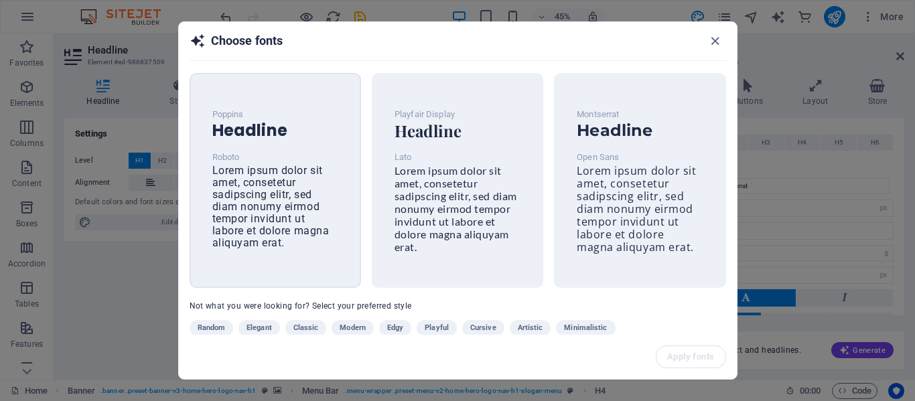
click at [270, 133] on h6 "Headline" at bounding box center [275, 131] width 126 height 16
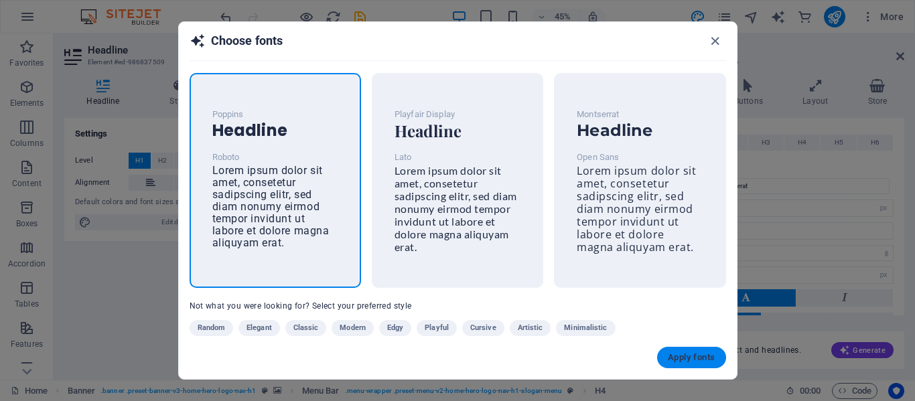
click at [684, 350] on button "Apply fonts" at bounding box center [691, 357] width 68 height 21
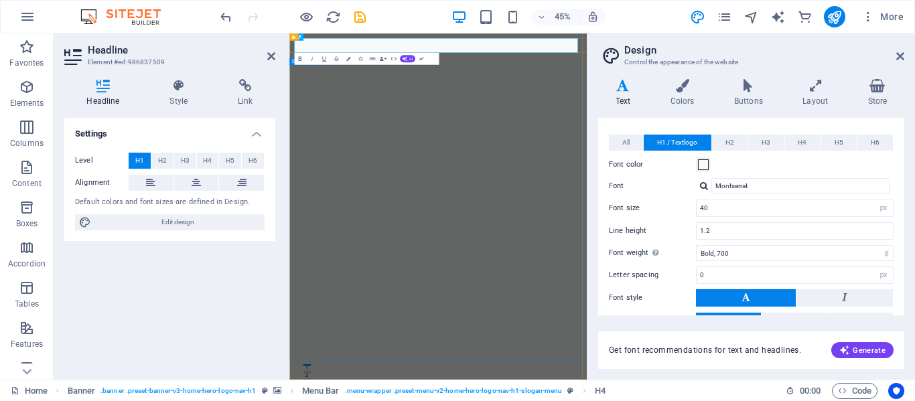
type input "Poppins"
type input "48"
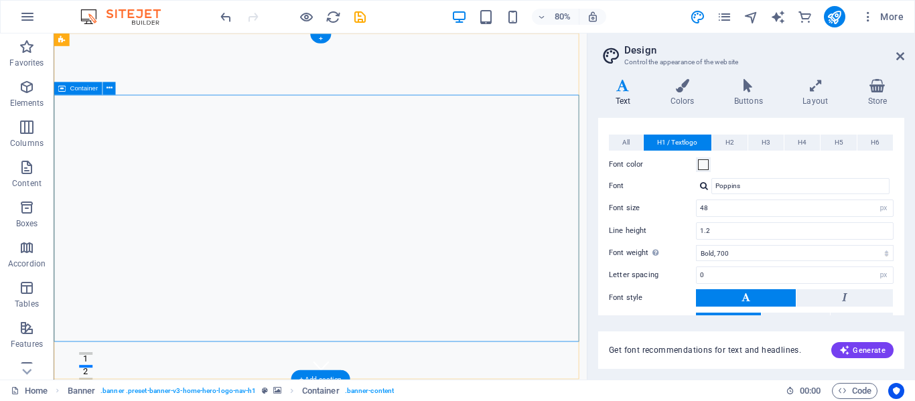
click at [900, 57] on icon at bounding box center [900, 56] width 8 height 11
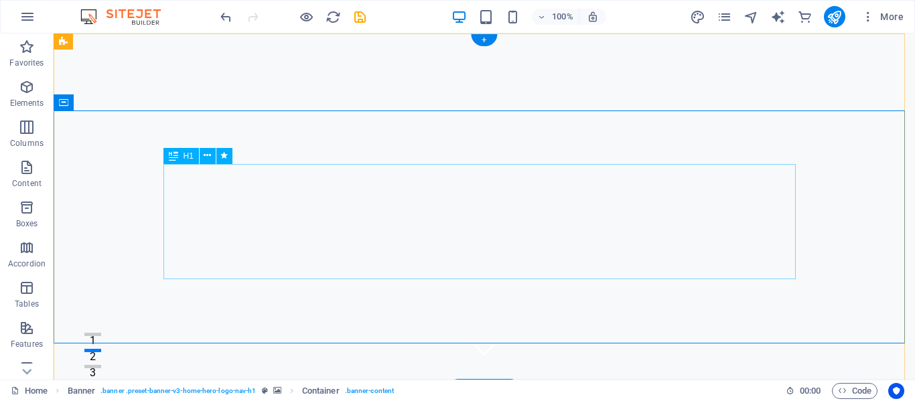
scroll to position [0, 0]
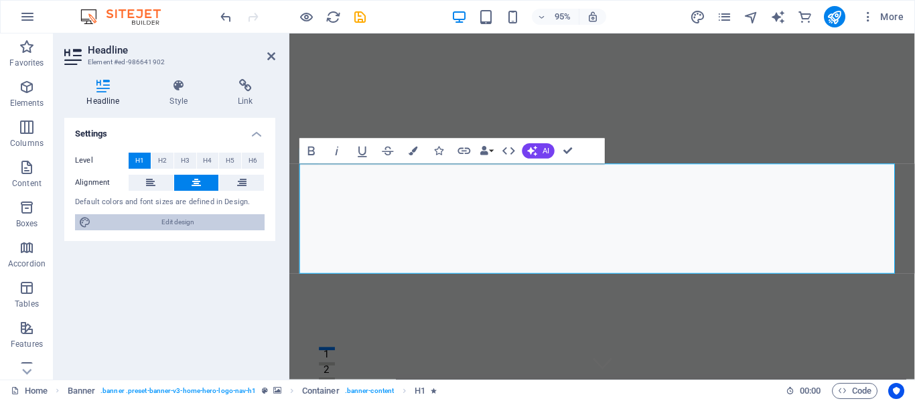
click at [208, 218] on span "Edit design" at bounding box center [177, 222] width 165 height 16
select select "700"
select select "px"
select select "700"
select select "px"
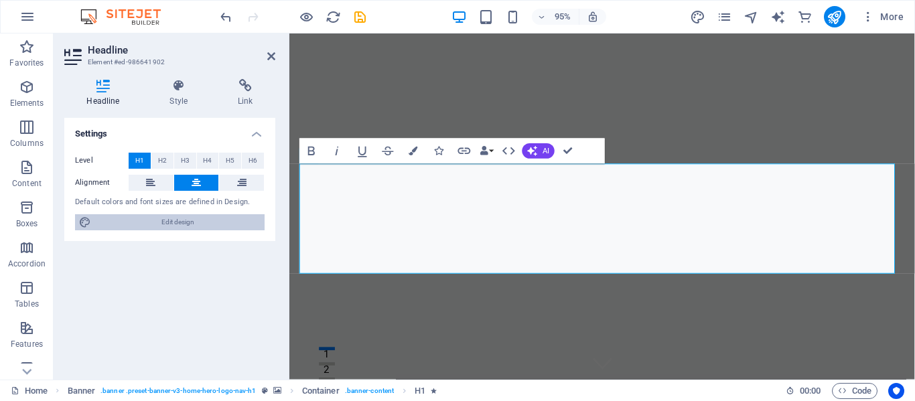
select select "rem"
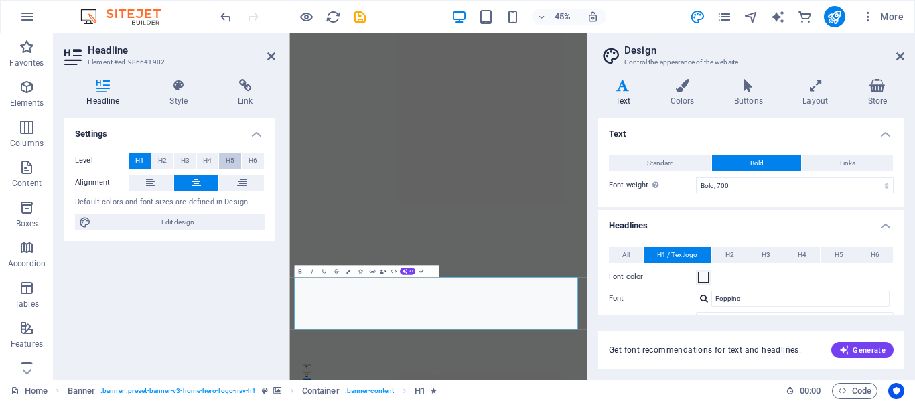
click at [232, 164] on span "H5" at bounding box center [230, 161] width 9 height 16
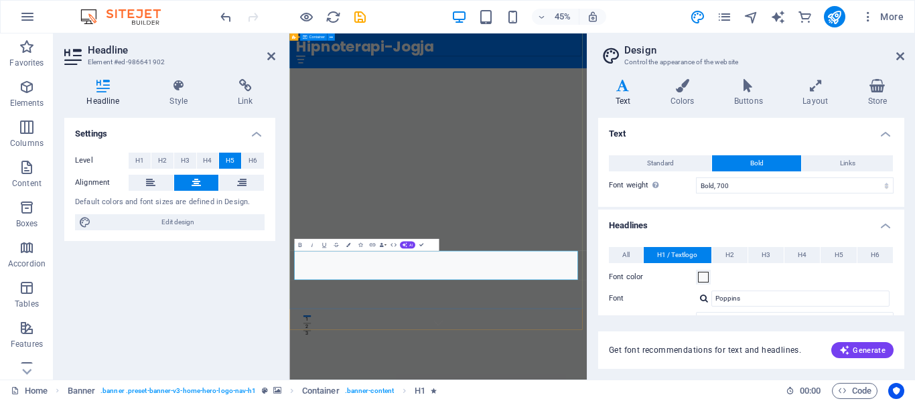
scroll to position [111, 0]
click at [900, 57] on icon at bounding box center [900, 56] width 8 height 11
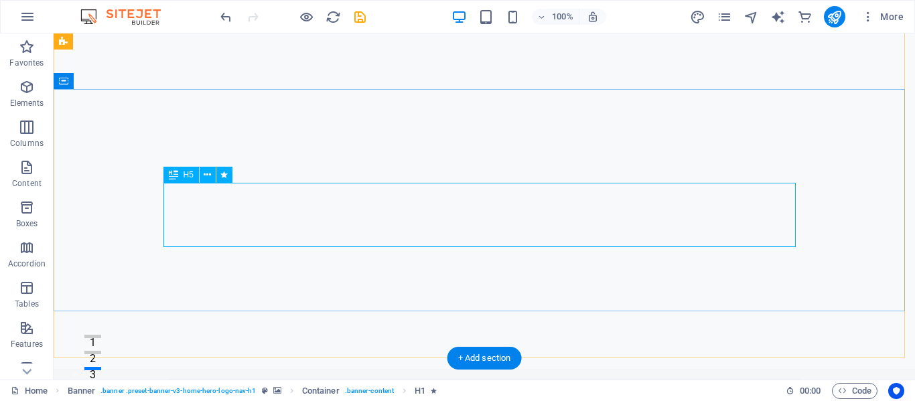
scroll to position [0, 0]
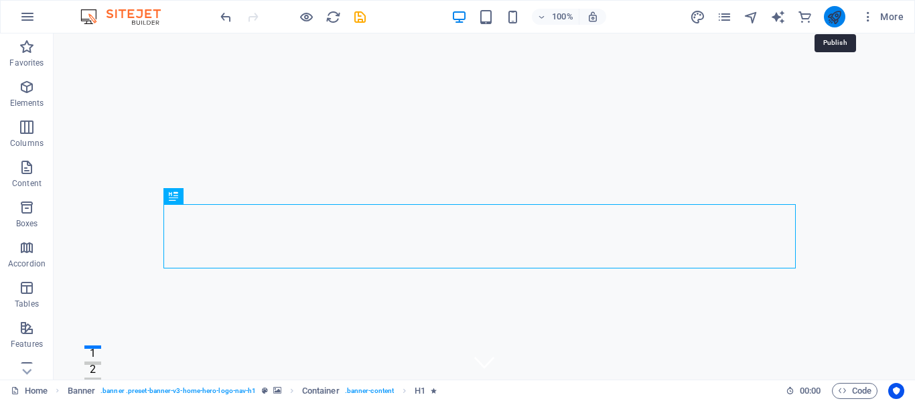
click at [829, 15] on icon "publish" at bounding box center [834, 16] width 15 height 15
checkbox input "false"
